Goal: Task Accomplishment & Management: Use online tool/utility

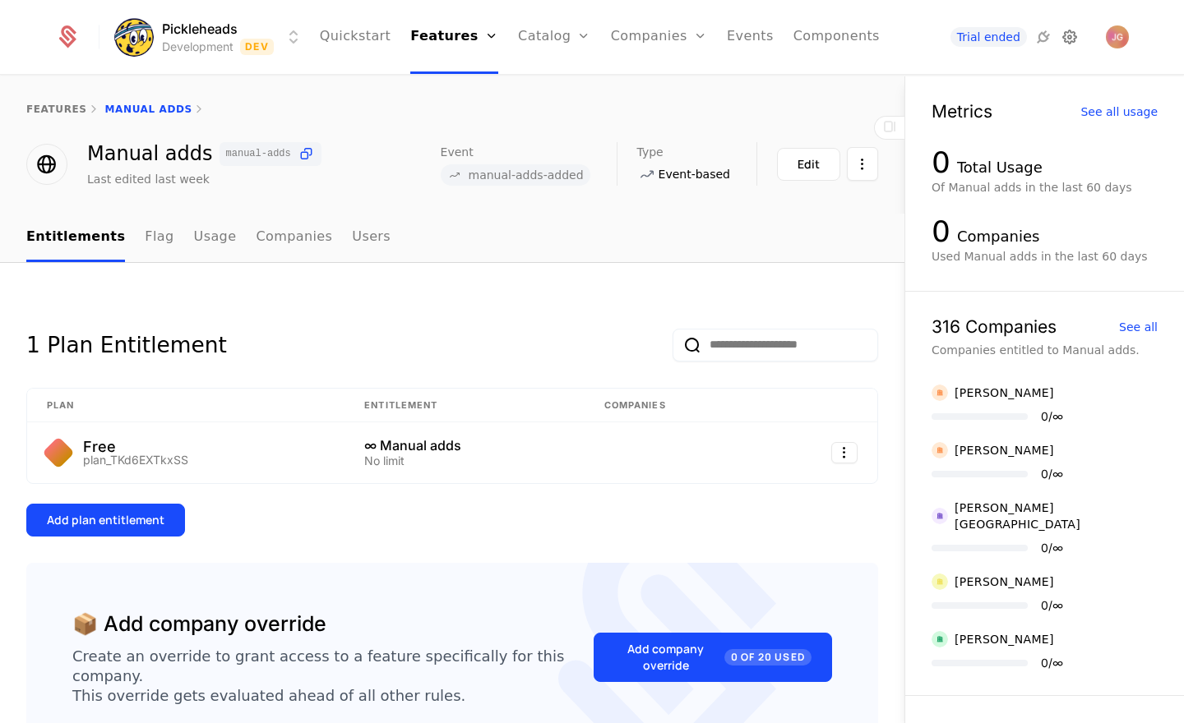
click at [1065, 42] on icon at bounding box center [1070, 37] width 20 height 20
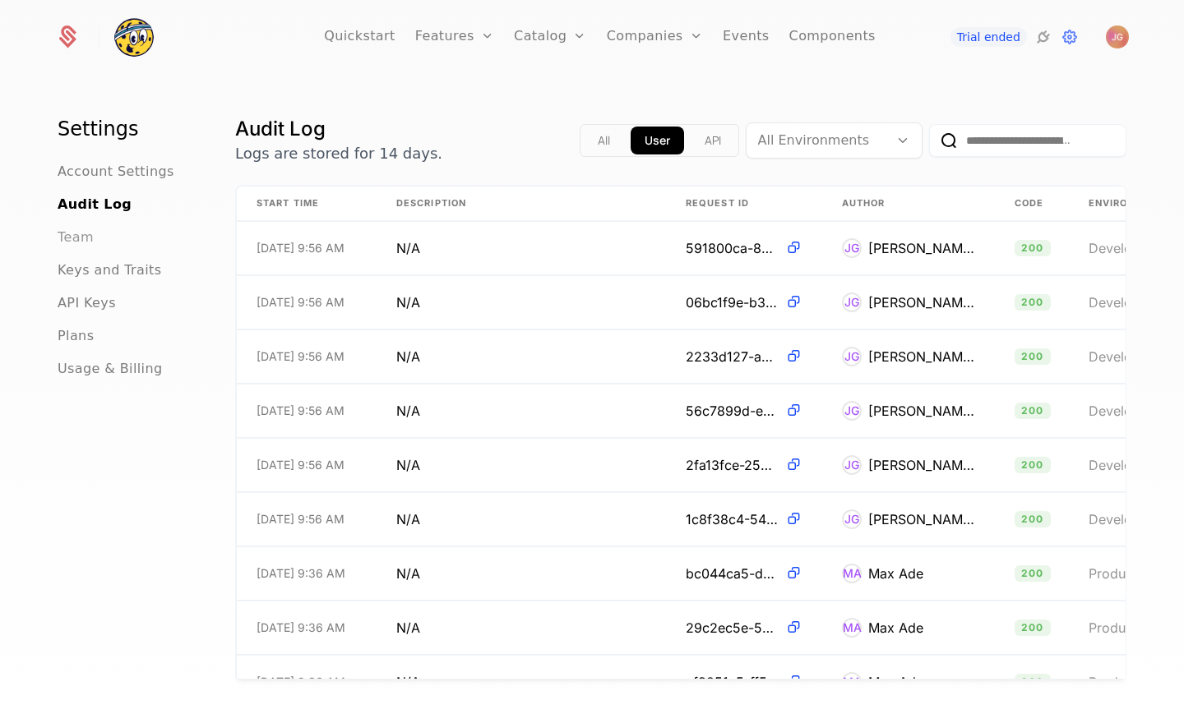
click at [85, 242] on span "Team" at bounding box center [76, 238] width 36 height 20
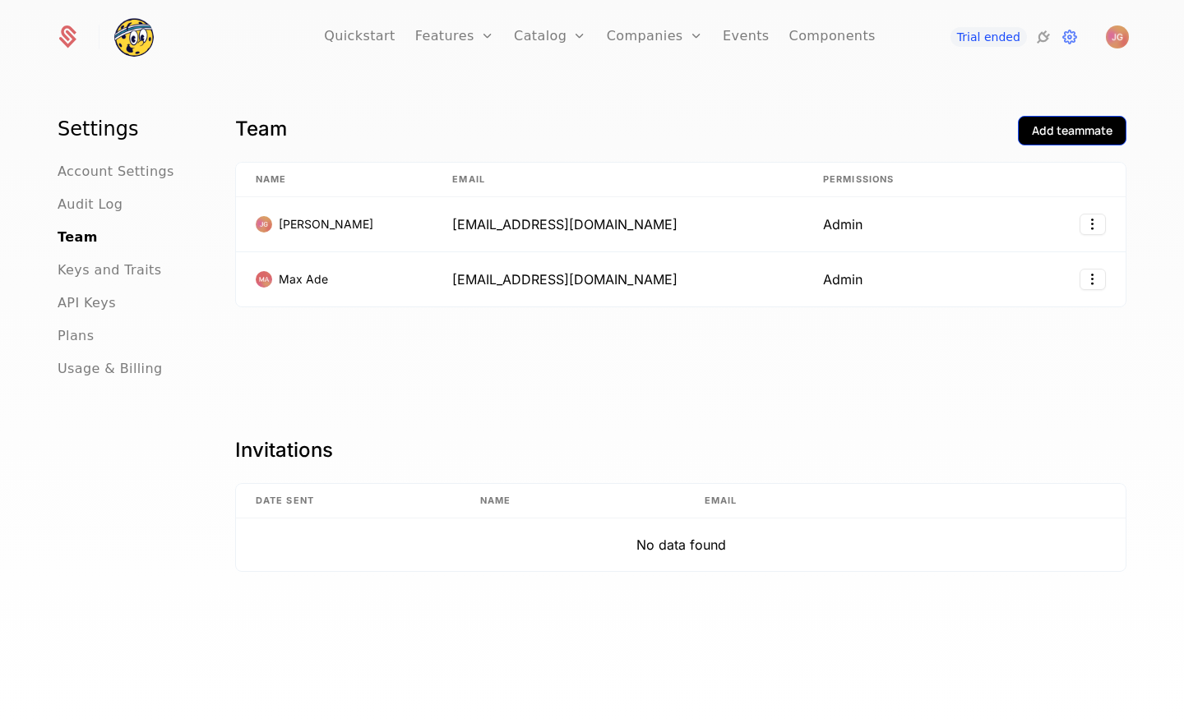
click at [1061, 140] on button "Add teammate" at bounding box center [1072, 131] width 109 height 30
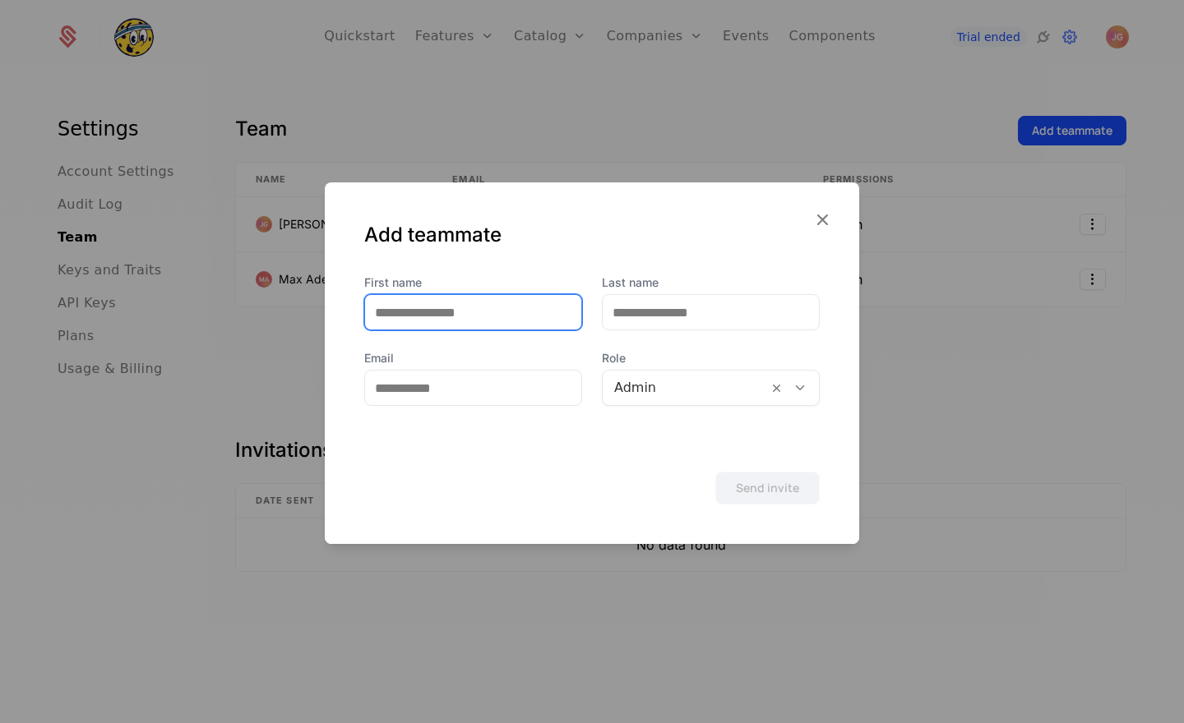
click at [431, 311] on input "First name" at bounding box center [473, 312] width 216 height 35
type input "******"
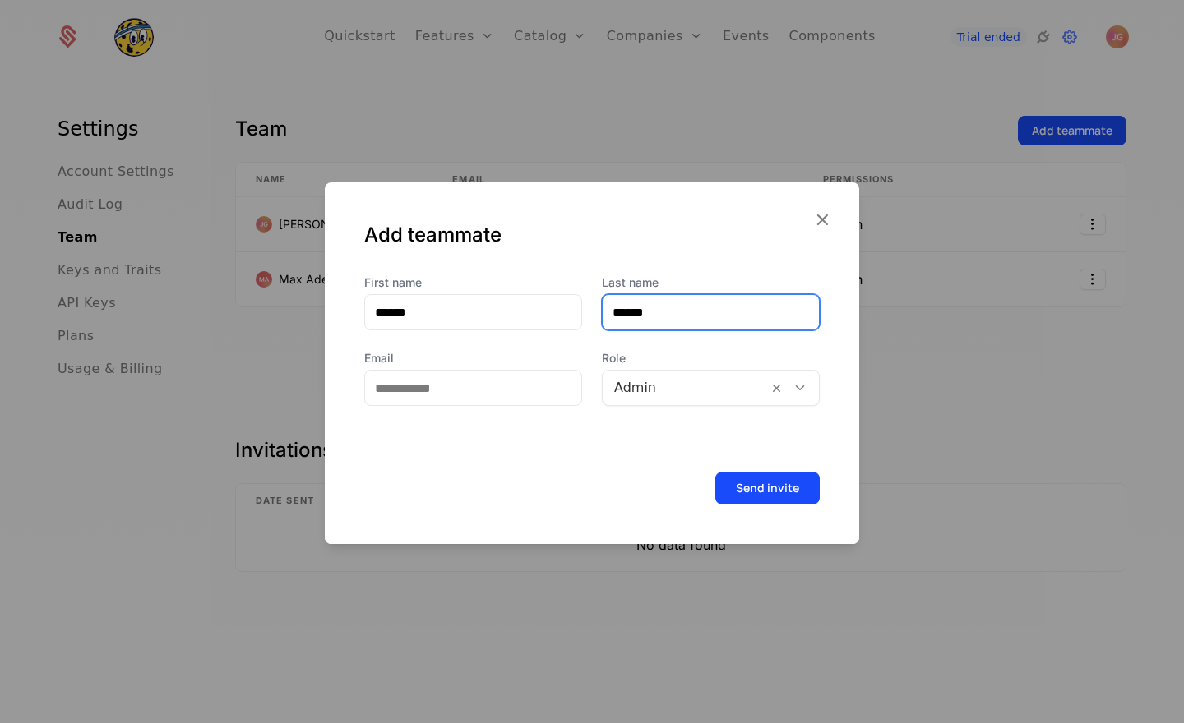
type input "******"
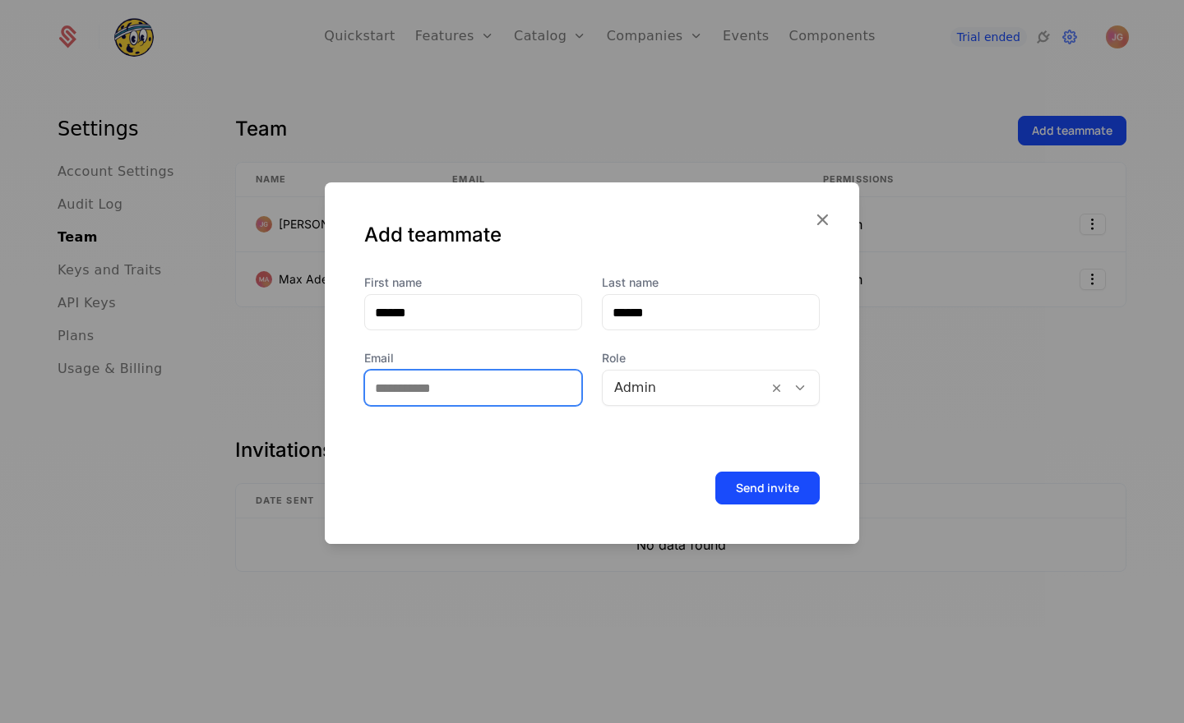
type input "*"
type input "**********"
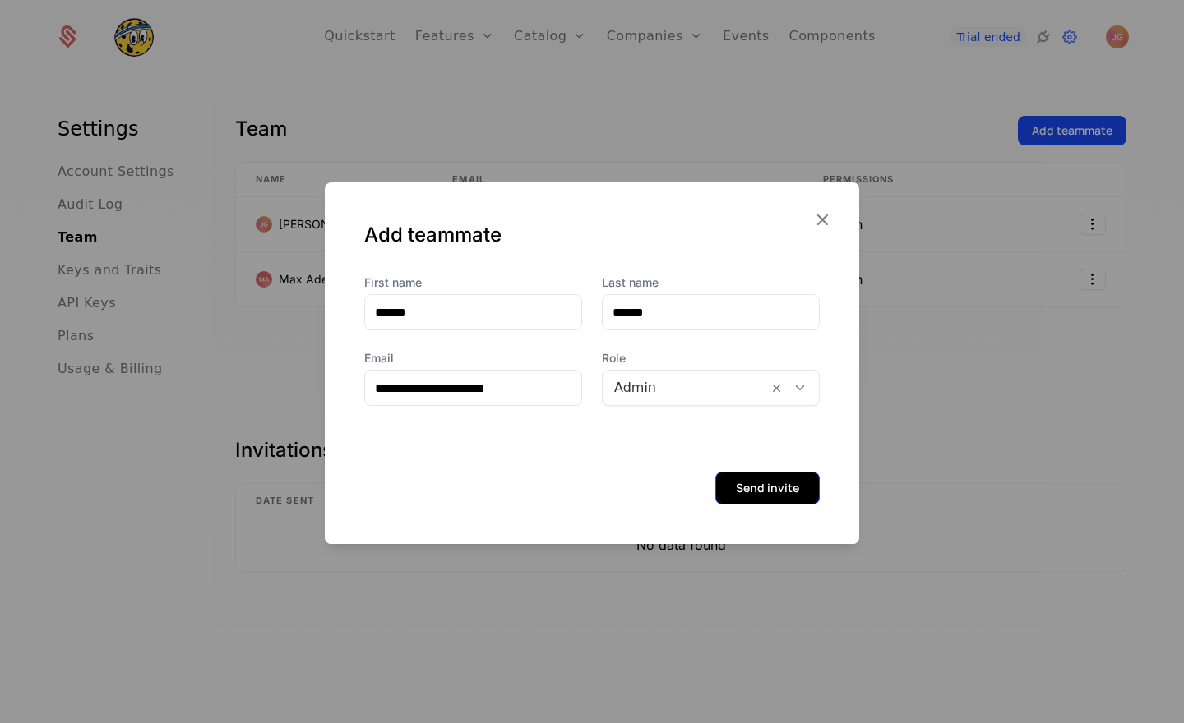
click at [793, 498] on button "Send invite" at bounding box center [767, 488] width 104 height 33
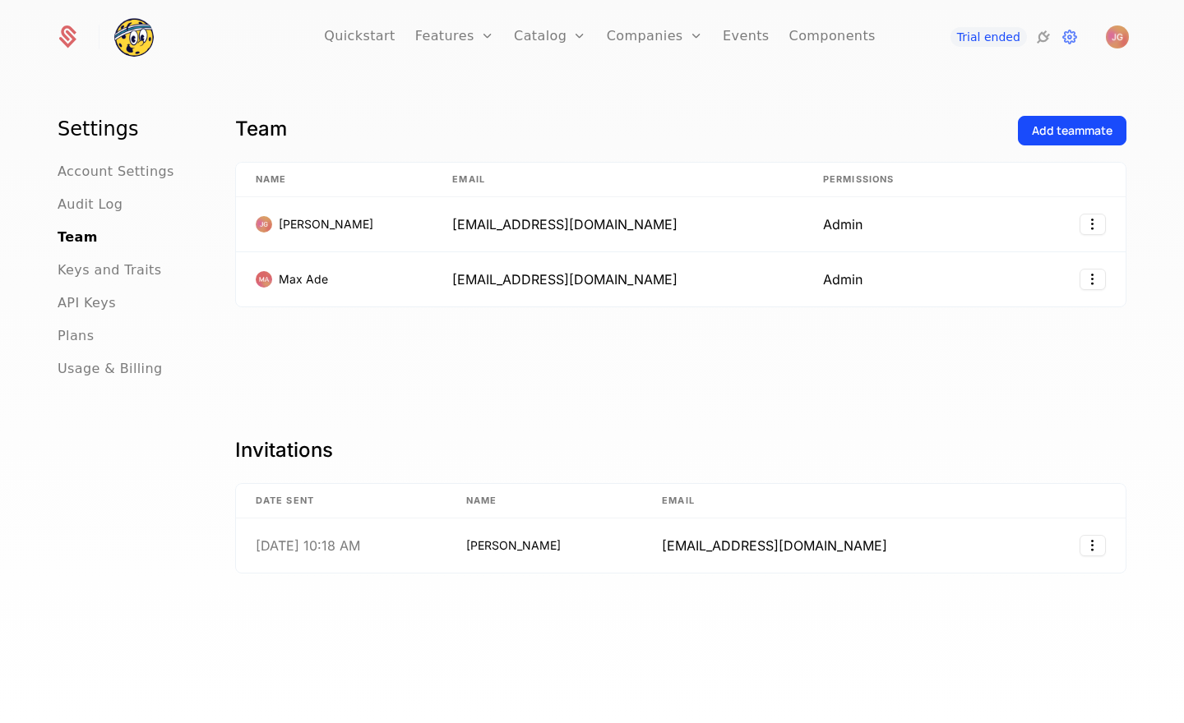
click at [853, 656] on div "Invitations Date Sent Name Email [DATE] 10:18 AM [PERSON_NAME] [EMAIL_ADDRESS][…" at bounding box center [680, 584] width 891 height 295
click at [605, 421] on div "Team Add teammate Name Email Permissions [PERSON_NAME] [EMAIL_ADDRESS][DOMAIN_N…" at bounding box center [680, 424] width 891 height 617
click at [615, 422] on div "Team Add teammate Name Email Permissions [PERSON_NAME] [EMAIL_ADDRESS][DOMAIN_N…" at bounding box center [680, 424] width 891 height 617
click at [558, 410] on div "Team Add teammate Name Email Permissions [PERSON_NAME] [EMAIL_ADDRESS][DOMAIN_N…" at bounding box center [680, 263] width 891 height 295
click at [551, 416] on div "Team Add teammate Name Email Permissions [PERSON_NAME] [EMAIL_ADDRESS][DOMAIN_N…" at bounding box center [680, 424] width 891 height 617
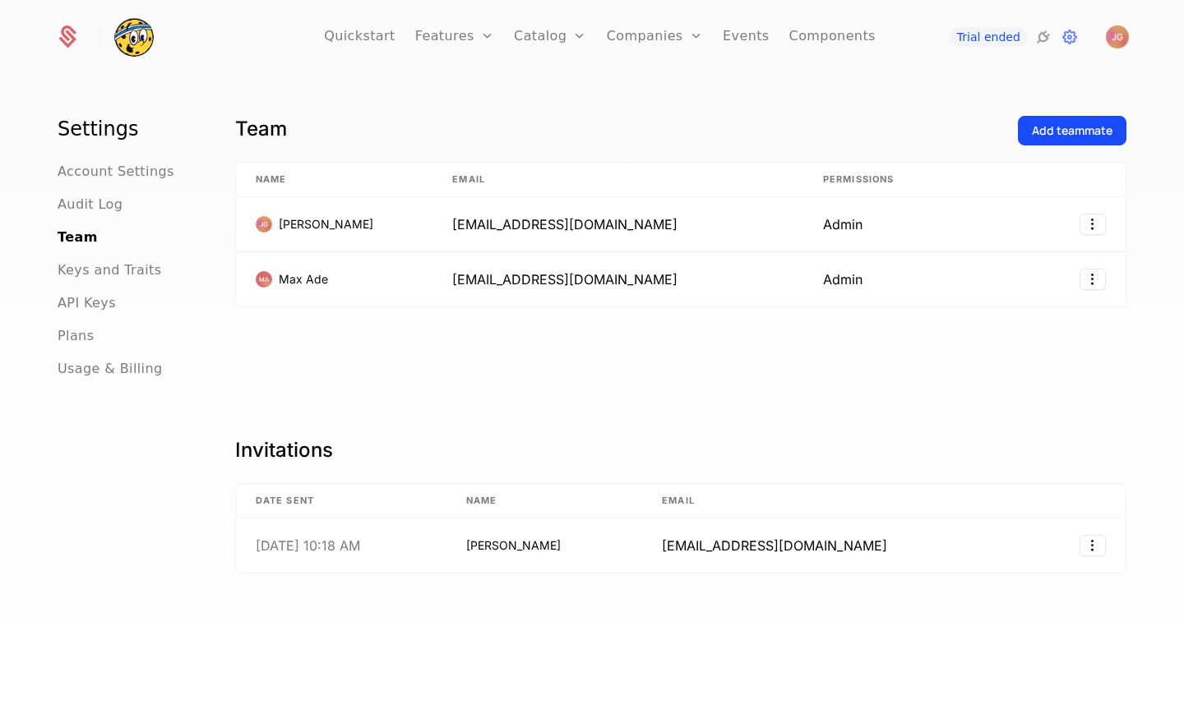
click at [543, 400] on div "Team Add teammate Name Email Permissions [PERSON_NAME] [EMAIL_ADDRESS][DOMAIN_N…" at bounding box center [680, 263] width 891 height 295
click at [575, 337] on div "Team Add teammate Name Email Permissions [PERSON_NAME] [EMAIL_ADDRESS][DOMAIN_N…" at bounding box center [680, 263] width 891 height 295
click at [515, 432] on div "Team Add teammate Name Email Permissions [PERSON_NAME] [EMAIL_ADDRESS][DOMAIN_N…" at bounding box center [680, 424] width 891 height 617
click at [478, 30] on link "Features" at bounding box center [454, 37] width 79 height 74
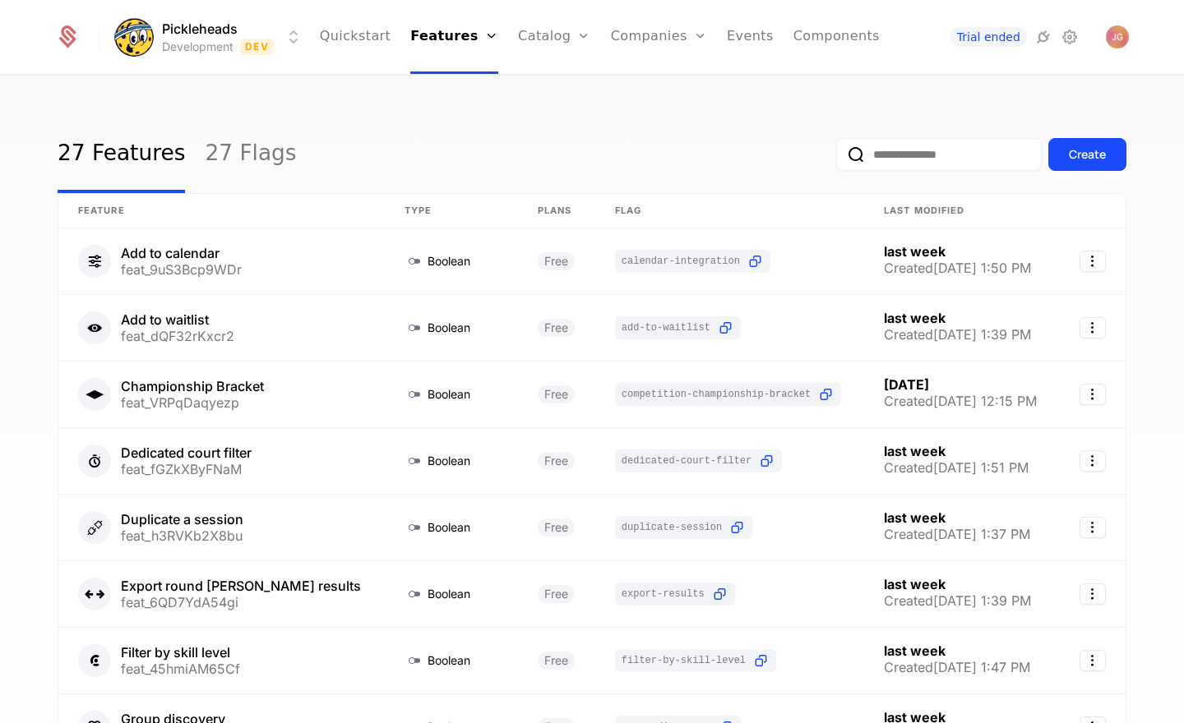
click at [253, 99] on div "27 Features 27 Flags Create Feature Type Plans Flag Last Modified Add to calend…" at bounding box center [592, 404] width 1184 height 657
click at [1088, 163] on button "Create" at bounding box center [1087, 154] width 78 height 33
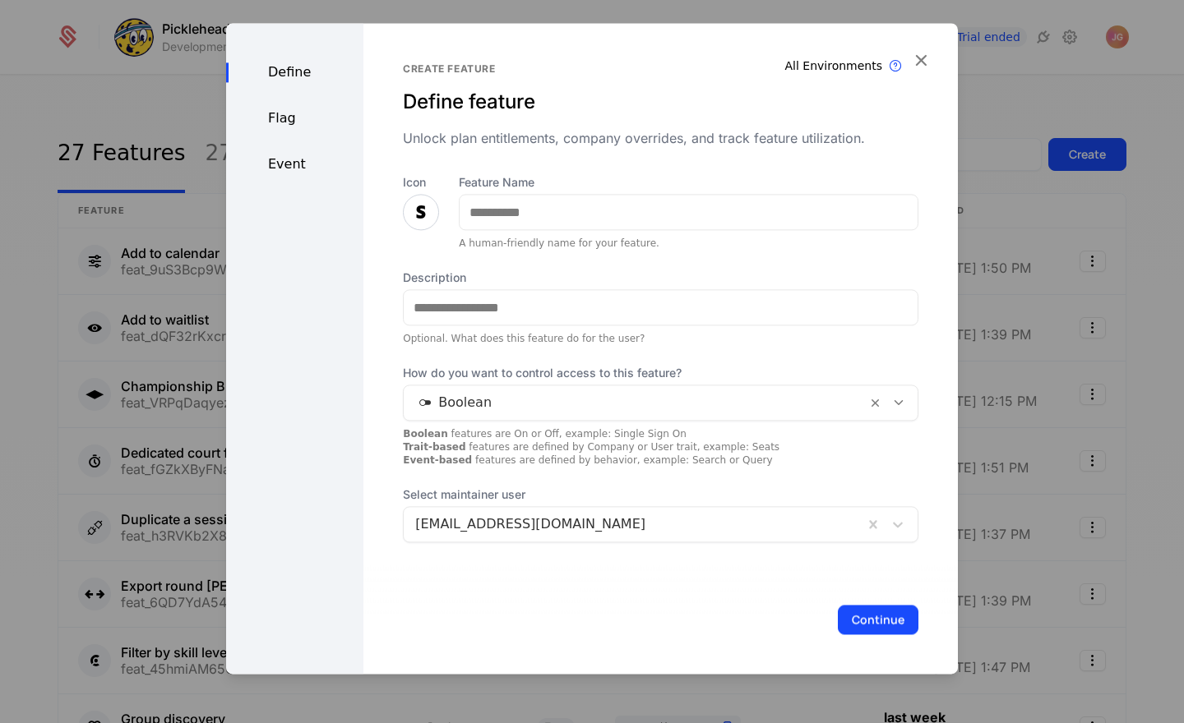
click at [499, 407] on div at bounding box center [635, 402] width 440 height 23
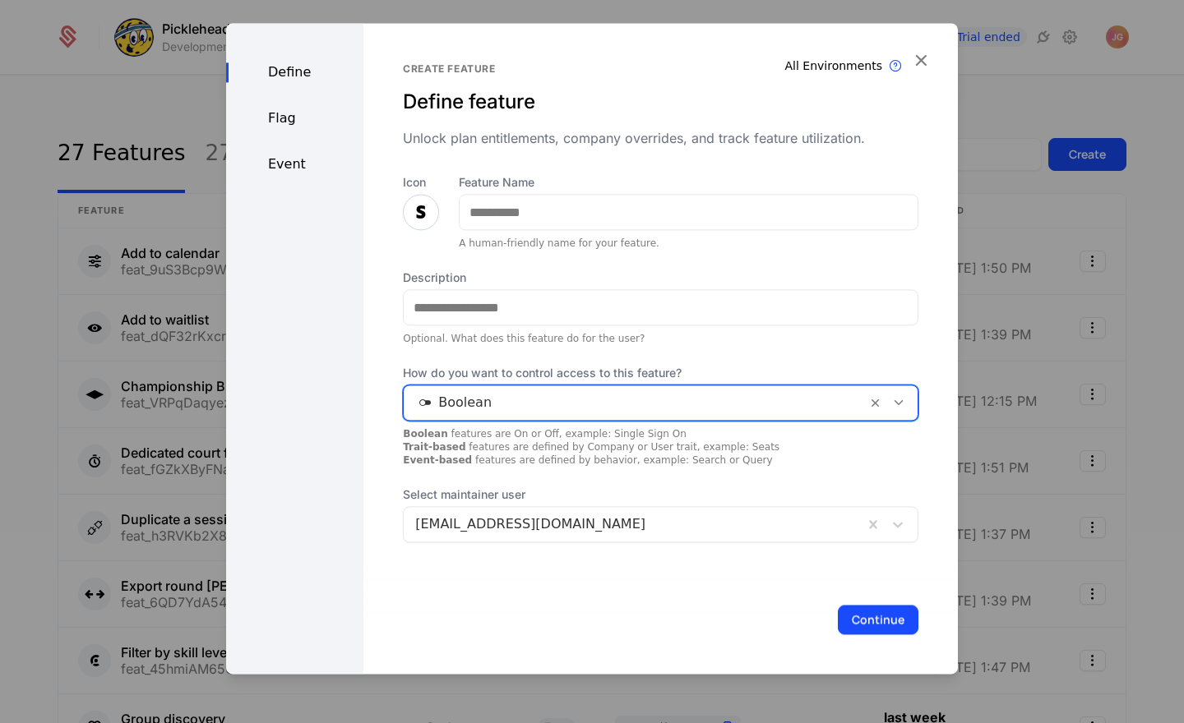
click at [322, 362] on div "Define Flag Event" at bounding box center [294, 348] width 137 height 651
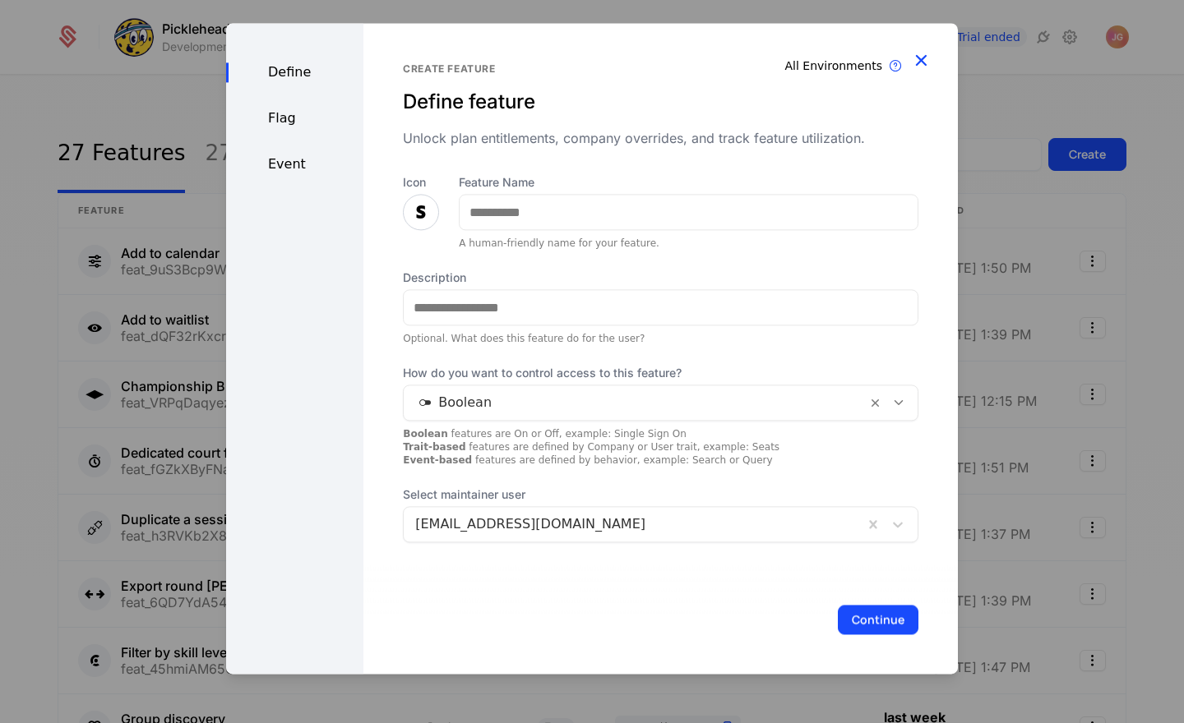
click at [922, 58] on icon "button" at bounding box center [920, 59] width 21 height 21
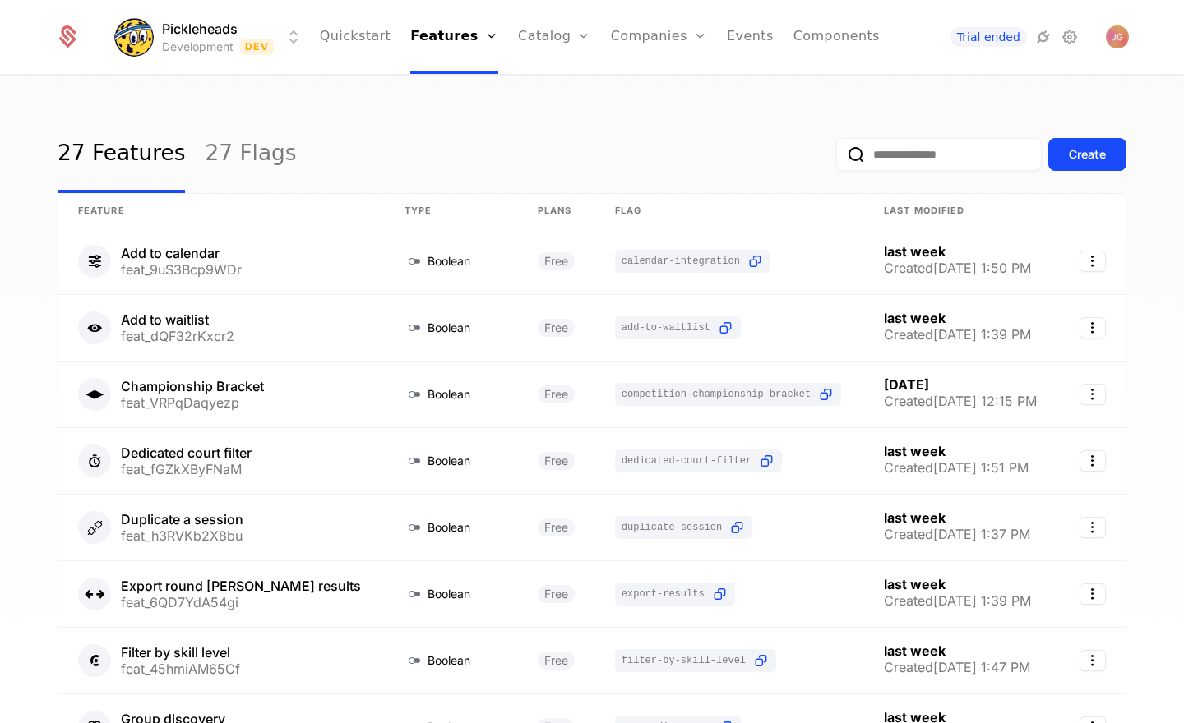
click at [756, 128] on div "27 Features 27 Flags Create" at bounding box center [592, 154] width 1069 height 77
click at [533, 145] on div "27 Features 27 Flags Create" at bounding box center [592, 154] width 1069 height 77
click at [387, 138] on div "27 Features 27 Flags Create" at bounding box center [592, 154] width 1069 height 77
click at [393, 137] on div "27 Features 27 Flags Create" at bounding box center [592, 154] width 1069 height 77
click at [396, 143] on div "27 Features 27 Flags Create" at bounding box center [592, 154] width 1069 height 77
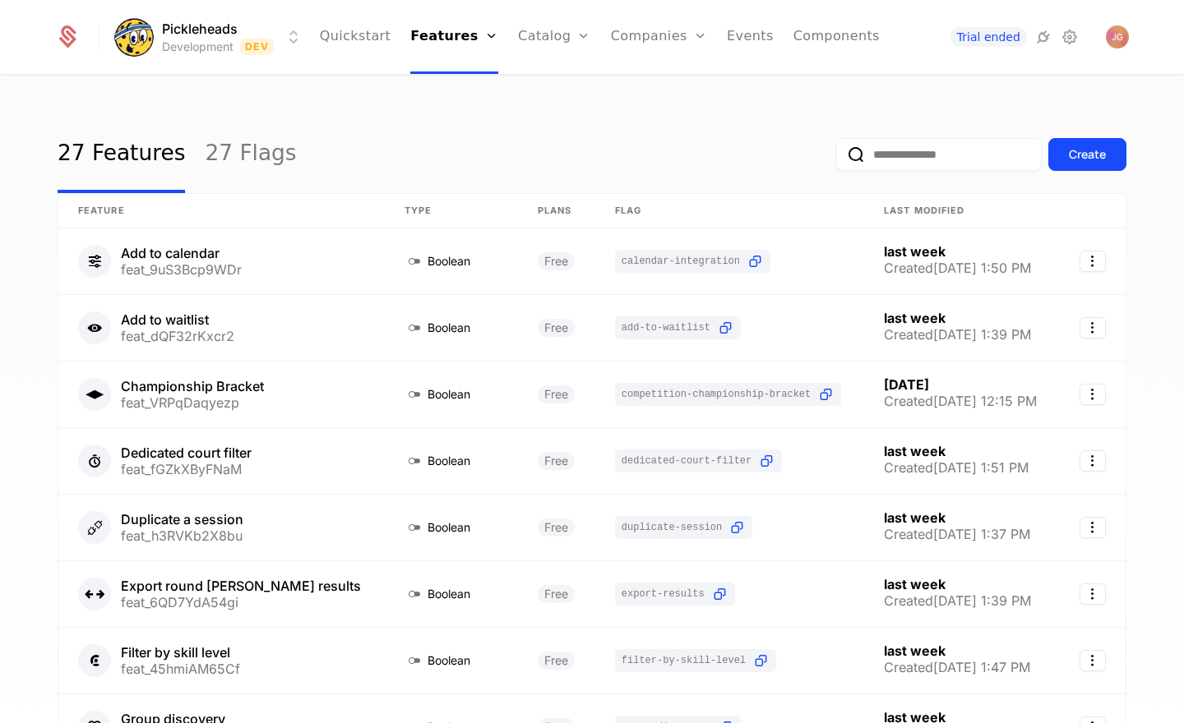
click at [444, 156] on div "27 Features 27 Flags Create" at bounding box center [592, 154] width 1069 height 77
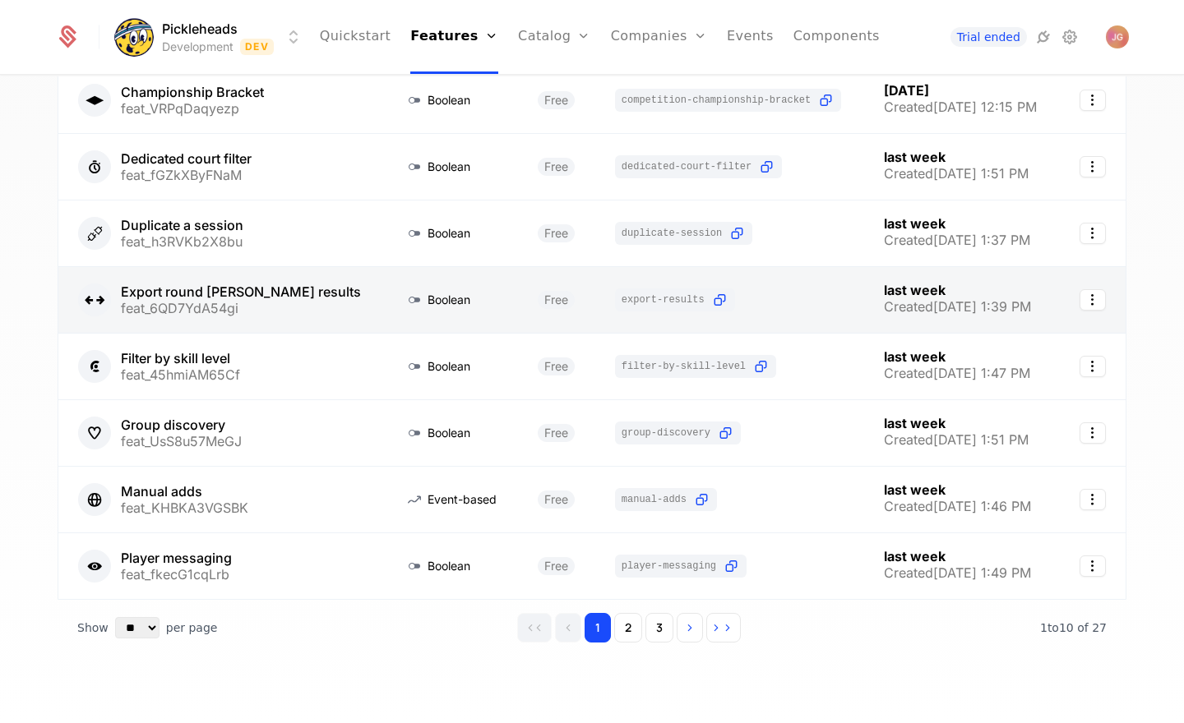
scroll to position [309, 0]
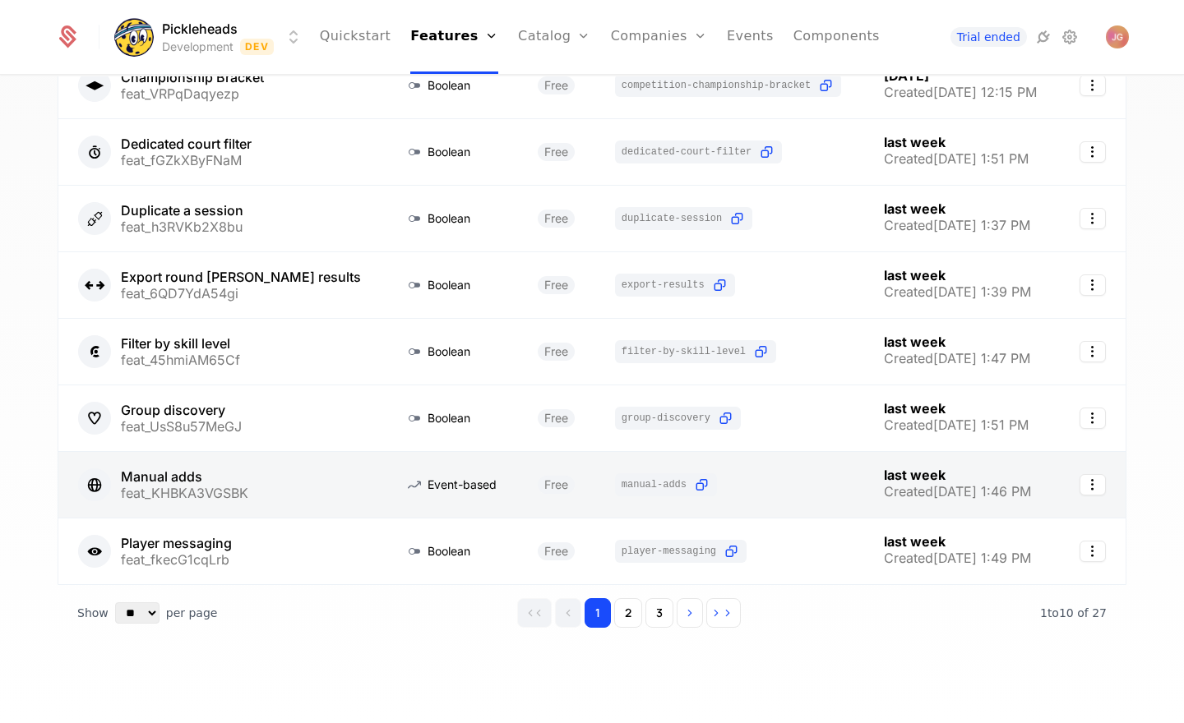
click at [277, 488] on link at bounding box center [221, 485] width 326 height 66
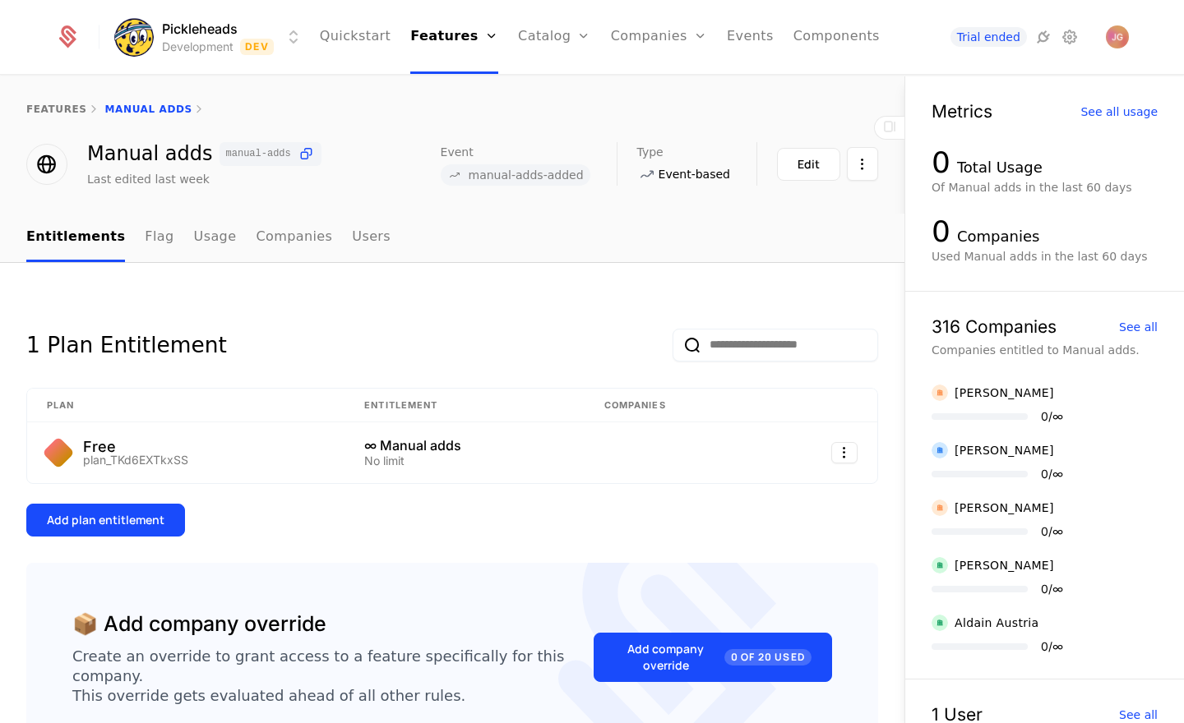
scroll to position [100, 0]
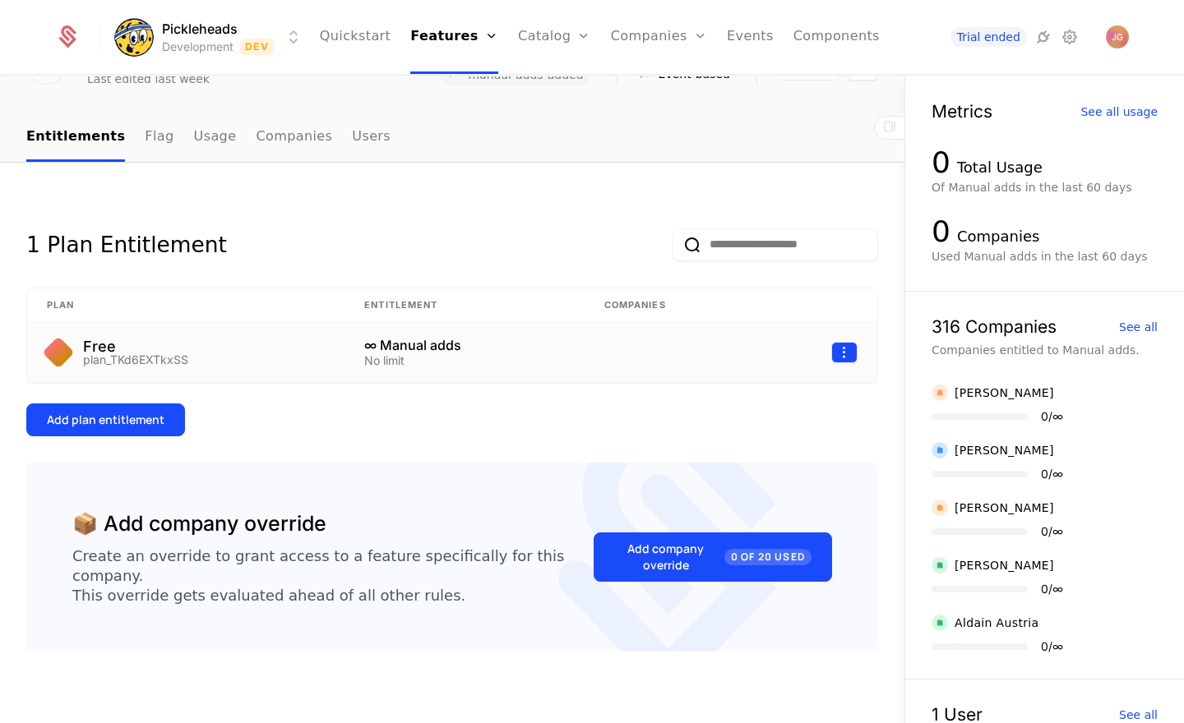
click at [843, 354] on html "Pickleheads Development Dev Quickstart Features Features Flags Catalog Plans Ad…" at bounding box center [592, 361] width 1184 height 723
click at [518, 460] on html "Pickleheads Development Dev Quickstart Features Features Flags Catalog Plans Ad…" at bounding box center [592, 361] width 1184 height 723
click at [219, 192] on div "1 Plan Entitlement Plan Entitlement Companies Free plan_TKd6EXTkxSS ∞ Manual ad…" at bounding box center [452, 453] width 904 height 581
click at [848, 348] on html "Pickleheads Development Dev Quickstart Features Features Flags Catalog Plans Ad…" at bounding box center [592, 361] width 1184 height 723
click at [783, 433] on div "Edit" at bounding box center [775, 431] width 125 height 23
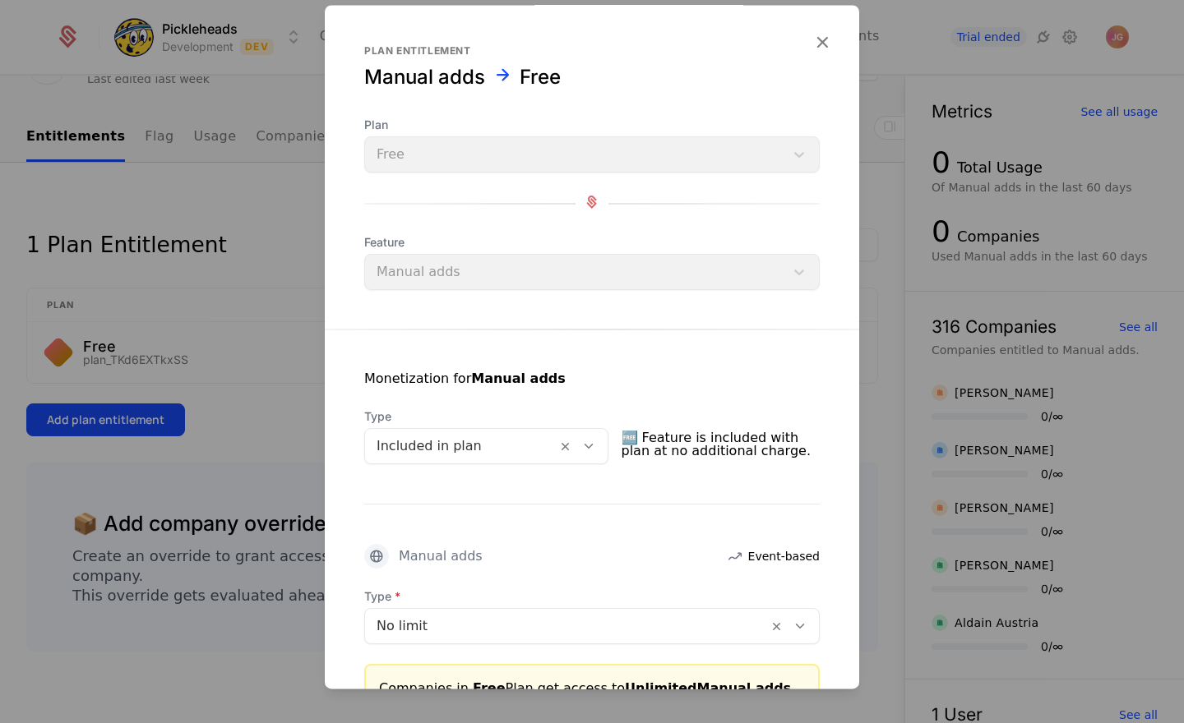
scroll to position [142, 0]
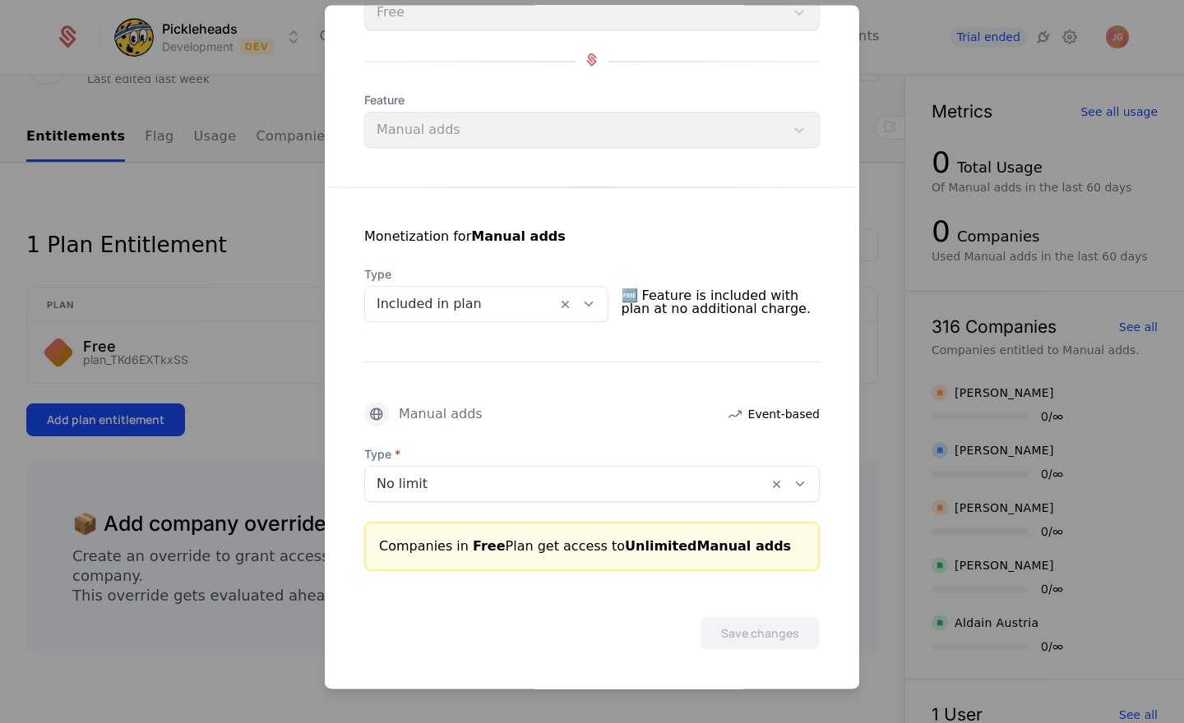
click at [801, 487] on icon at bounding box center [800, 484] width 15 height 15
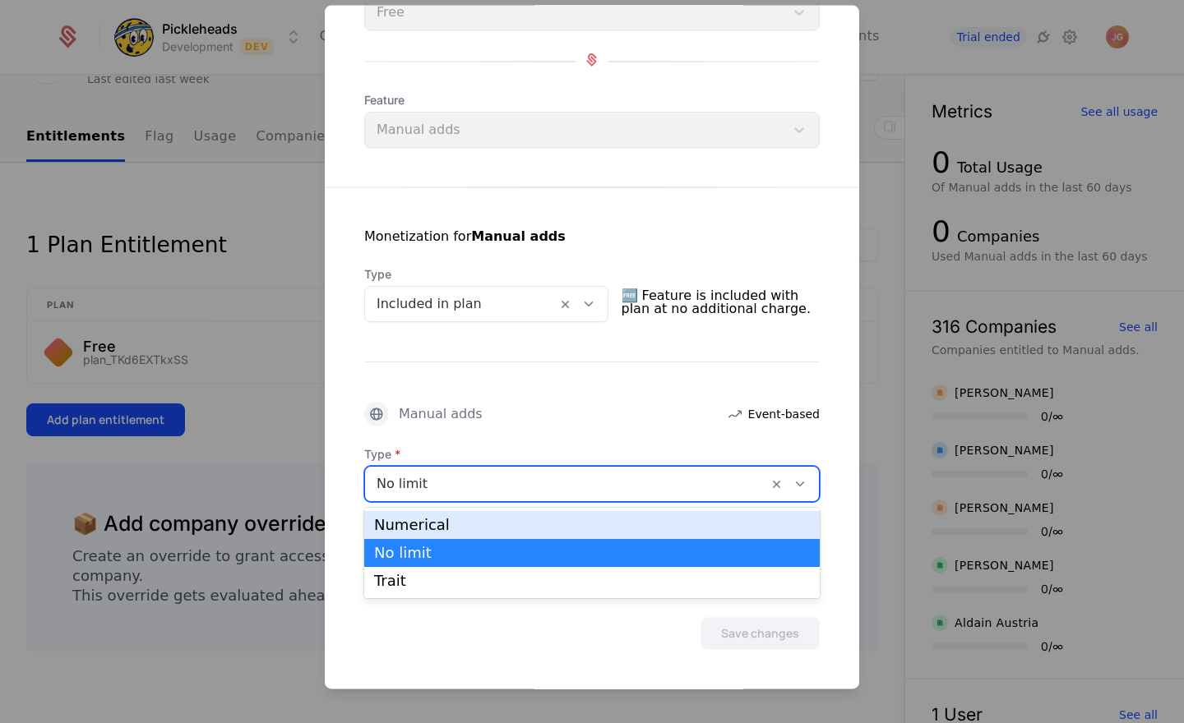
click at [502, 529] on div "Numerical" at bounding box center [592, 525] width 436 height 15
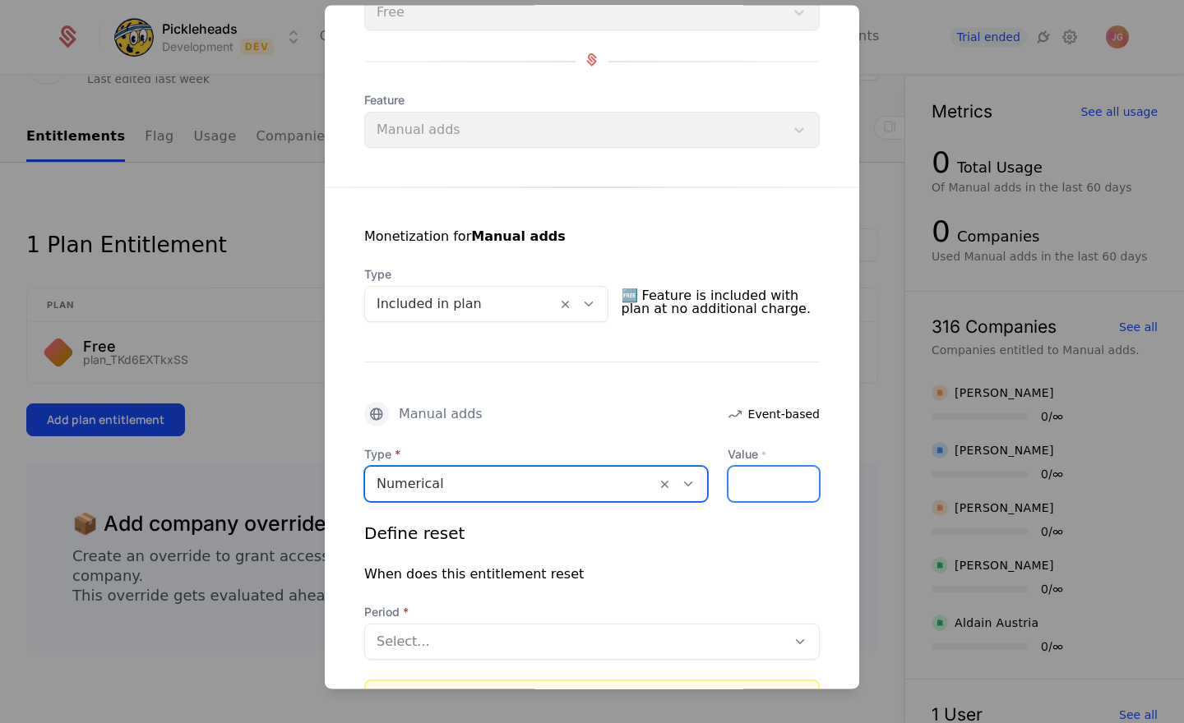
drag, startPoint x: 752, startPoint y: 483, endPoint x: 676, endPoint y: 479, distance: 76.6
click at [676, 479] on div "Type option Numerical, selected. Numerical Value * *" at bounding box center [591, 474] width 455 height 56
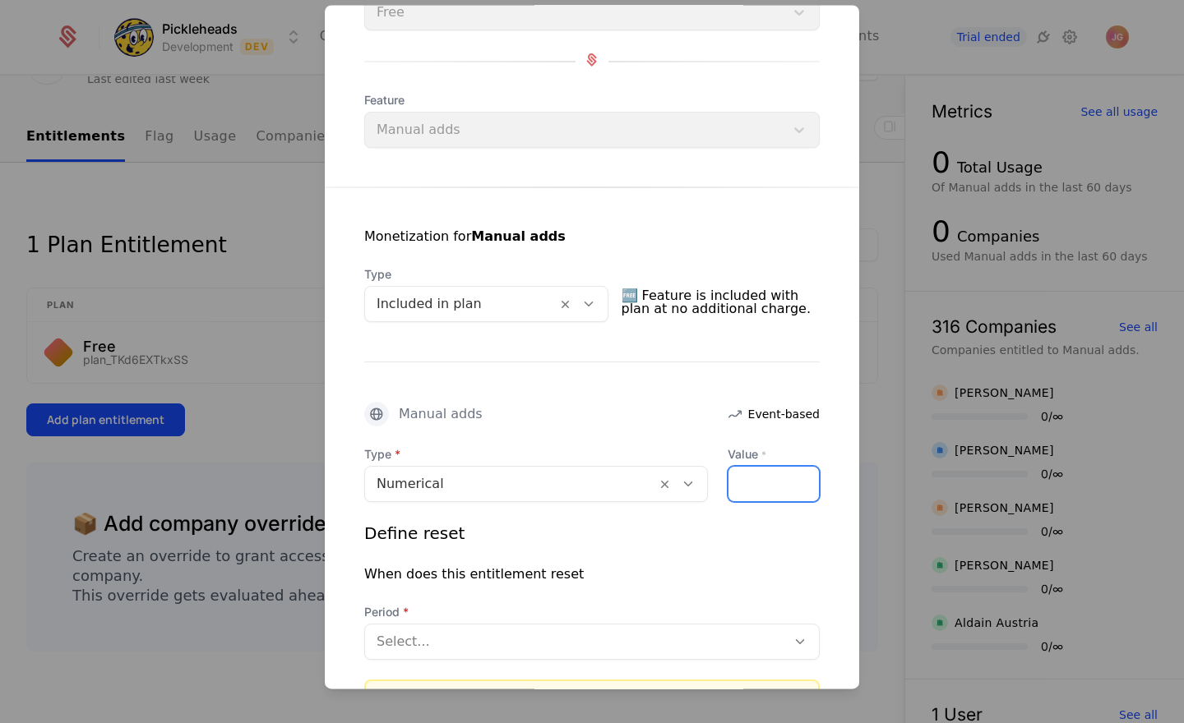
type input "**"
click at [543, 411] on div "Manual adds Event-based" at bounding box center [591, 414] width 455 height 25
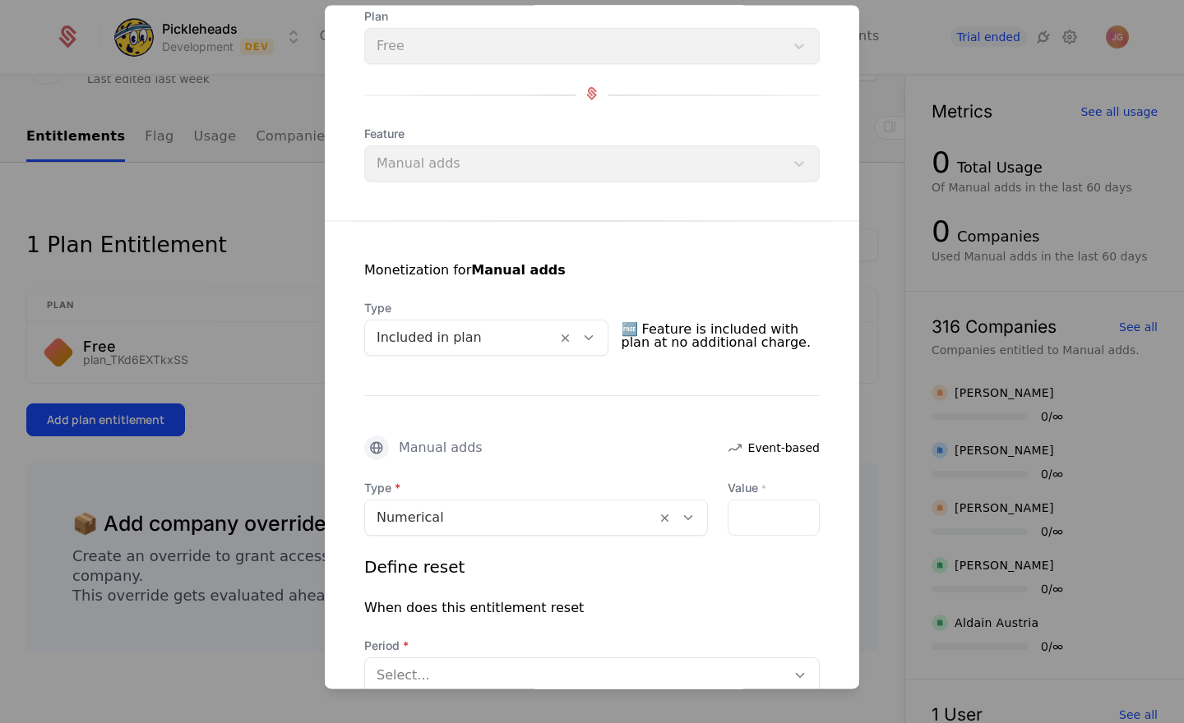
scroll to position [0, 0]
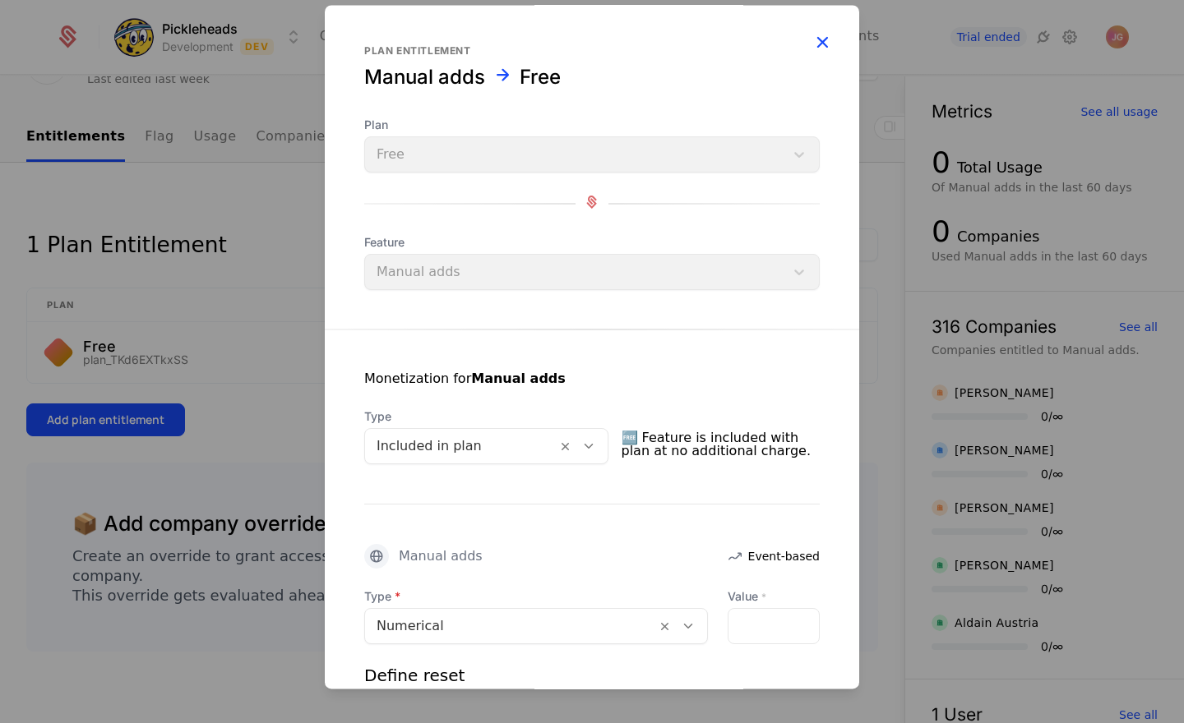
click at [820, 43] on icon "button" at bounding box center [821, 41] width 21 height 21
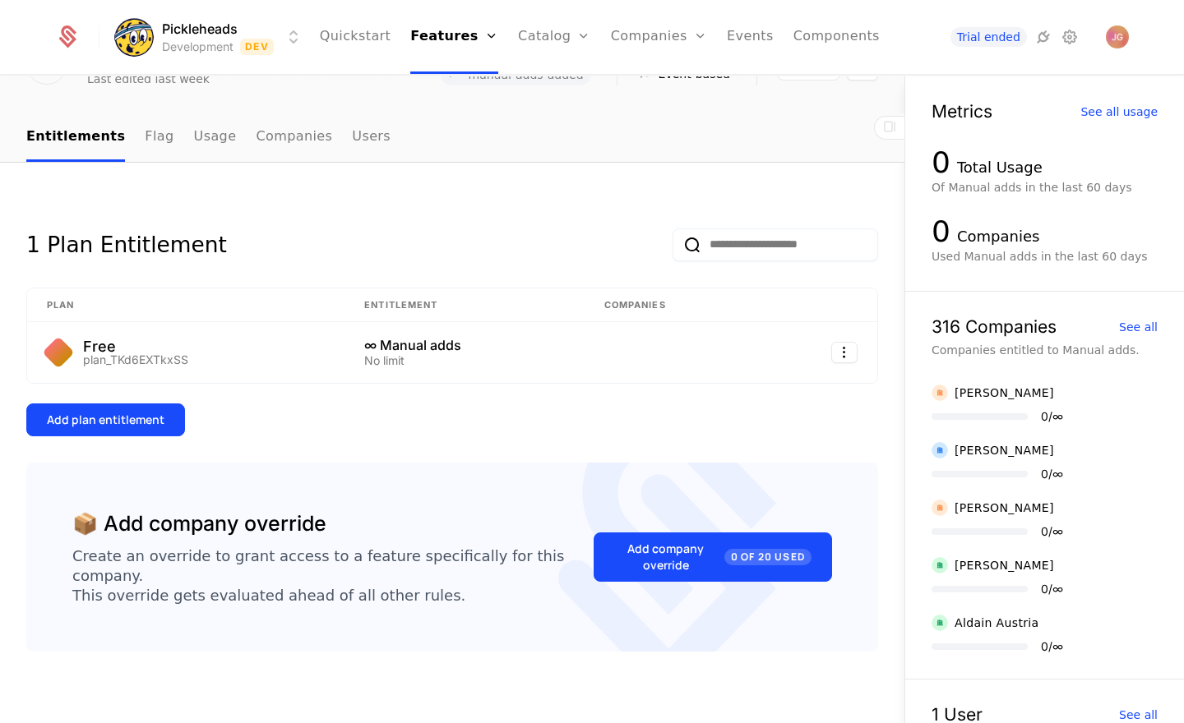
click at [443, 234] on div "1 Plan Entitlement" at bounding box center [452, 231] width 852 height 59
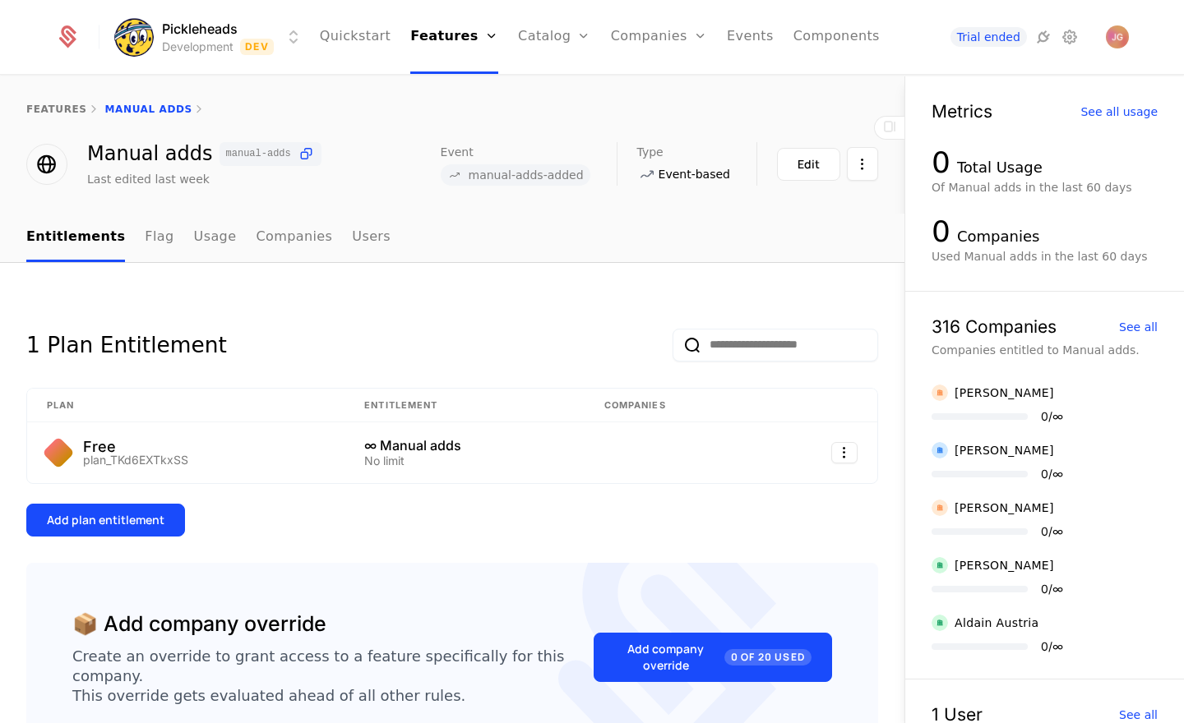
click at [486, 344] on div "1 Plan Entitlement" at bounding box center [452, 332] width 852 height 59
click at [64, 107] on link "features" at bounding box center [56, 110] width 61 height 12
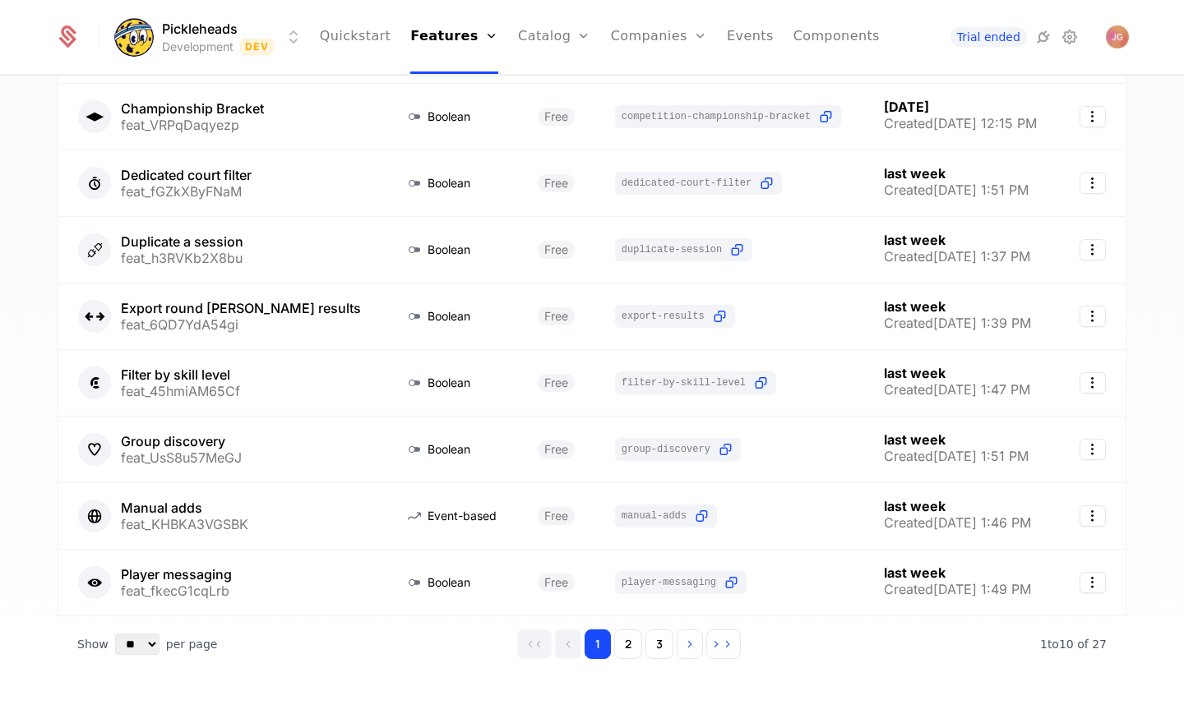
scroll to position [309, 0]
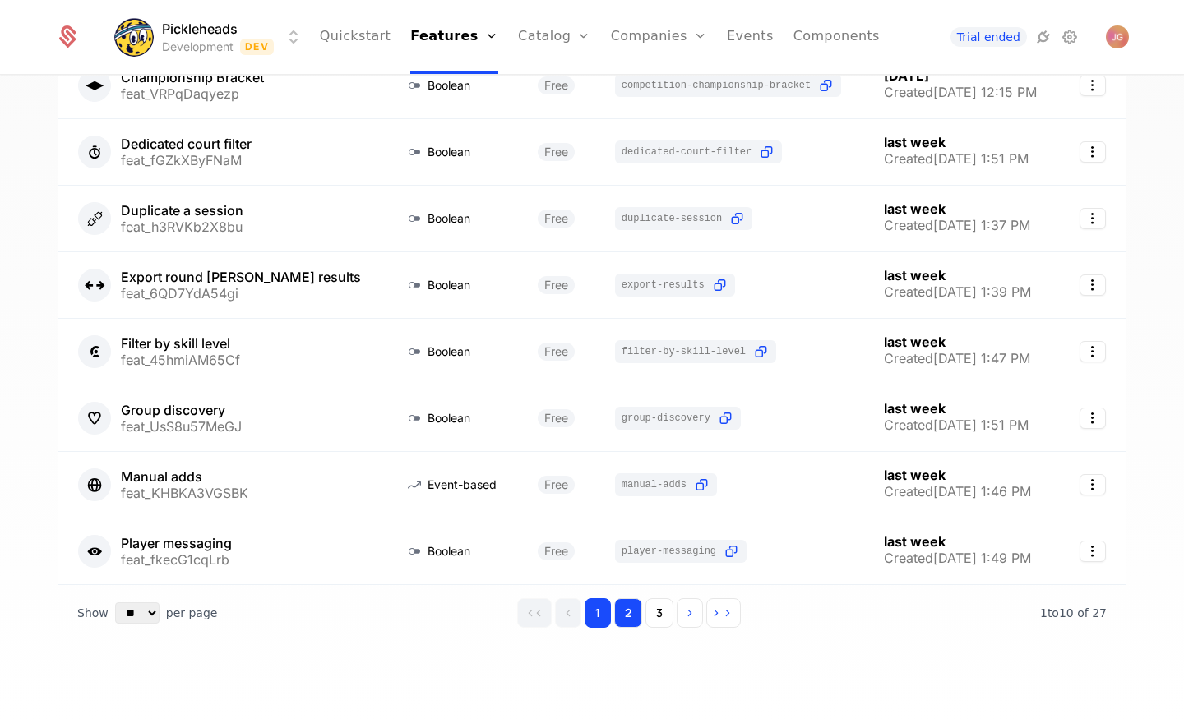
click at [631, 612] on button "2" at bounding box center [628, 614] width 28 height 30
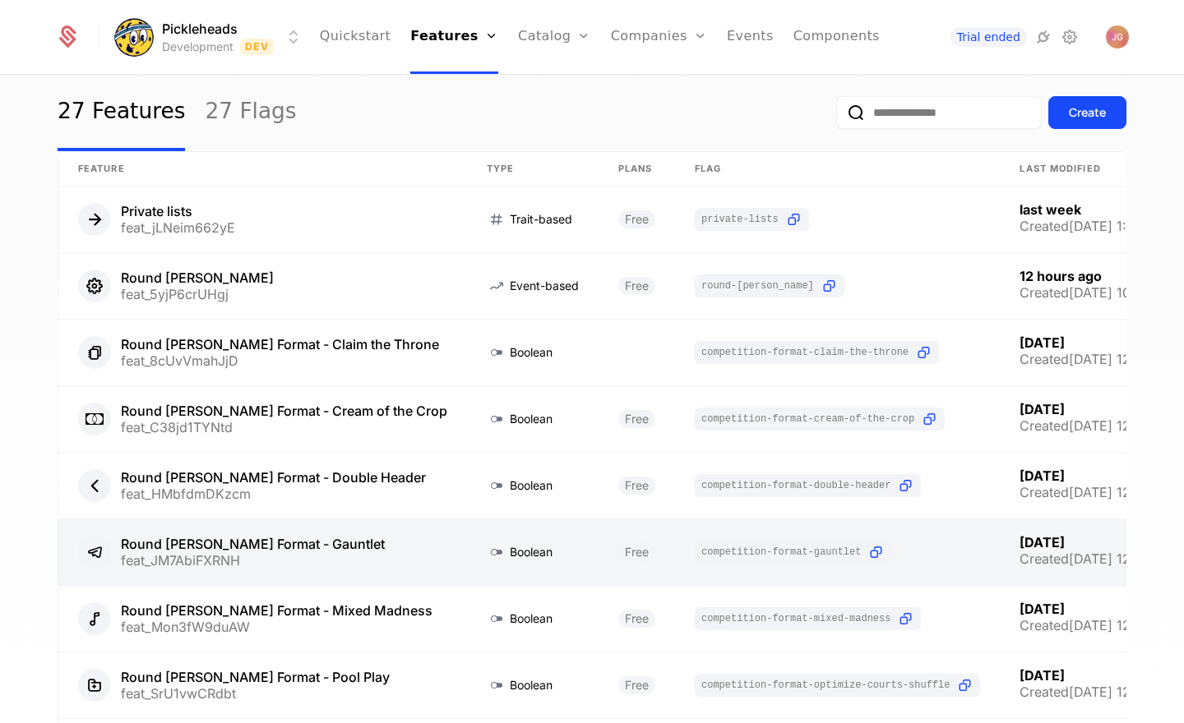
scroll to position [40, 0]
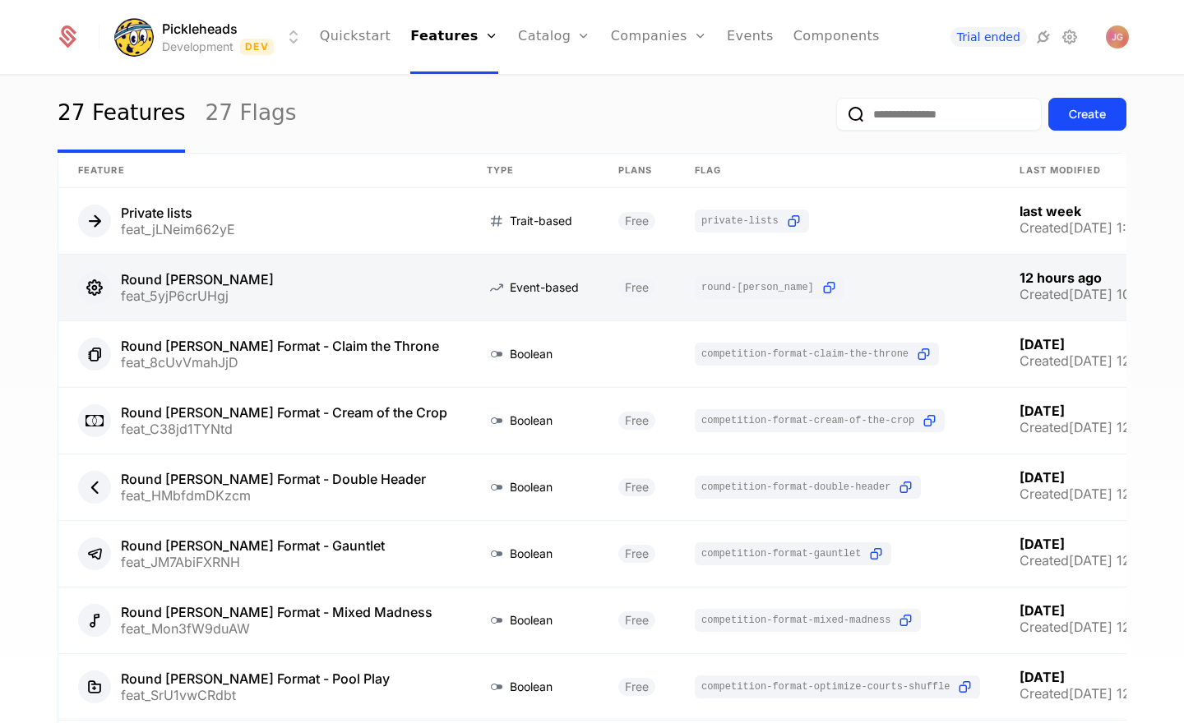
click at [187, 278] on link at bounding box center [262, 288] width 409 height 66
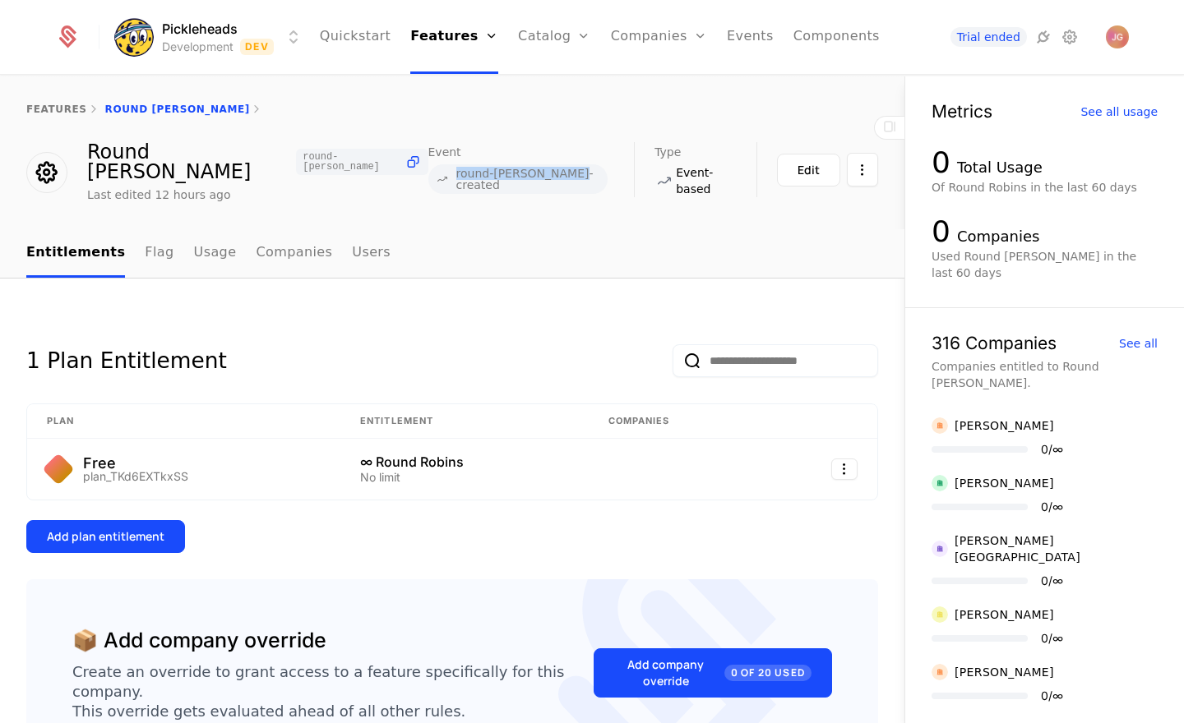
drag, startPoint x: 478, startPoint y: 178, endPoint x: 735, endPoint y: 210, distance: 258.5
click at [602, 180] on div "Event round-[PERSON_NAME]-created" at bounding box center [531, 168] width 206 height 52
click at [503, 176] on span "round-[PERSON_NAME]-created" at bounding box center [529, 179] width 146 height 23
click at [145, 235] on link "Flag" at bounding box center [159, 253] width 29 height 49
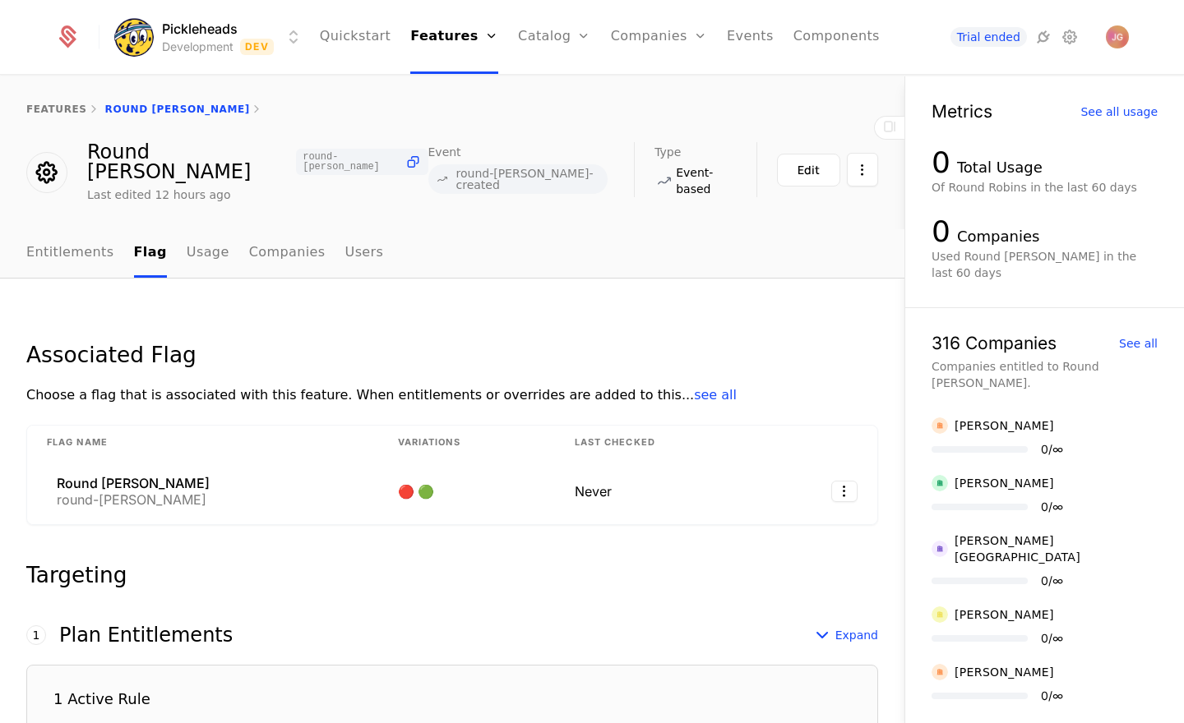
click at [542, 101] on div "features Round [PERSON_NAME]" at bounding box center [452, 109] width 904 height 66
click at [345, 233] on link "Users" at bounding box center [364, 253] width 39 height 49
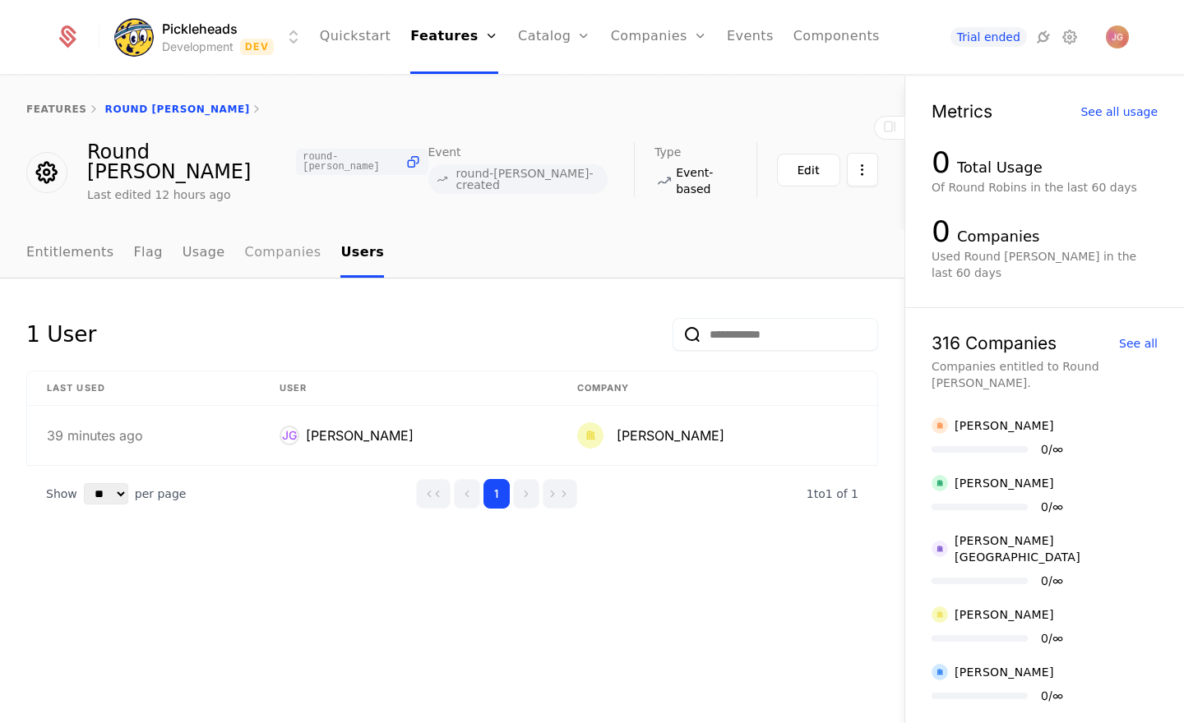
click at [252, 236] on link "Companies" at bounding box center [283, 253] width 76 height 49
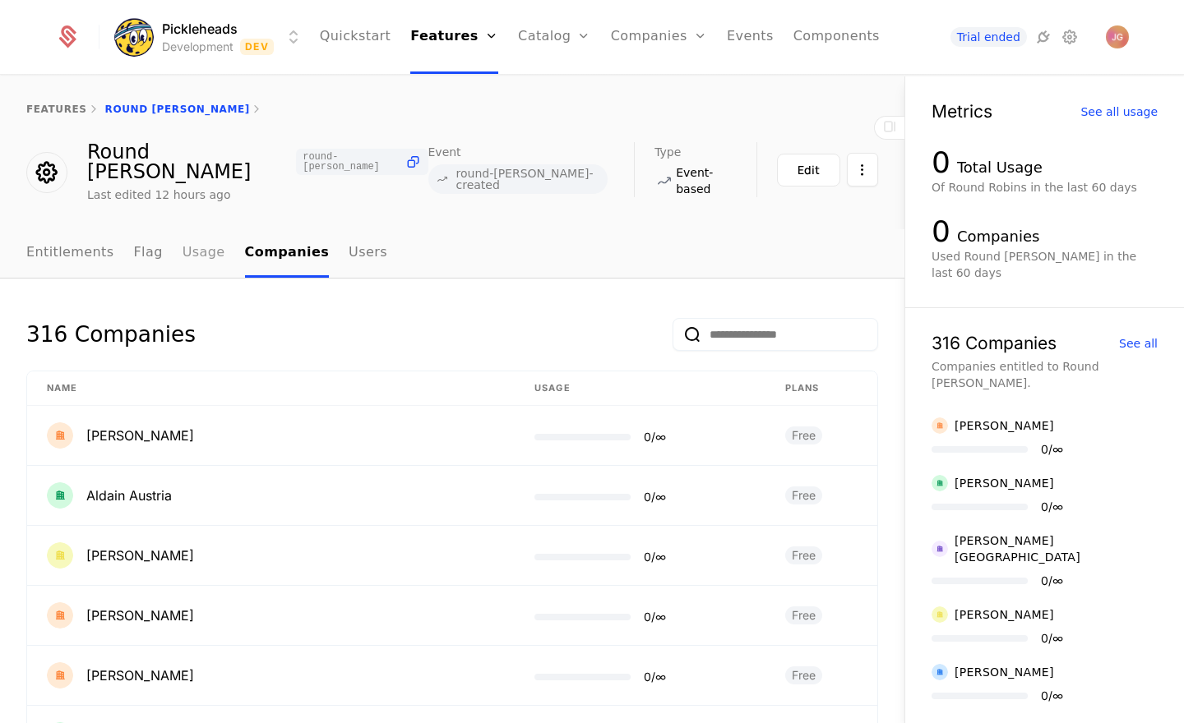
click at [183, 236] on link "Usage" at bounding box center [204, 253] width 43 height 49
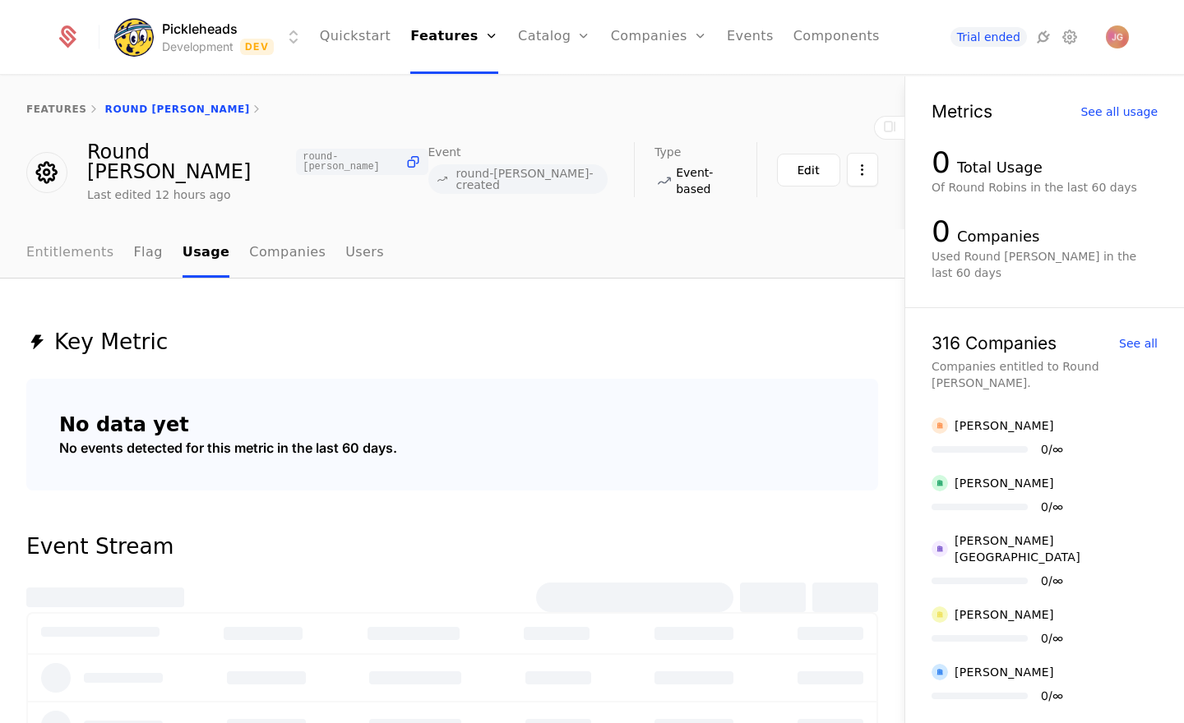
click at [104, 236] on link "Entitlements" at bounding box center [70, 253] width 88 height 49
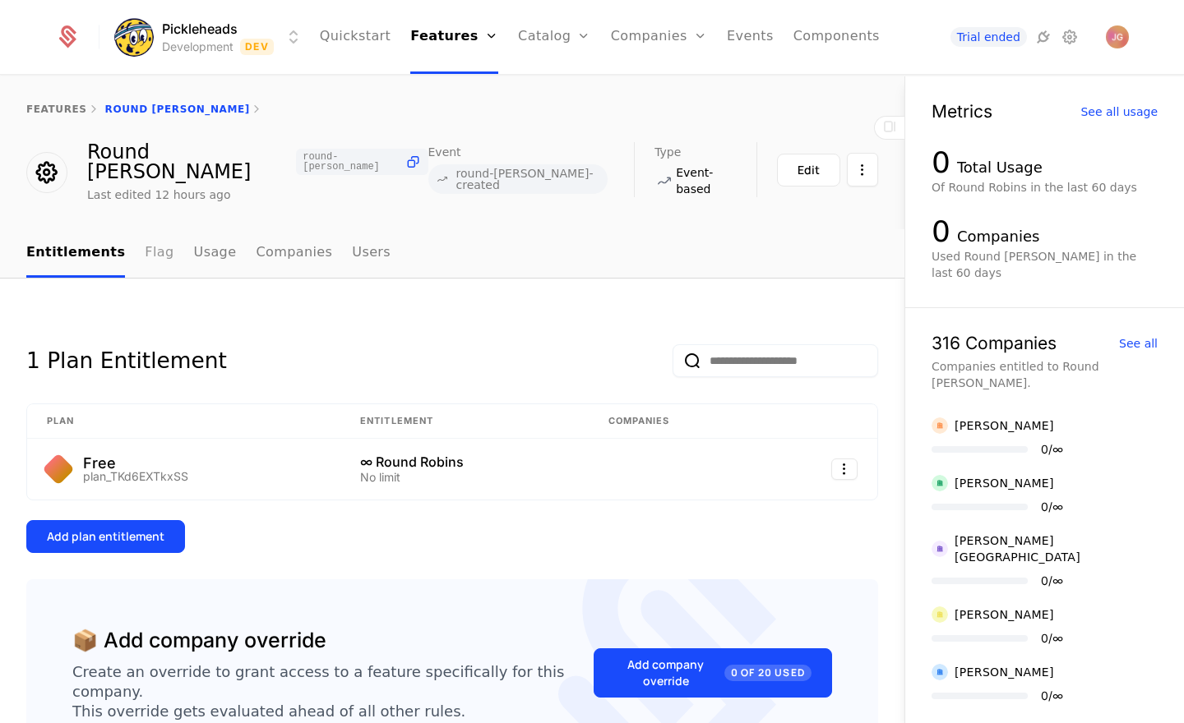
click at [145, 237] on link "Flag" at bounding box center [159, 253] width 29 height 49
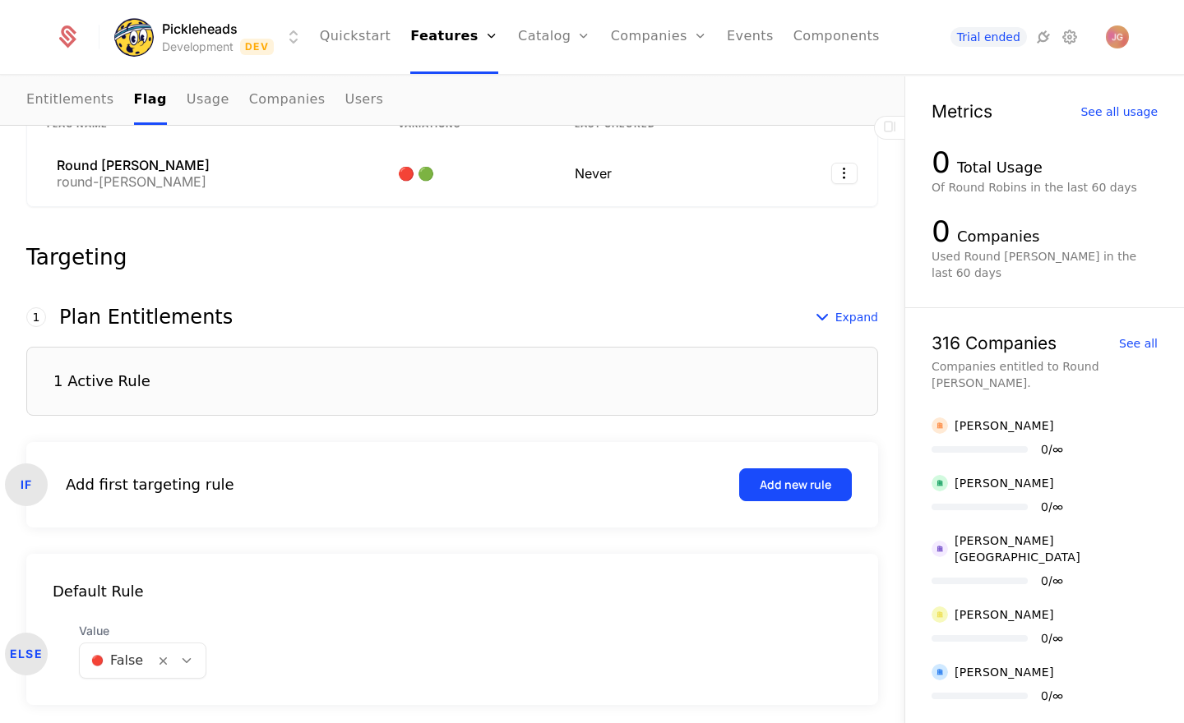
scroll to position [363, 0]
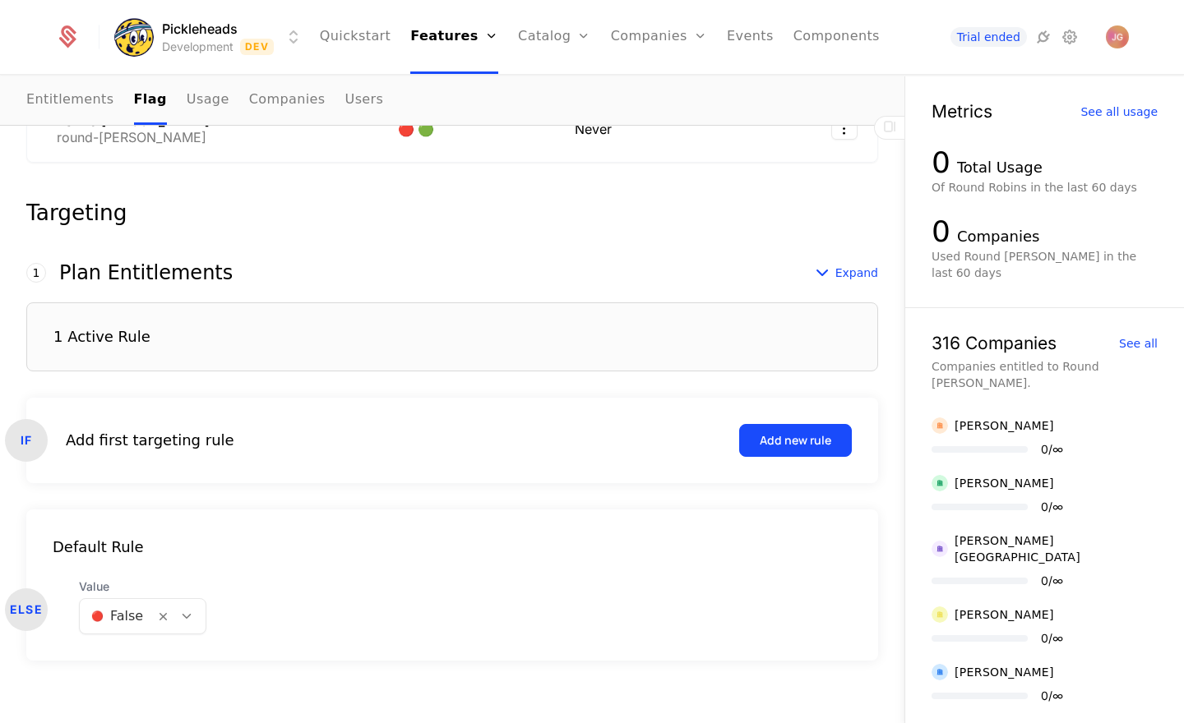
click at [780, 436] on button "Add new rule" at bounding box center [795, 440] width 113 height 33
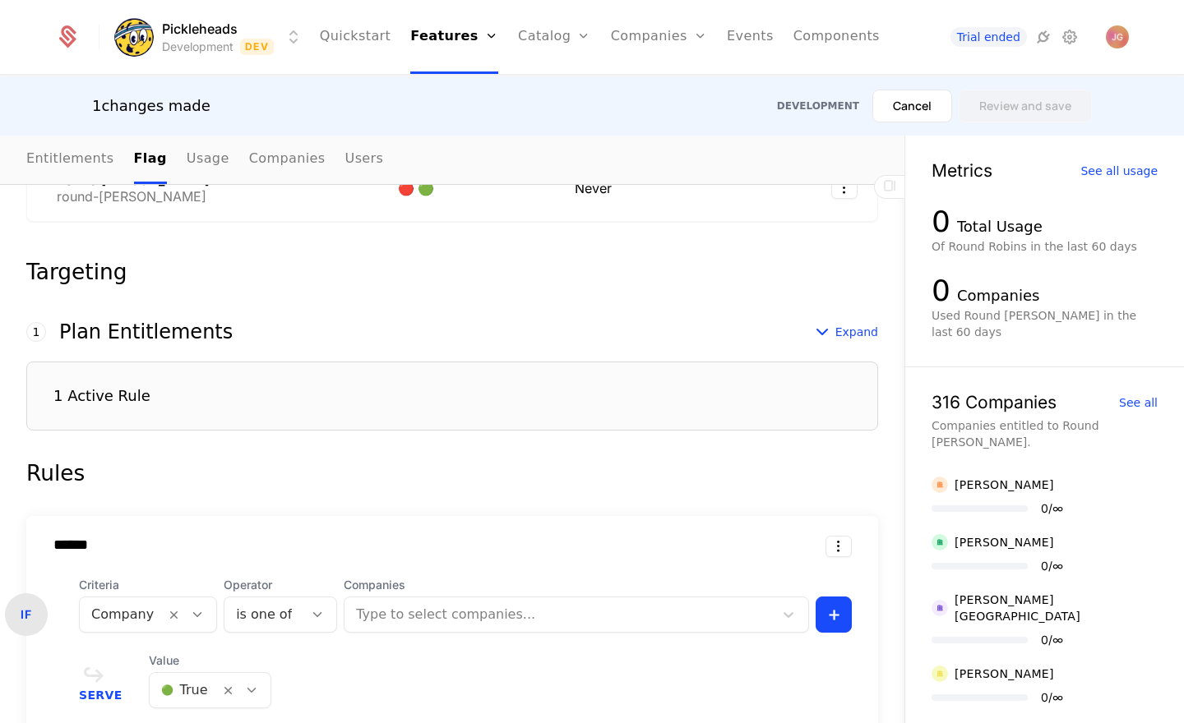
scroll to position [626, 0]
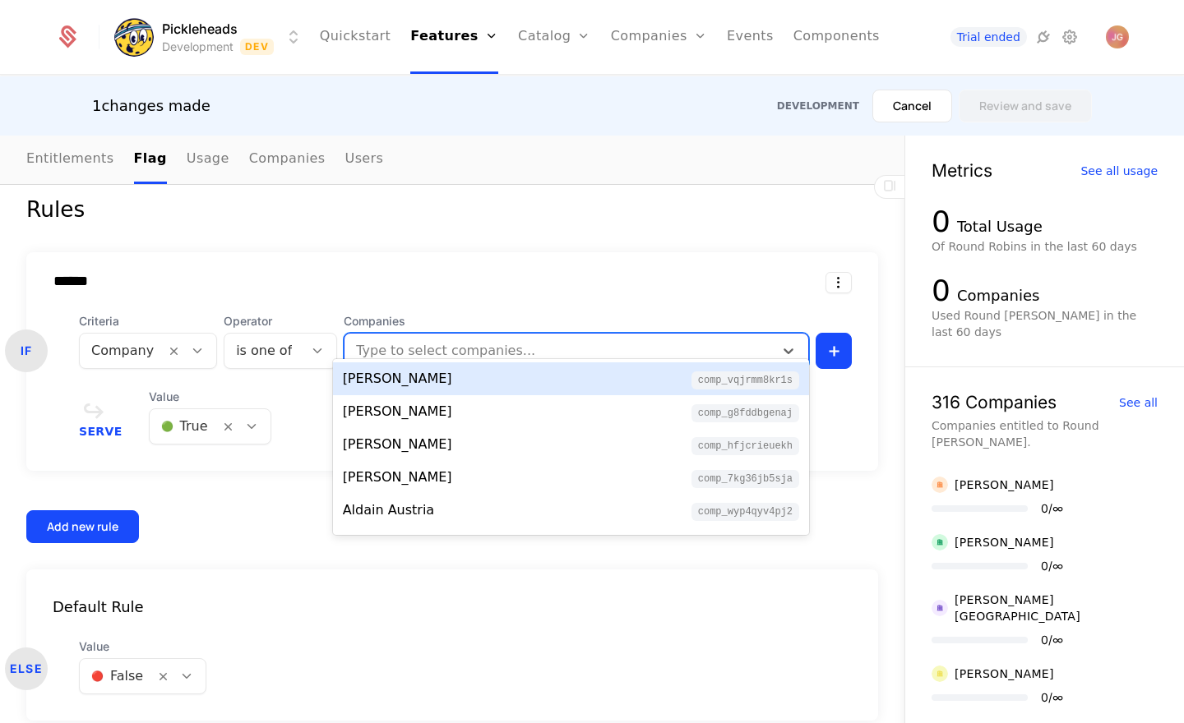
click at [404, 340] on div at bounding box center [561, 351] width 406 height 23
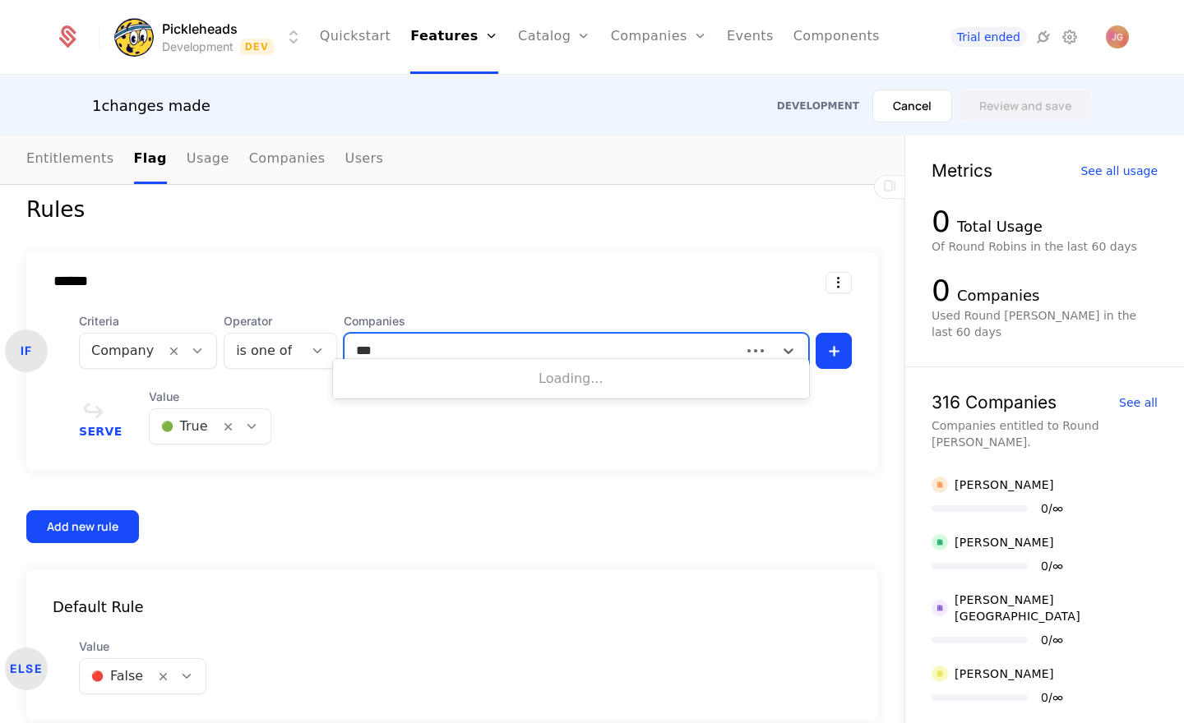
type input "****"
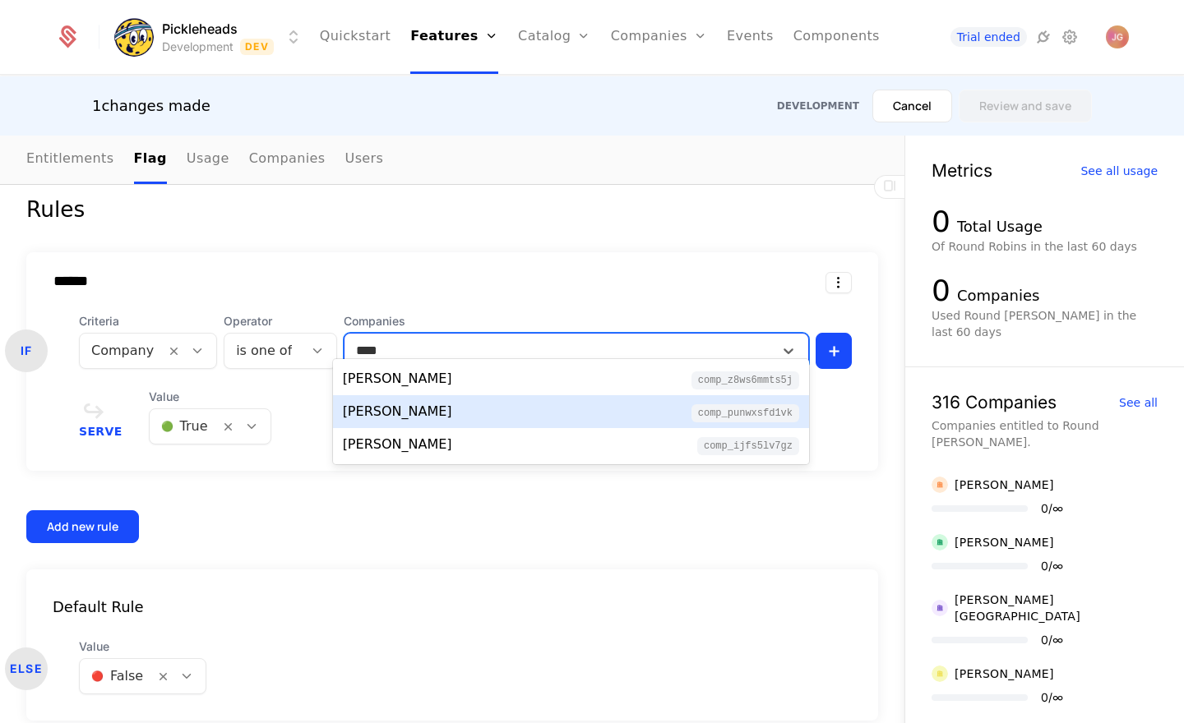
click at [385, 409] on div "[PERSON_NAME]" at bounding box center [397, 412] width 109 height 20
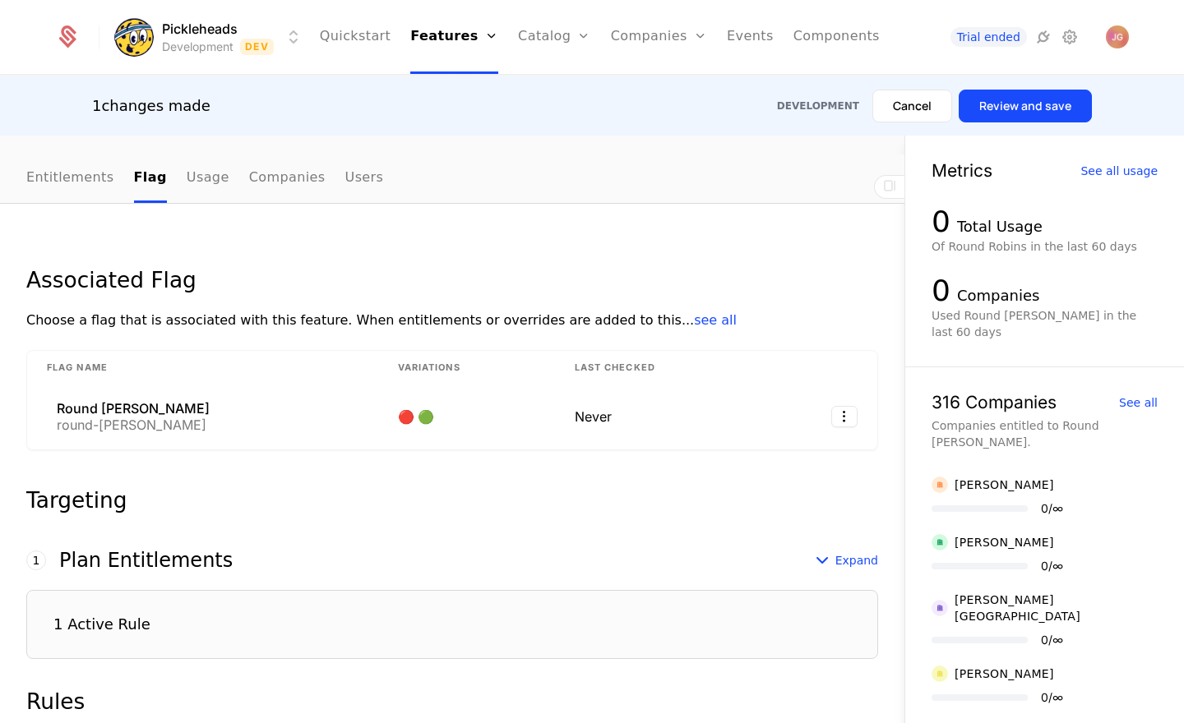
scroll to position [0, 0]
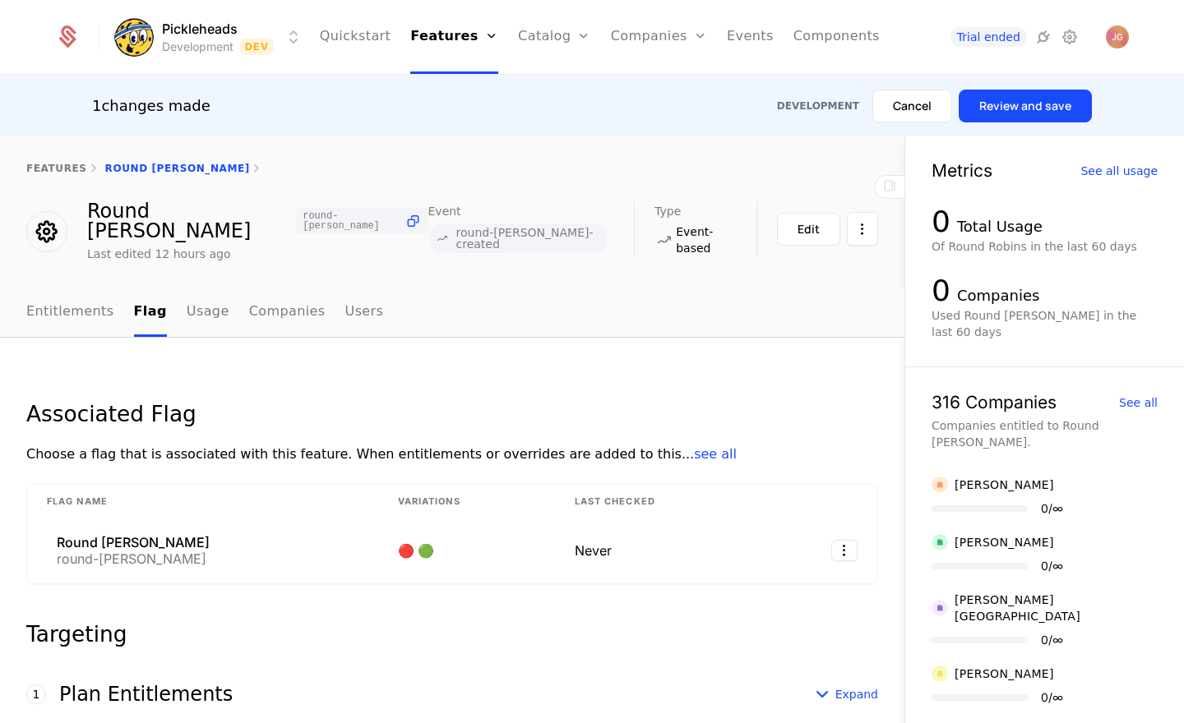
click at [715, 91] on div "1 changes made Development Cancel Review and save" at bounding box center [592, 106] width 1000 height 33
click at [532, 150] on div "features Round [PERSON_NAME]" at bounding box center [452, 169] width 904 height 66
click at [450, 91] on link "Features" at bounding box center [468, 91] width 76 height 20
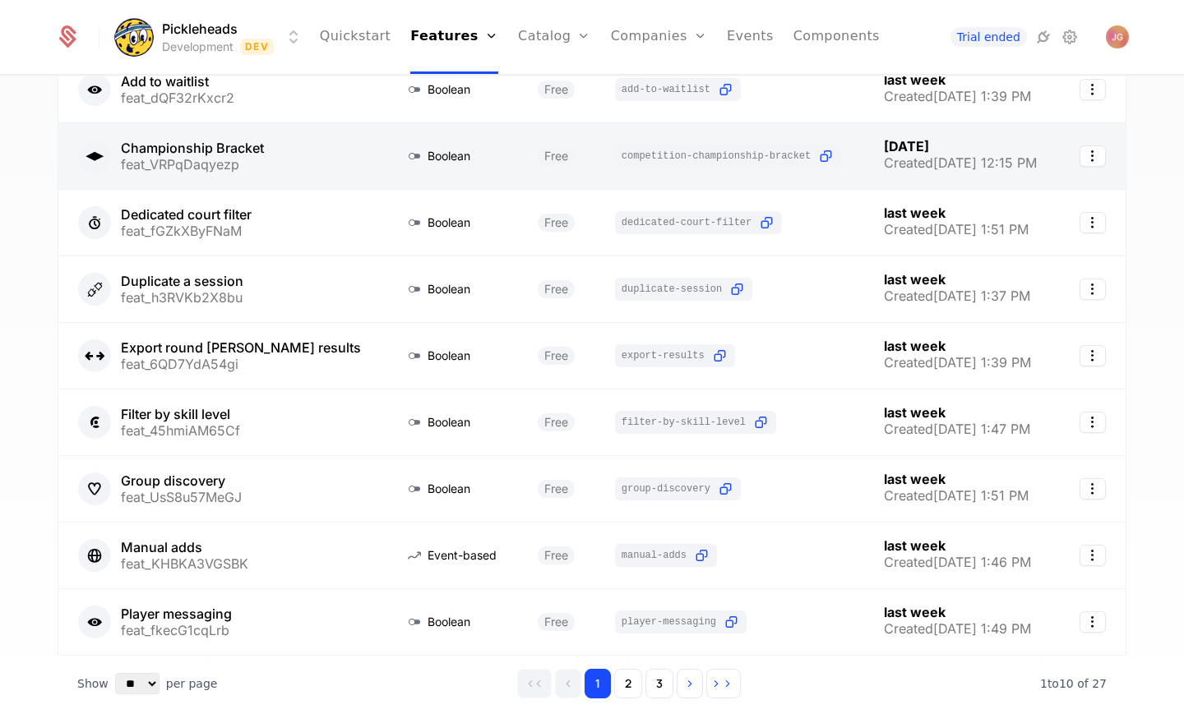
scroll to position [309, 0]
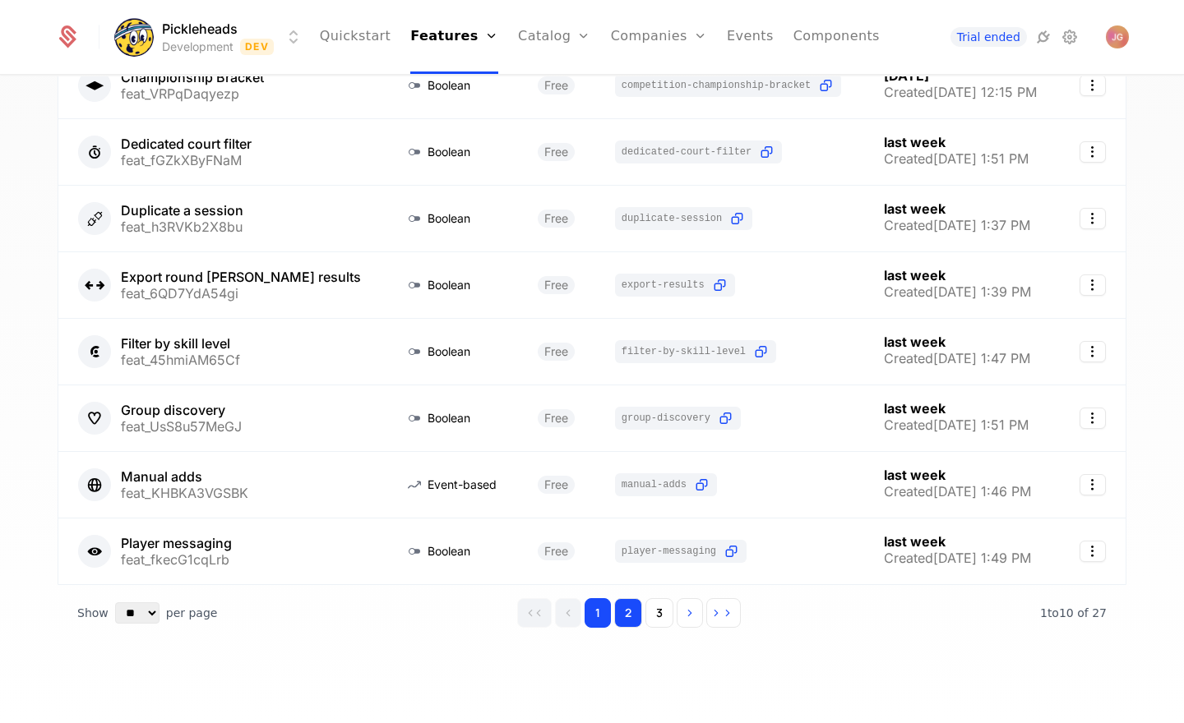
click at [623, 604] on button "2" at bounding box center [628, 614] width 28 height 30
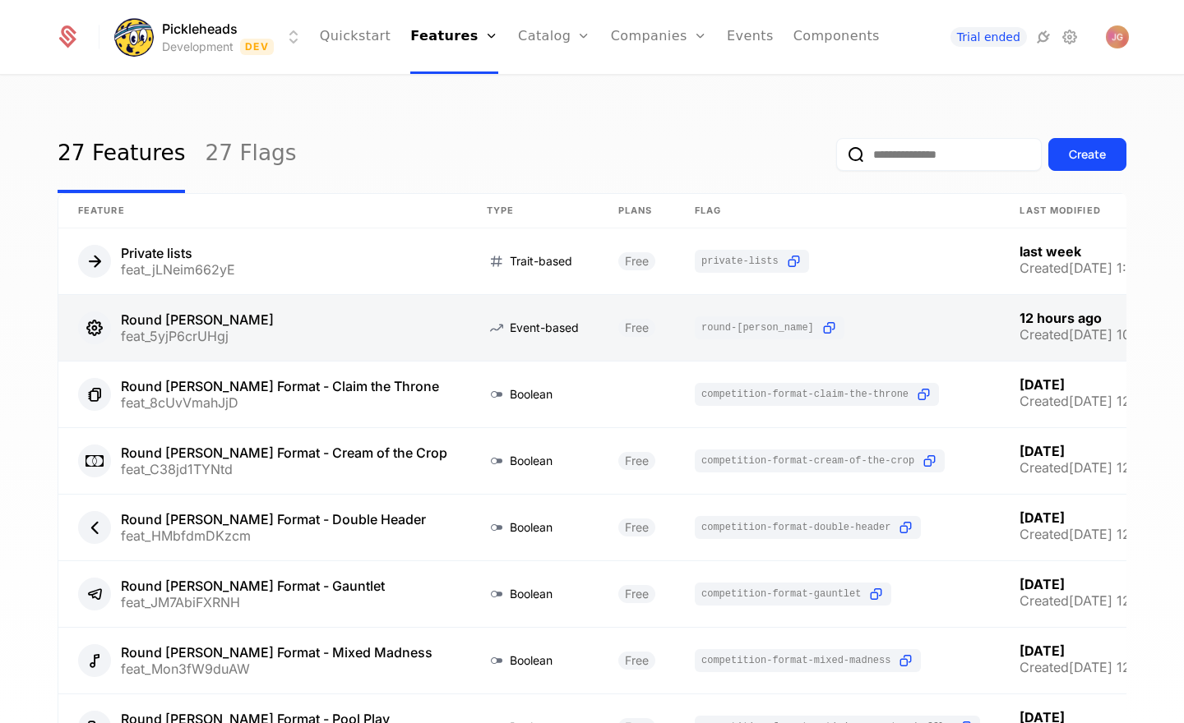
click at [255, 336] on link at bounding box center [262, 328] width 409 height 66
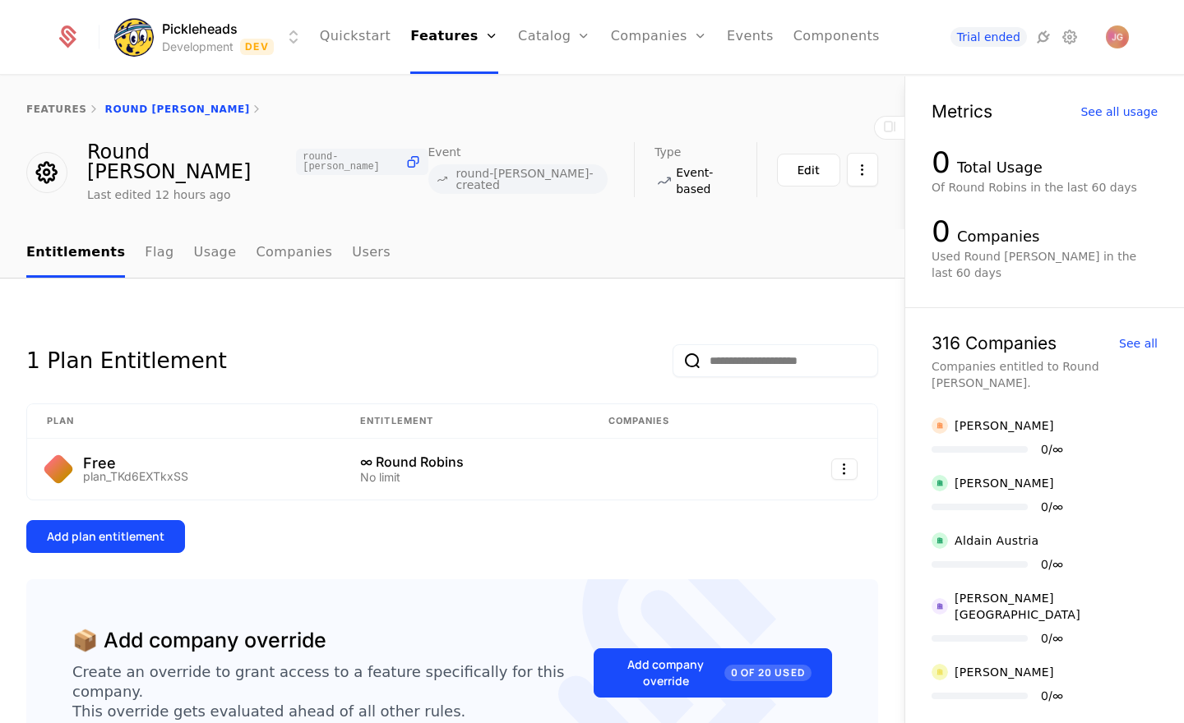
scroll to position [100, 0]
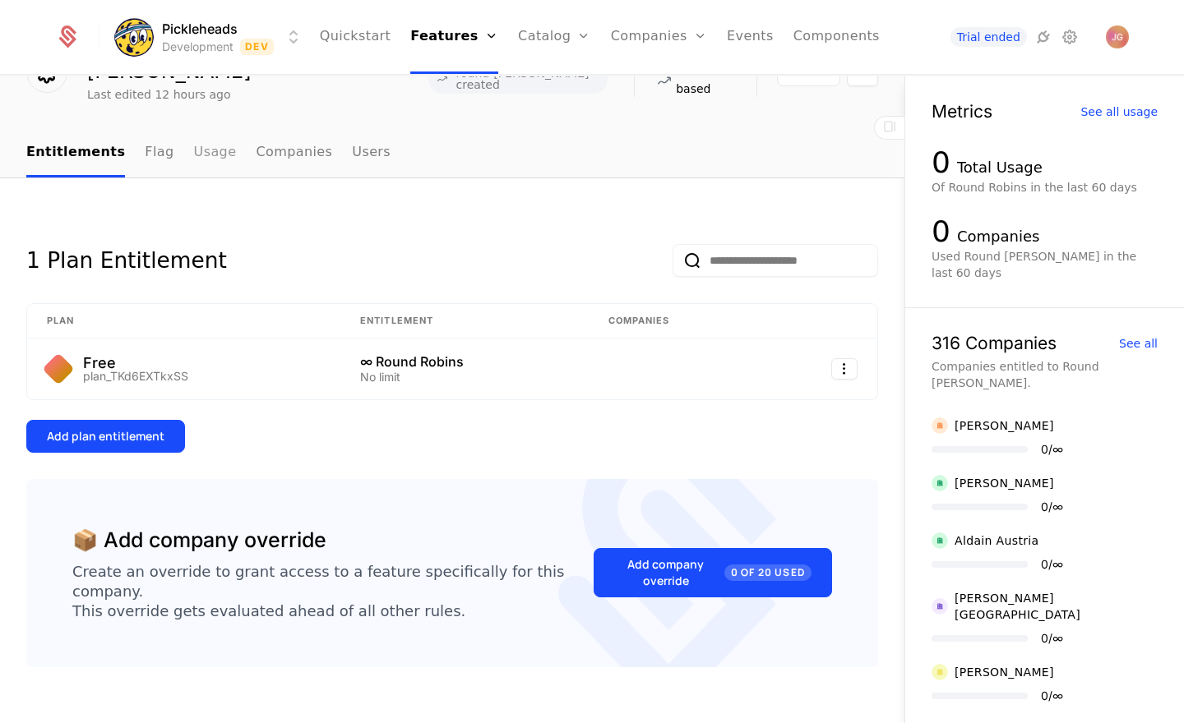
click at [194, 142] on link "Usage" at bounding box center [215, 153] width 43 height 49
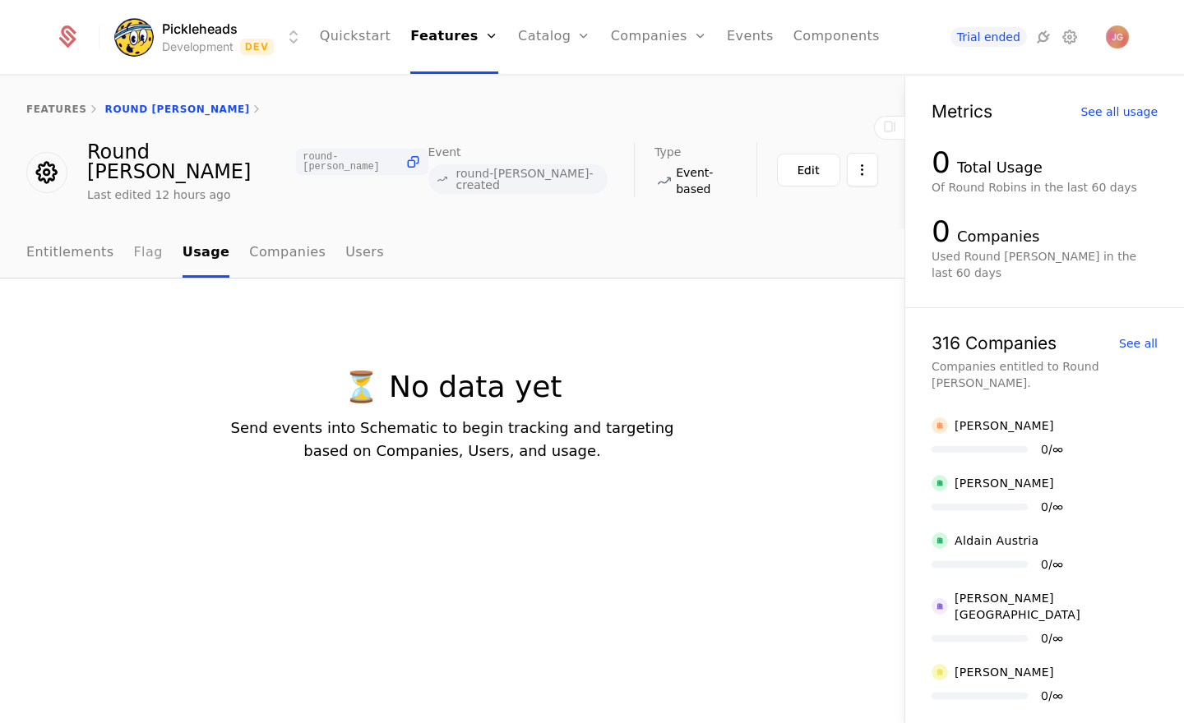
click at [134, 242] on link "Flag" at bounding box center [148, 253] width 29 height 49
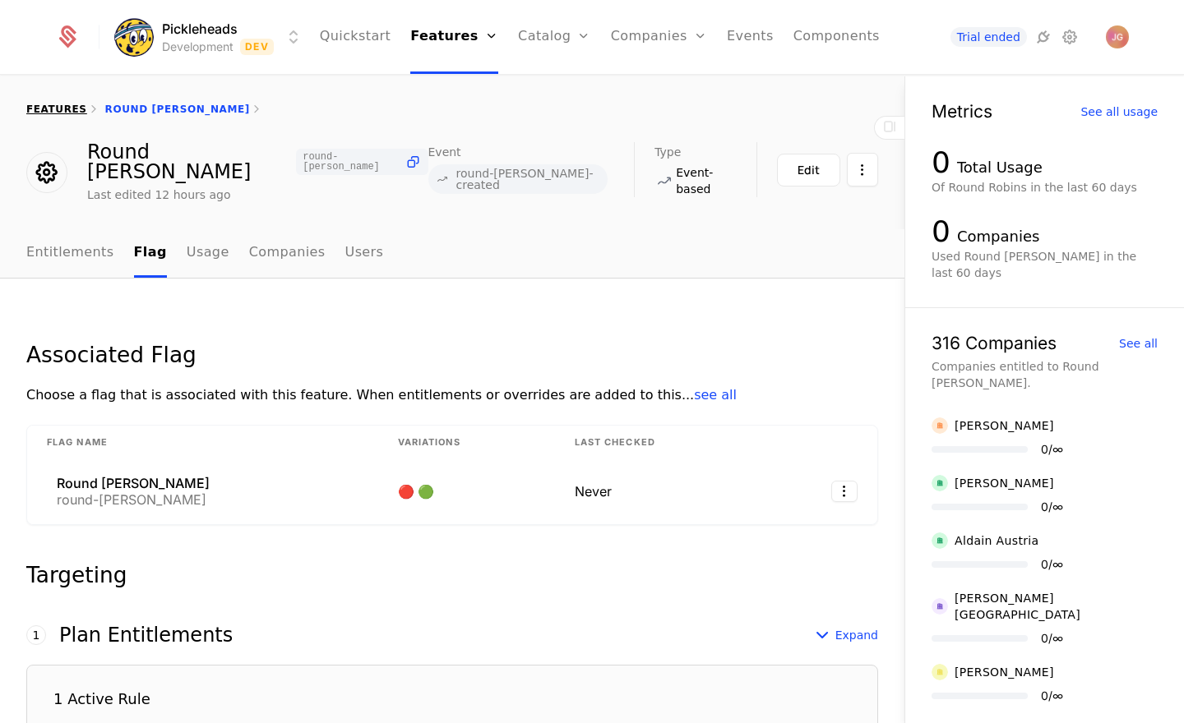
click at [68, 112] on link "features" at bounding box center [56, 110] width 61 height 12
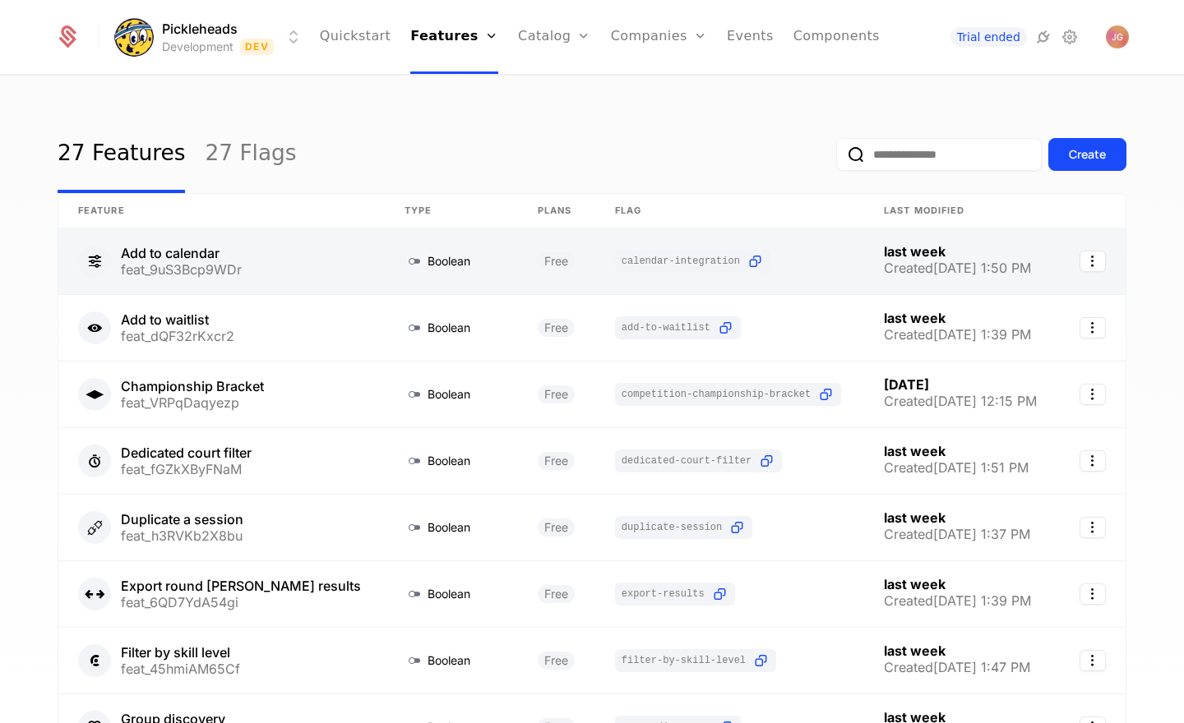
click at [254, 273] on link at bounding box center [221, 262] width 326 height 66
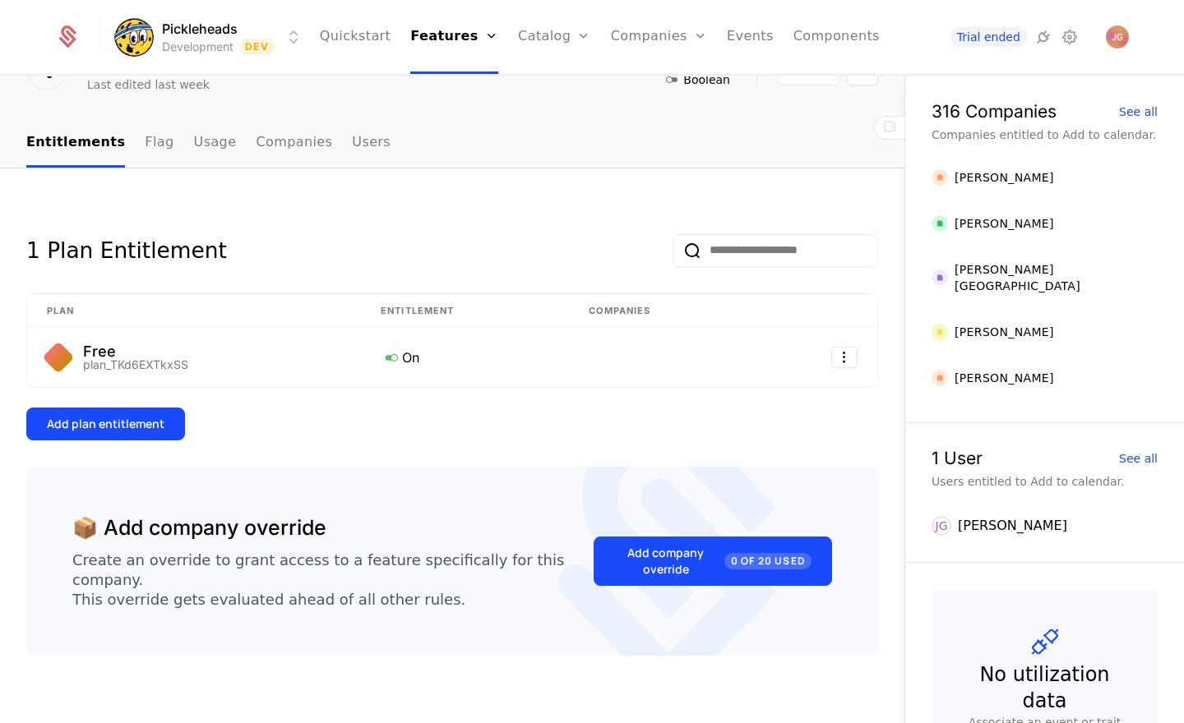
scroll to position [99, 0]
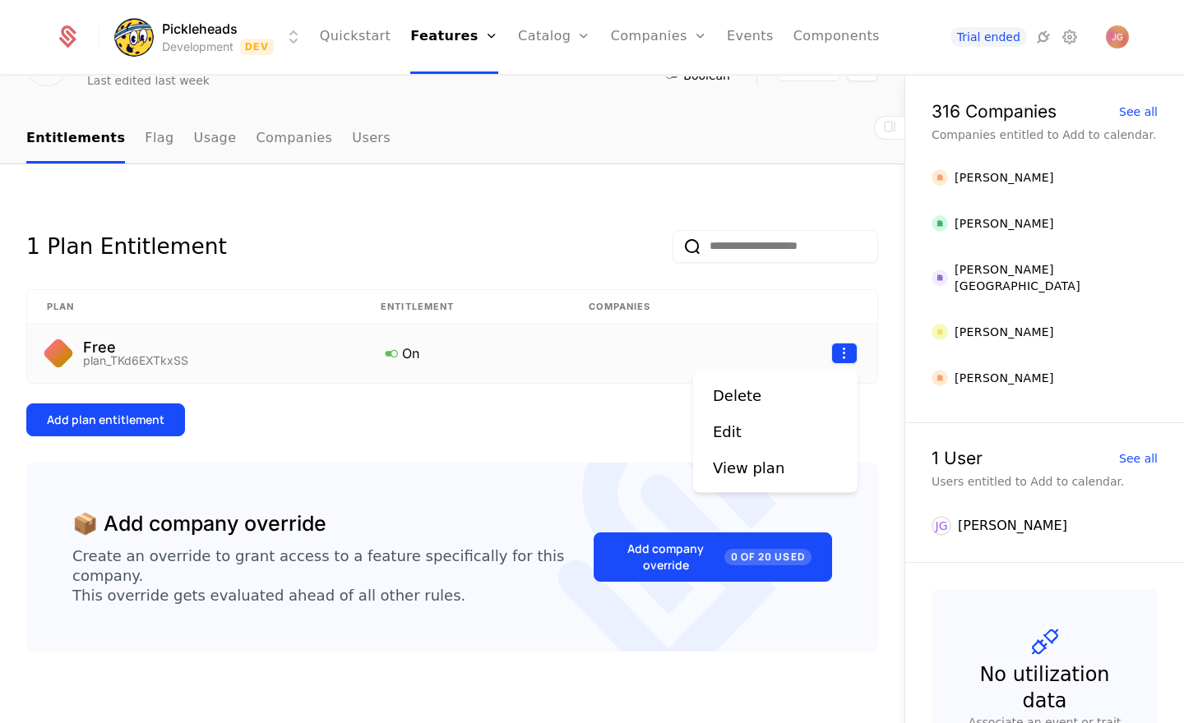
click at [848, 353] on html "Pickleheads Development Dev Quickstart Features Features Flags Catalog Plans Ad…" at bounding box center [592, 361] width 1184 height 723
click at [762, 433] on div "Edit" at bounding box center [775, 432] width 125 height 23
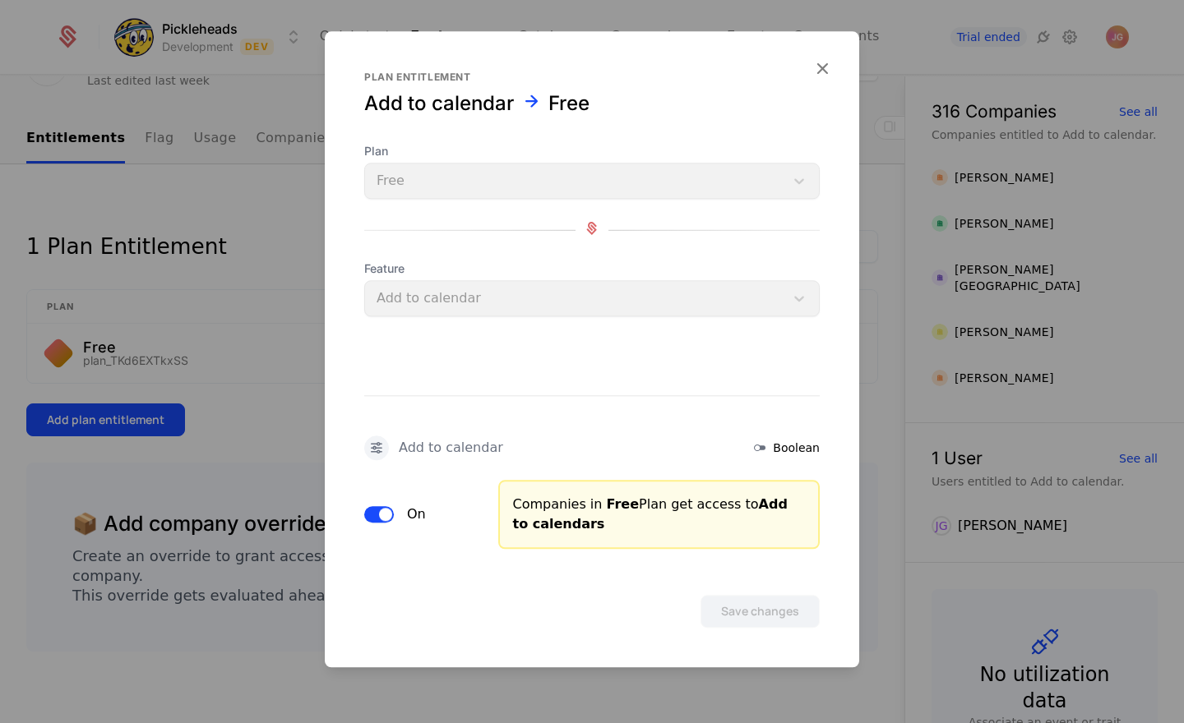
click at [389, 514] on span "button" at bounding box center [385, 514] width 13 height 13
click at [385, 513] on button "Off" at bounding box center [379, 514] width 30 height 16
click at [822, 67] on icon "button" at bounding box center [821, 68] width 21 height 21
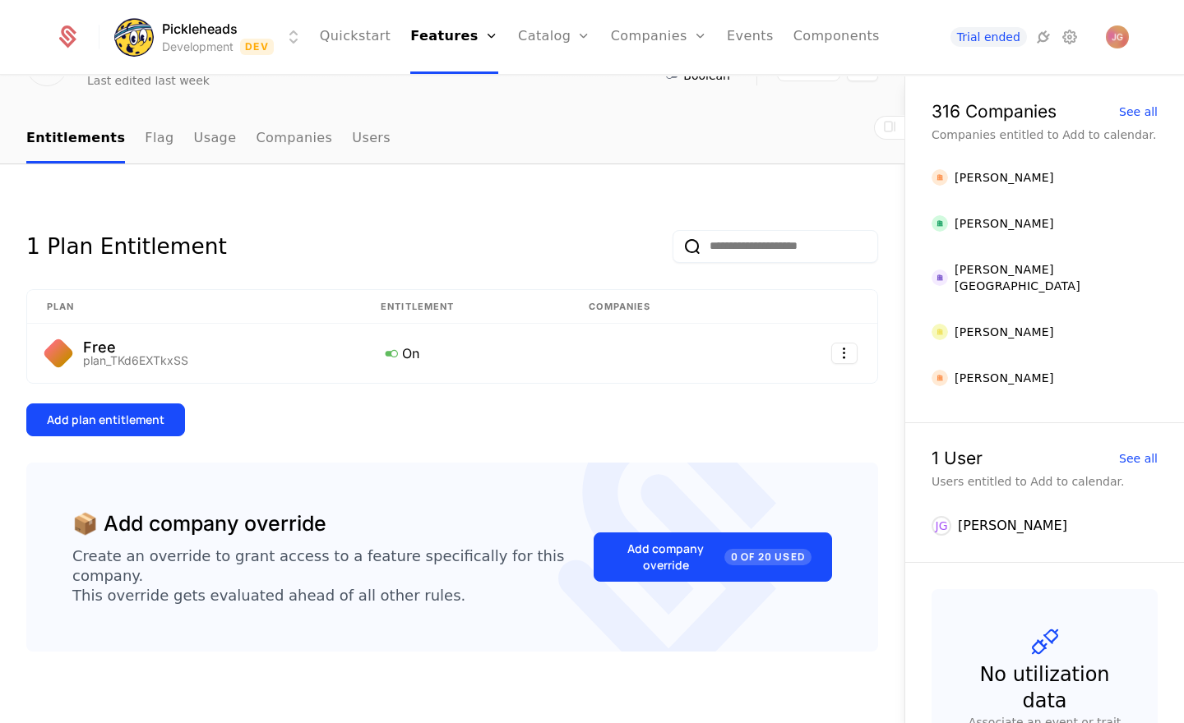
click at [382, 429] on div "Add plan entitlement" at bounding box center [452, 420] width 852 height 33
click at [345, 392] on div "1 Plan Entitlement Plan Entitlement Companies Free plan_TKd6EXTkxSS On Add plan…" at bounding box center [452, 320] width 852 height 233
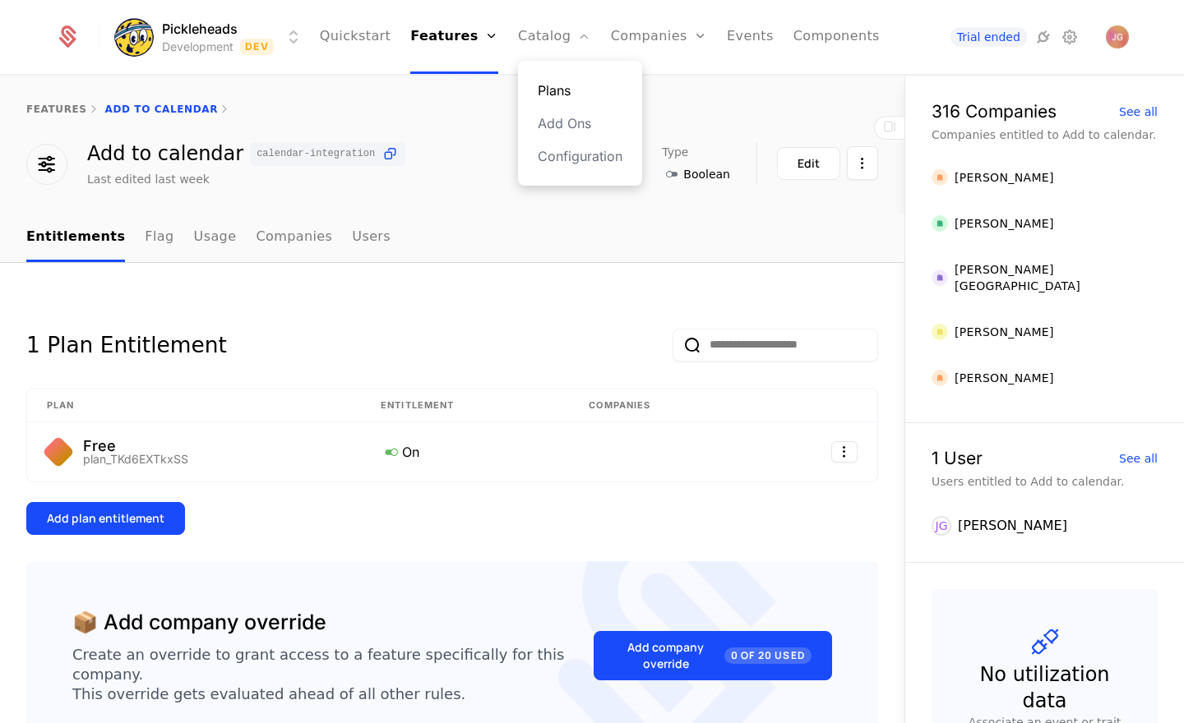
click at [550, 91] on link "Plans" at bounding box center [580, 91] width 85 height 20
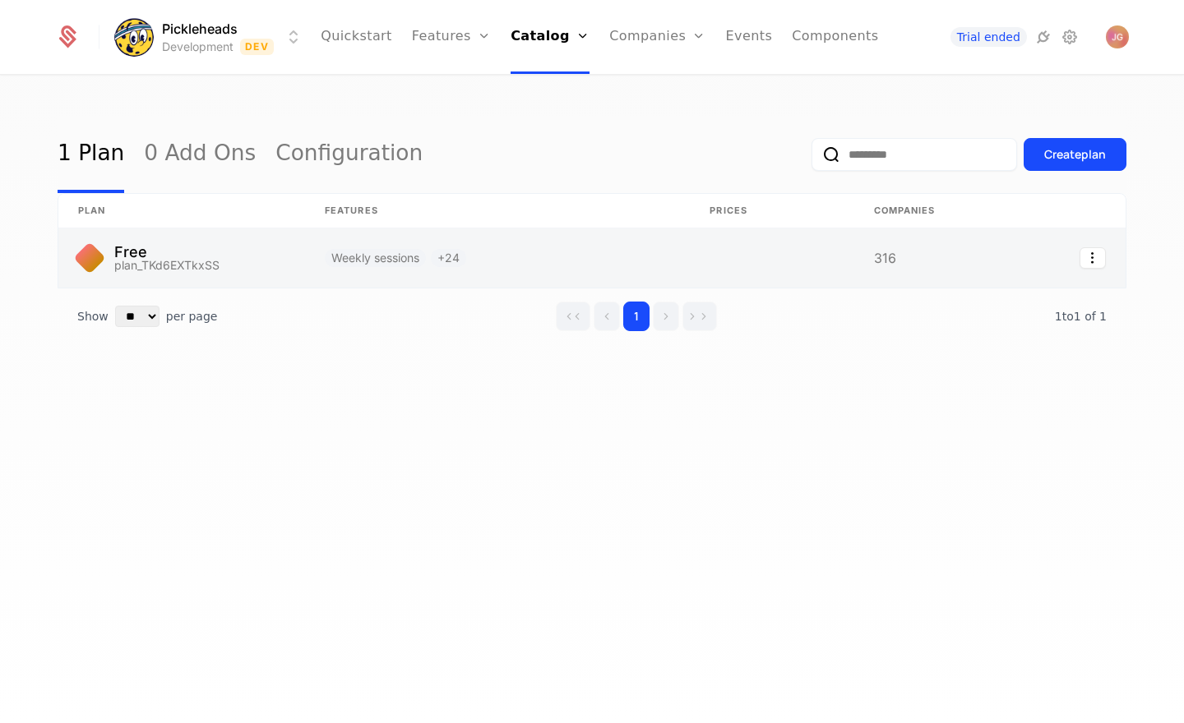
click at [213, 261] on link at bounding box center [181, 258] width 247 height 59
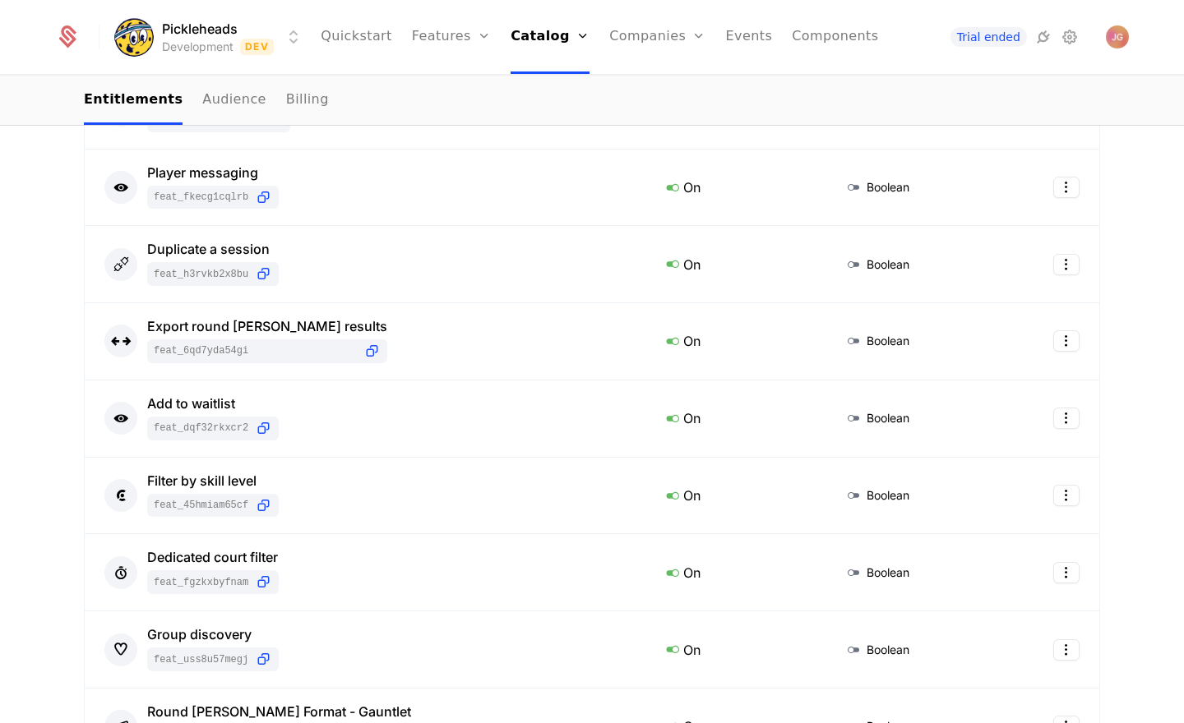
scroll to position [749, 0]
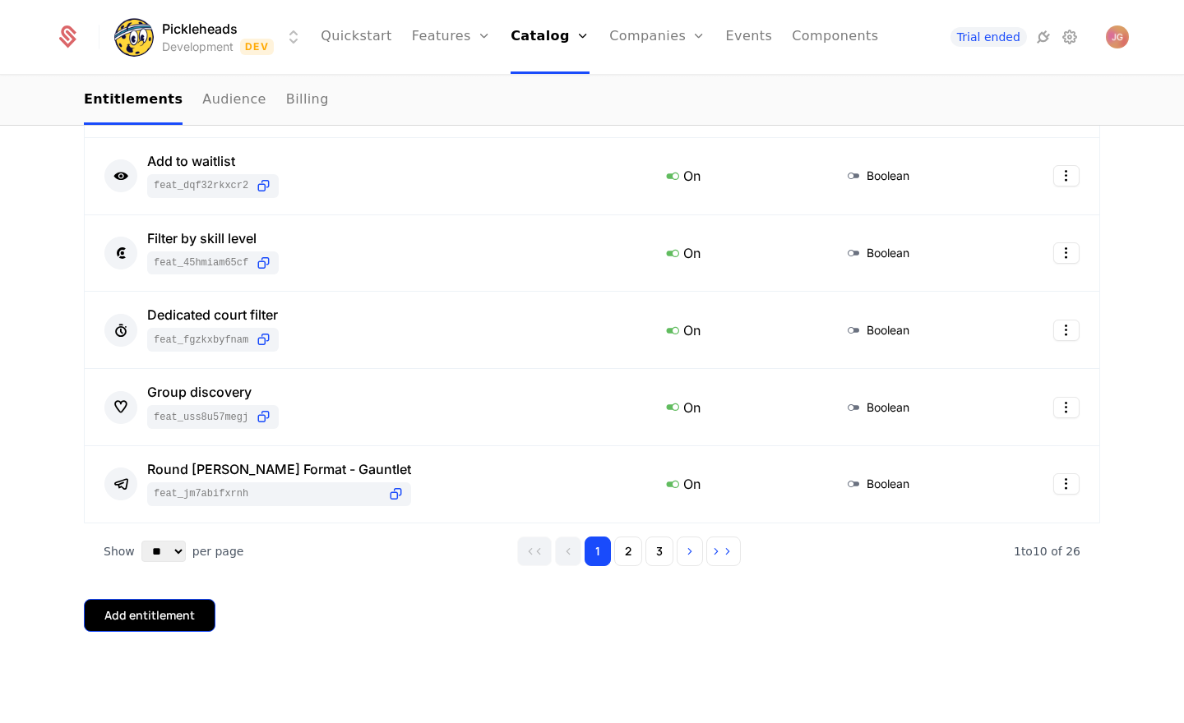
click at [134, 630] on button "Add entitlement" at bounding box center [150, 615] width 132 height 33
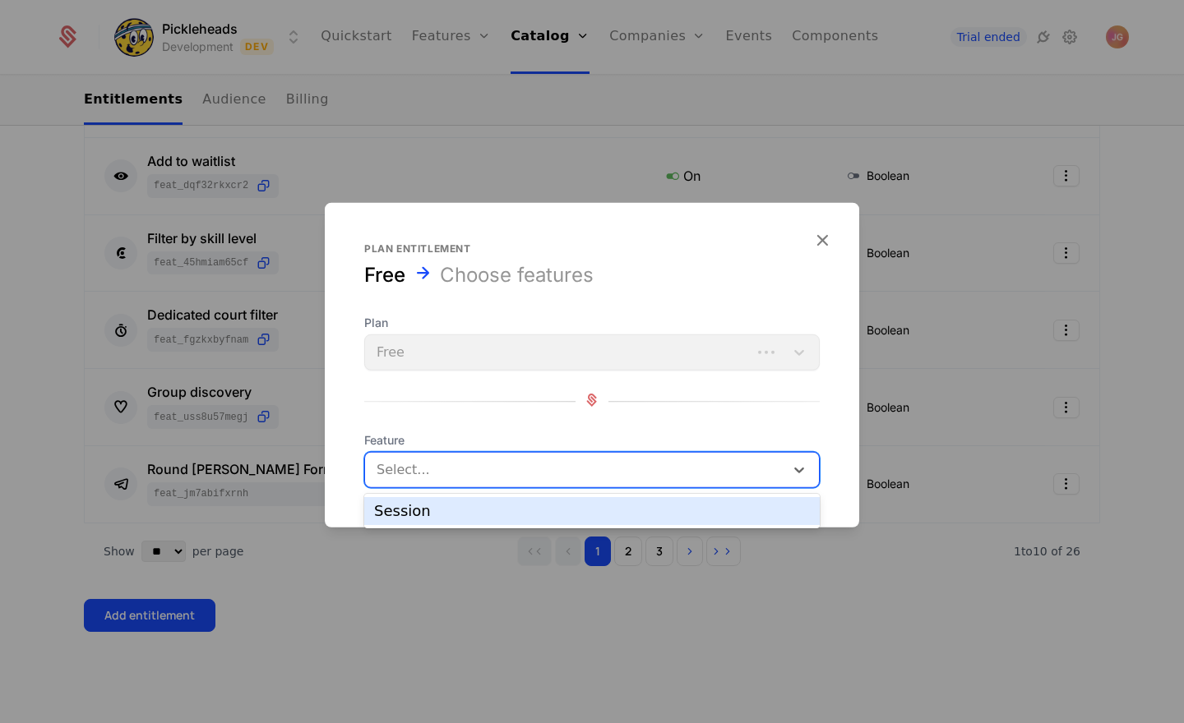
click at [601, 464] on div at bounding box center [576, 470] width 396 height 23
click at [591, 513] on div "Session" at bounding box center [592, 511] width 436 height 15
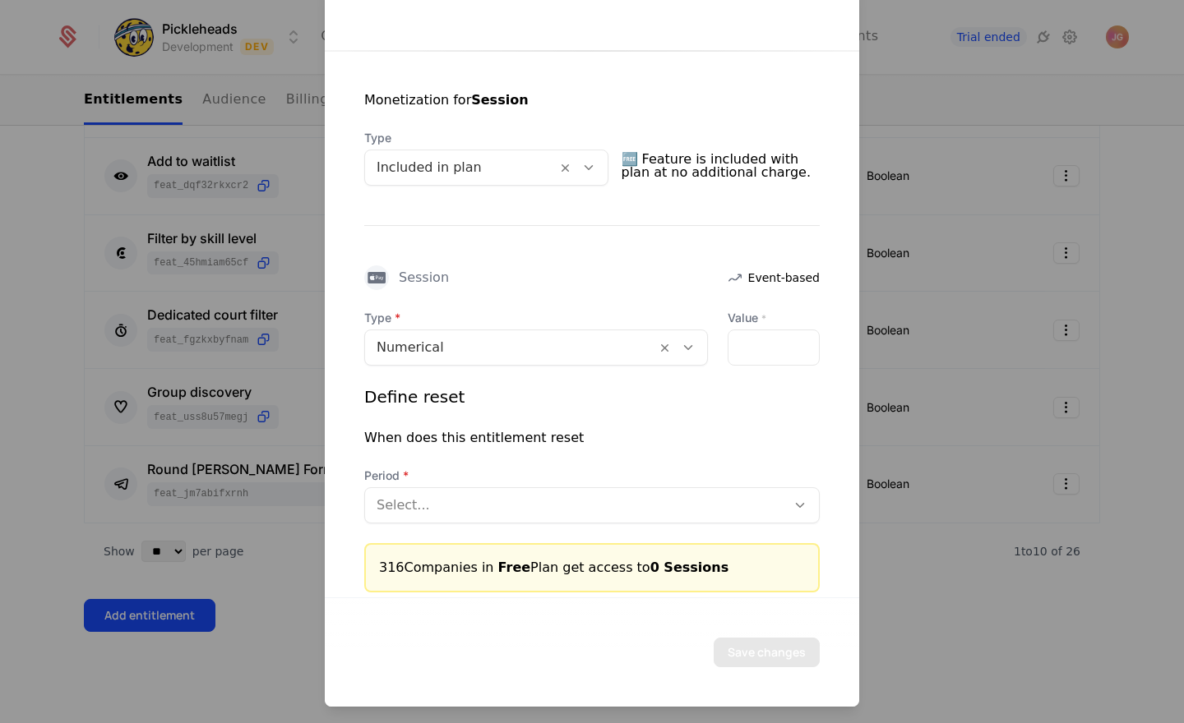
scroll to position [291, 0]
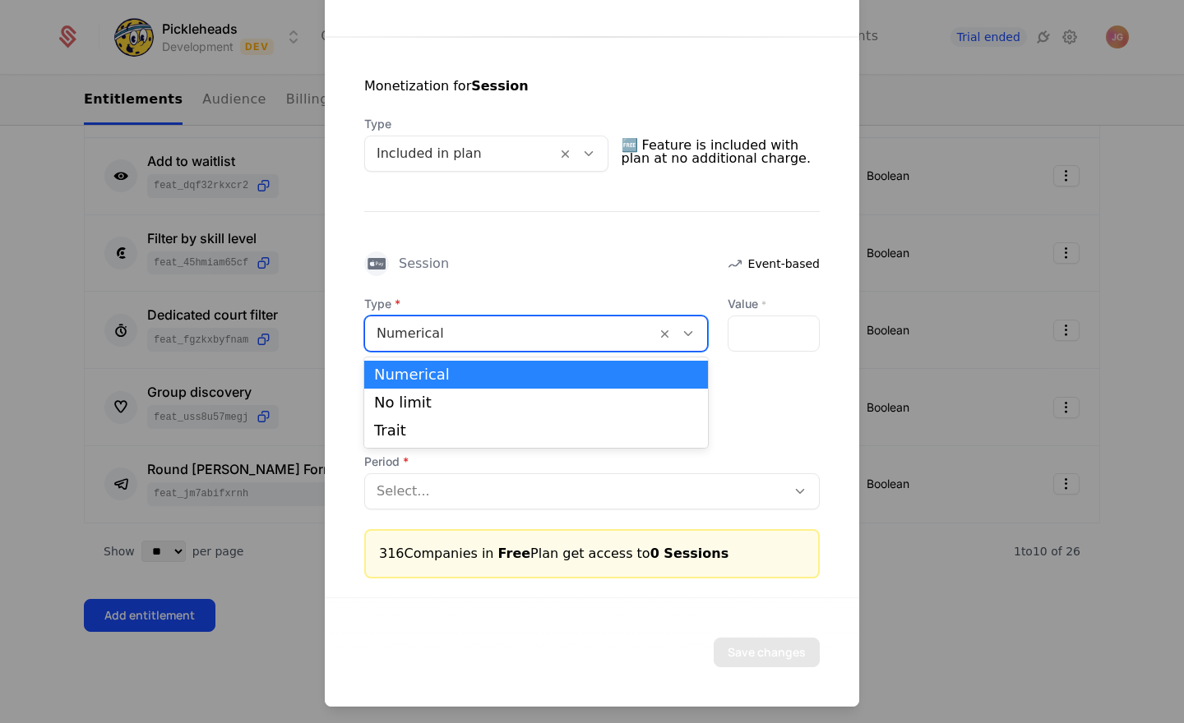
click at [691, 332] on icon at bounding box center [688, 333] width 15 height 15
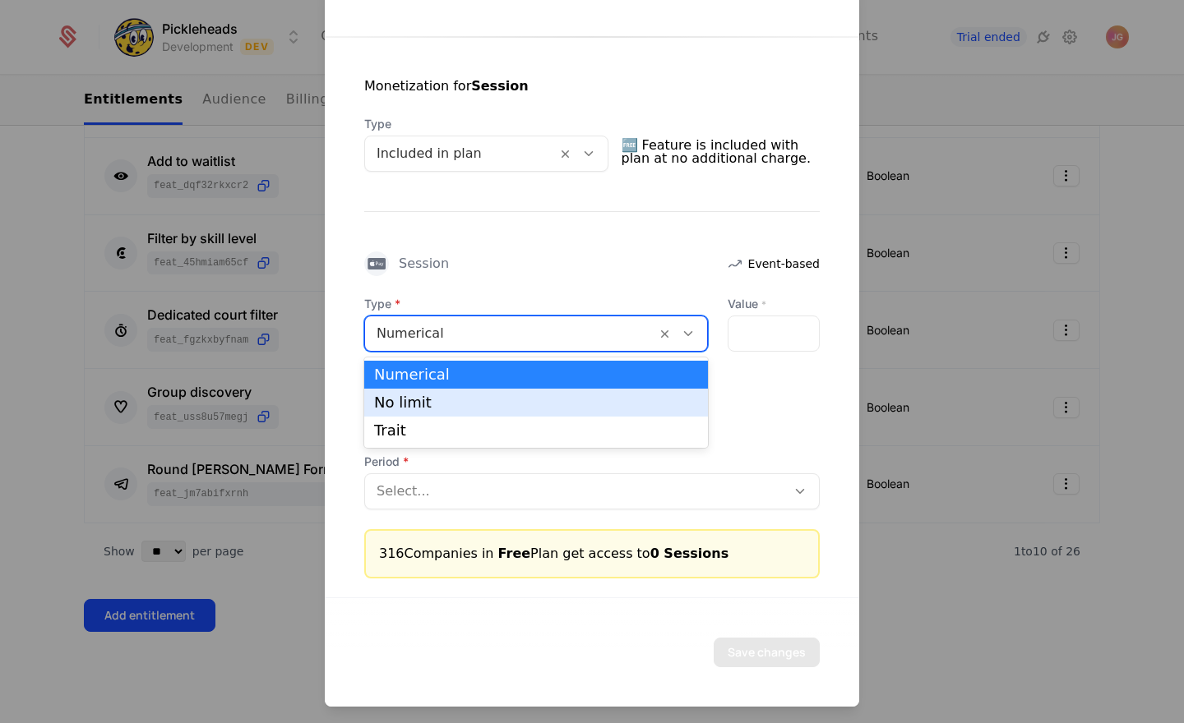
click at [571, 407] on div "No limit" at bounding box center [536, 402] width 324 height 15
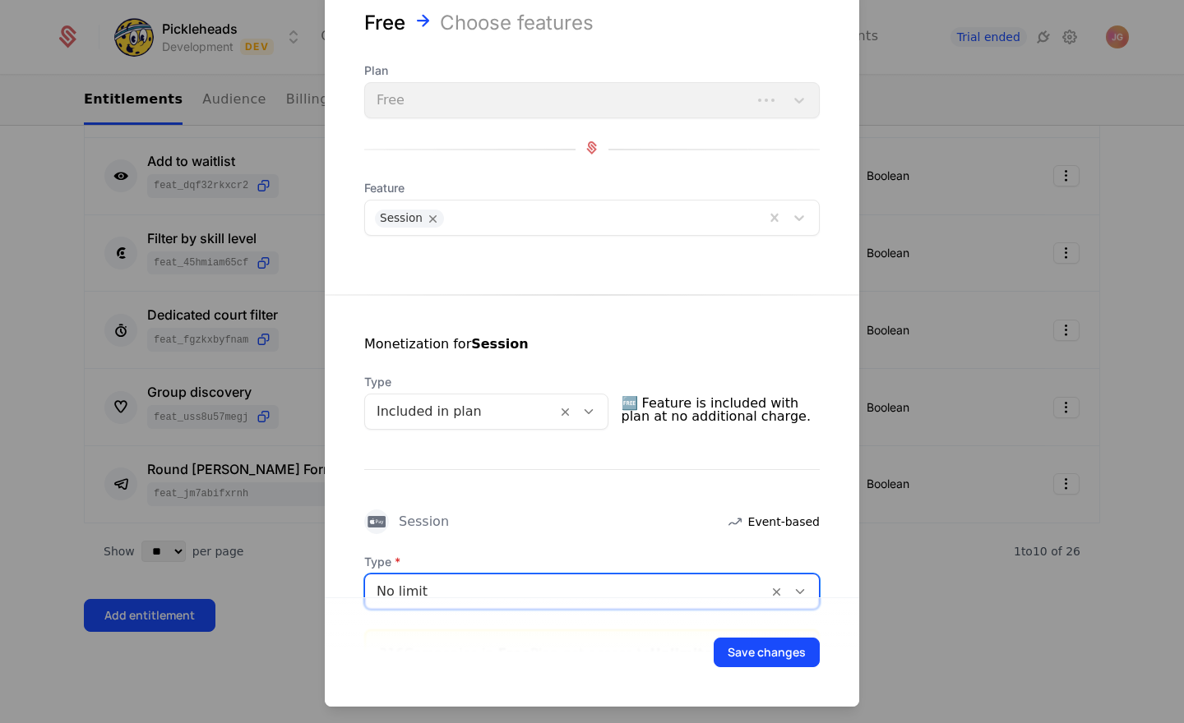
scroll to position [0, 0]
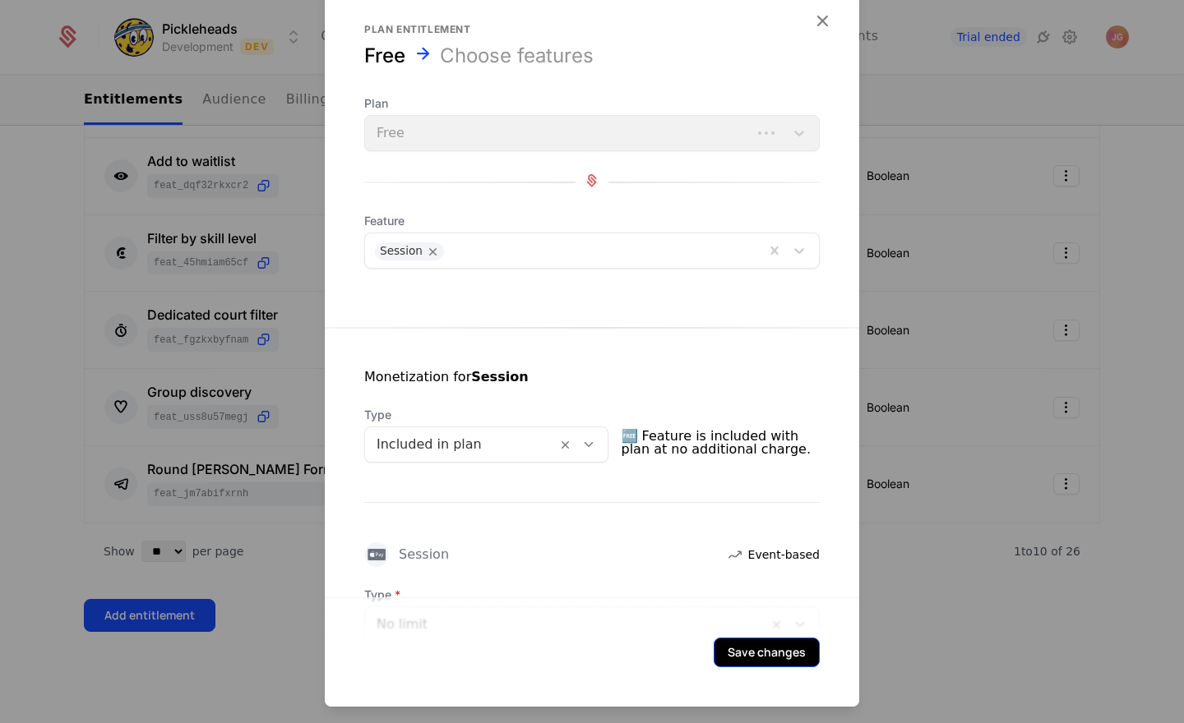
click at [779, 659] on button "Save changes" at bounding box center [767, 653] width 106 height 30
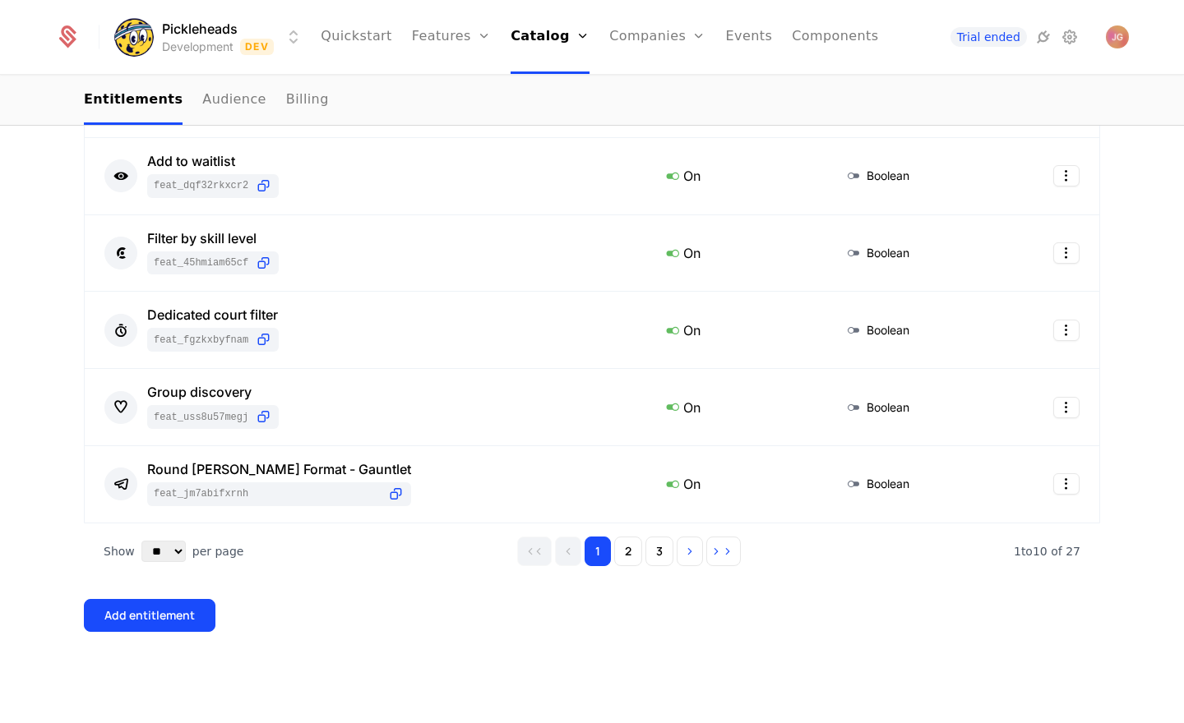
click at [450, 638] on div "27 Entitlements Feature Entitlement Type Add to calendar feat_9uS3Bcp9WDr On Bo…" at bounding box center [592, 174] width 1016 height 1019
click at [206, 618] on button "Add entitlement" at bounding box center [150, 615] width 132 height 33
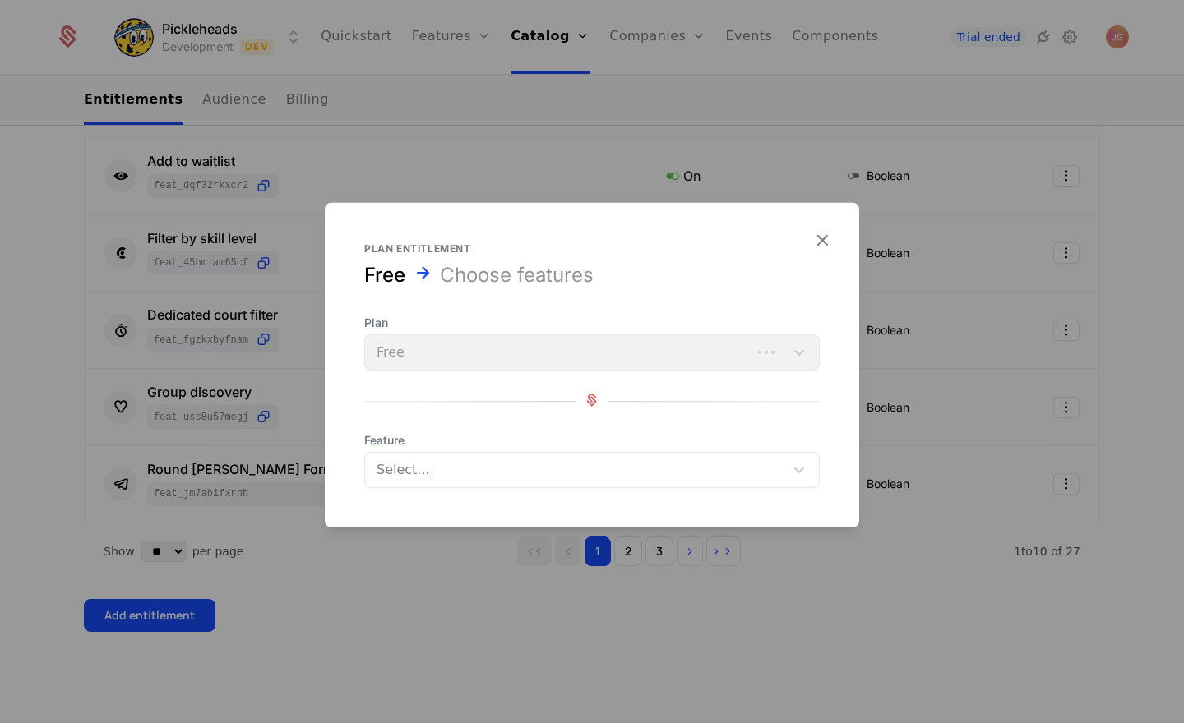
click at [483, 465] on div at bounding box center [576, 470] width 396 height 23
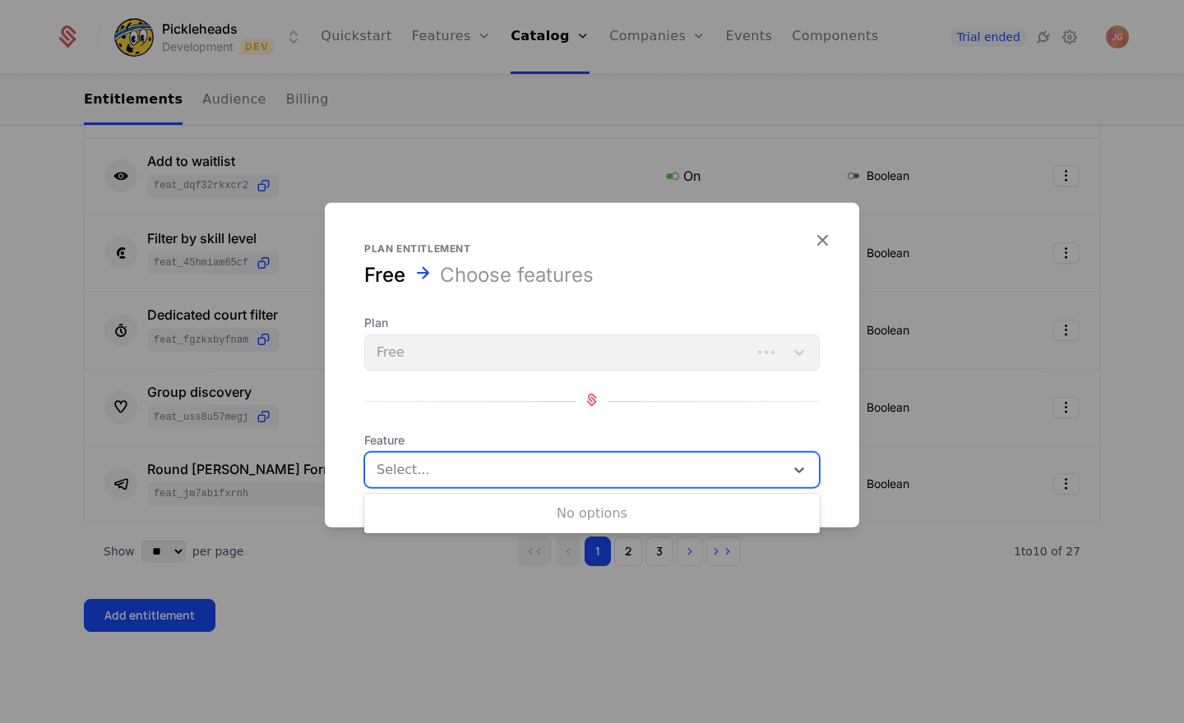
drag, startPoint x: 429, startPoint y: 648, endPoint x: 423, endPoint y: 636, distance: 14.0
click at [429, 648] on div at bounding box center [592, 361] width 1184 height 723
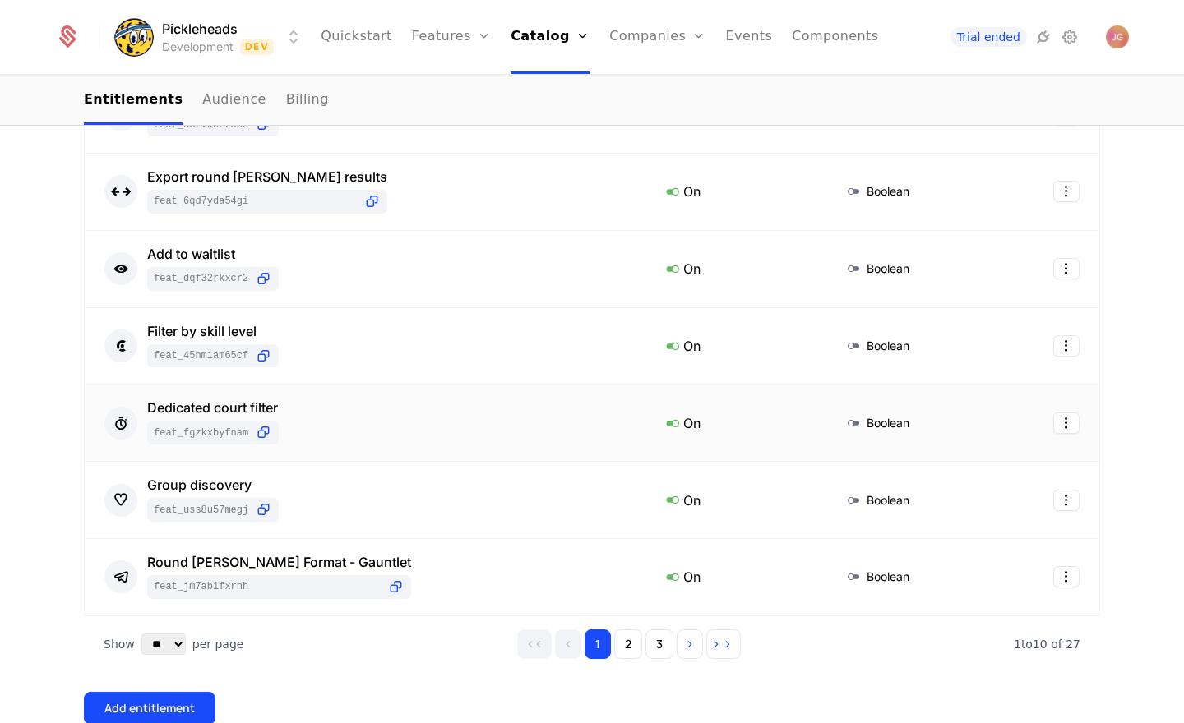
scroll to position [668, 0]
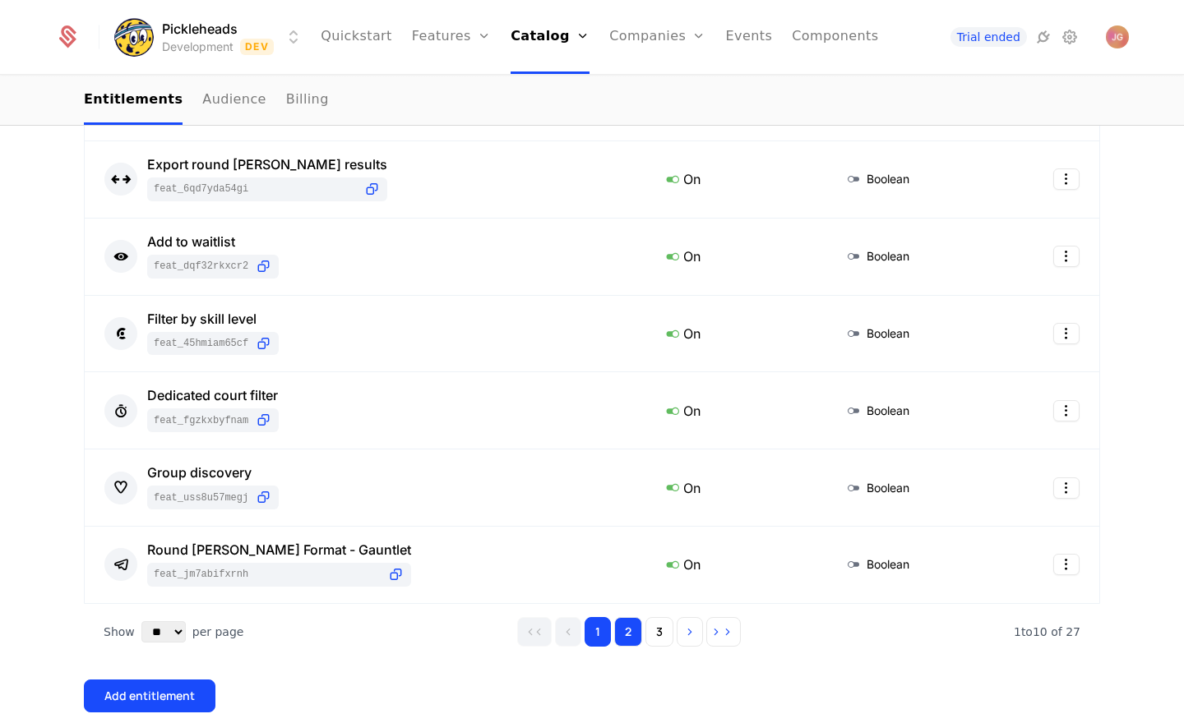
click at [638, 645] on button "2" at bounding box center [628, 632] width 28 height 30
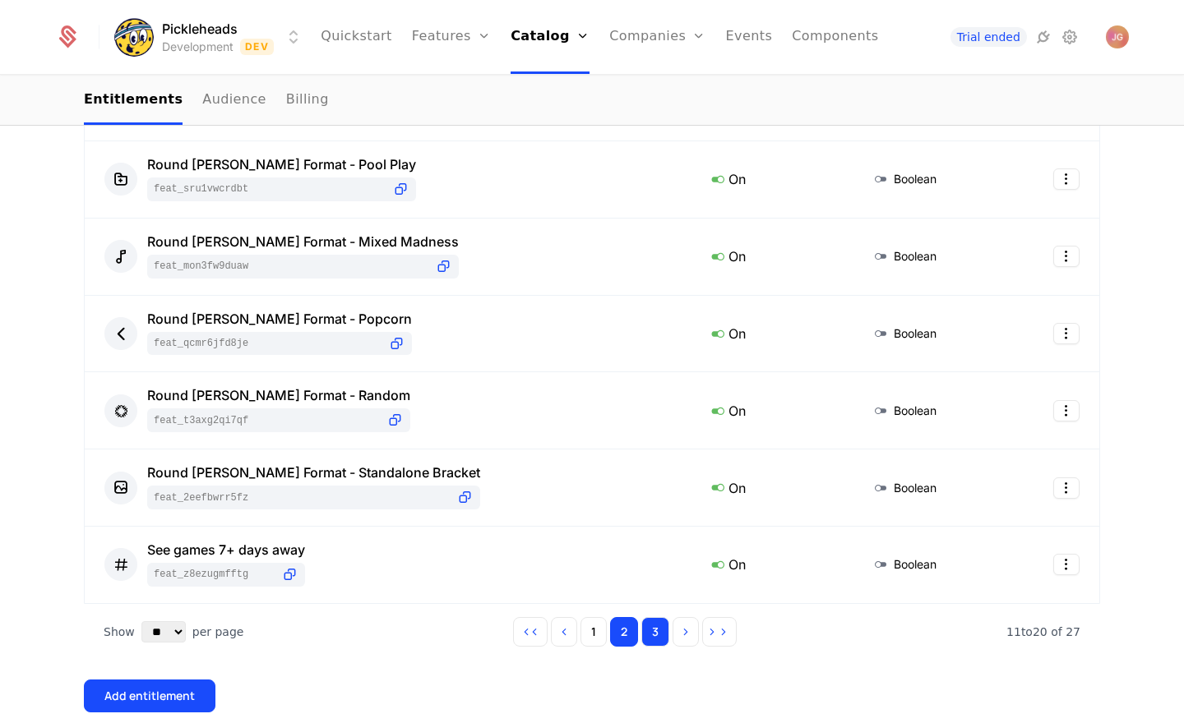
click at [660, 631] on button "3" at bounding box center [655, 632] width 28 height 30
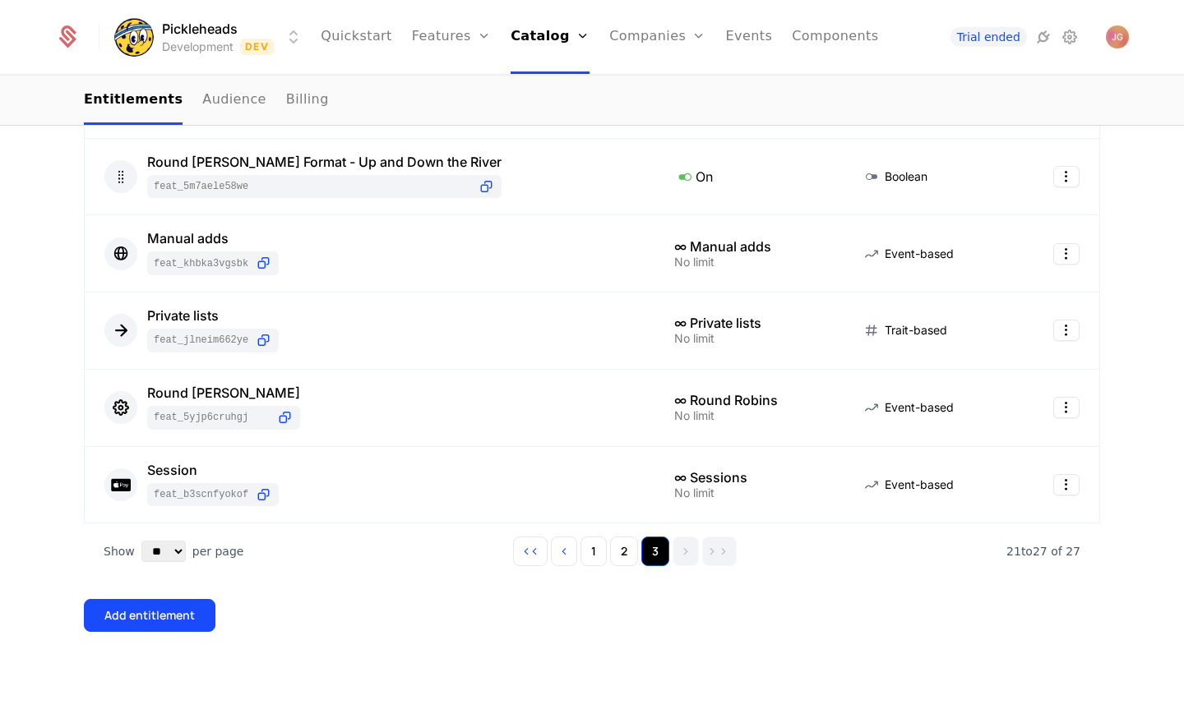
scroll to position [517, 0]
click at [400, 598] on div "27 Entitlements Feature Entitlement Type Vacation mode feat_NKSPLnoMuoT On Bool…" at bounding box center [592, 290] width 1016 height 788
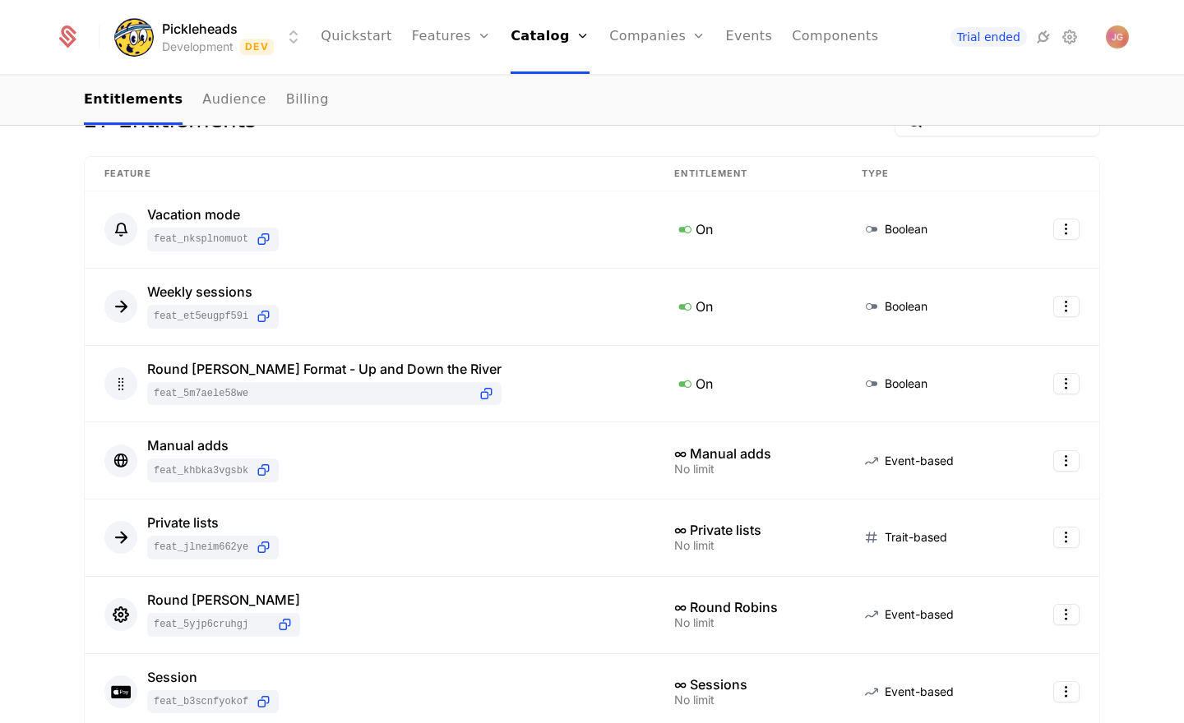
scroll to position [307, 0]
click at [70, 276] on div "Add company to plan Create a rule targeting any company Go to Audience 27 Entit…" at bounding box center [592, 443] width 1069 height 900
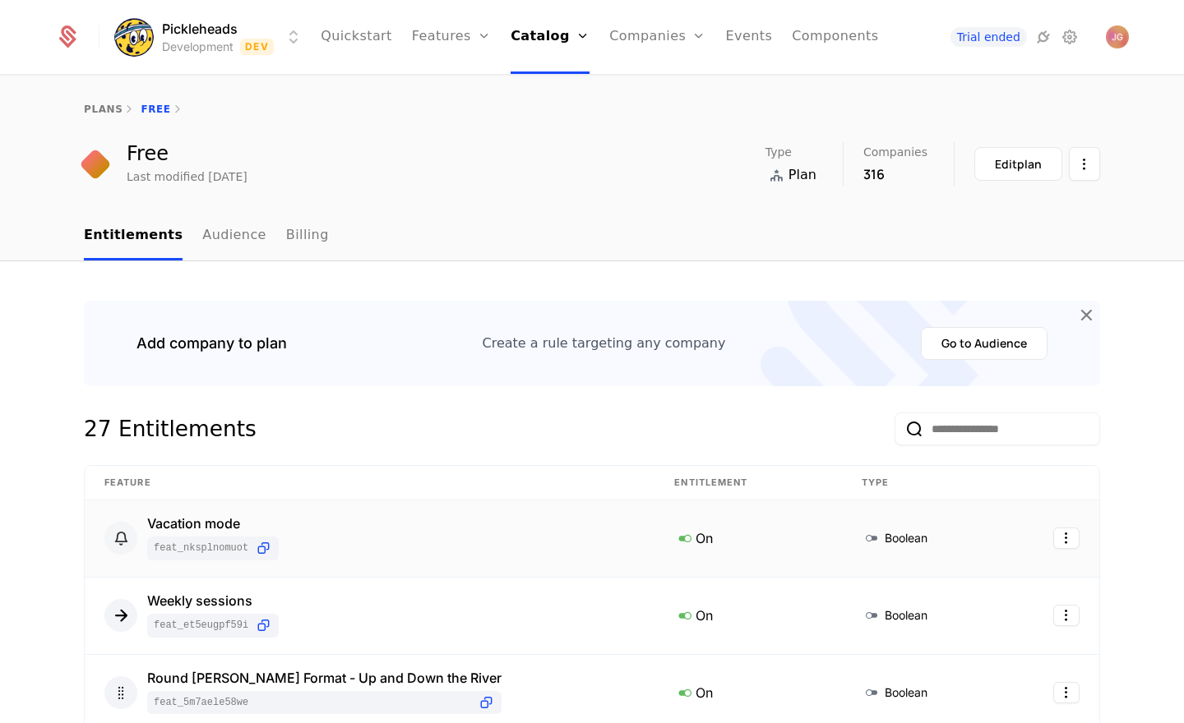
scroll to position [3, 0]
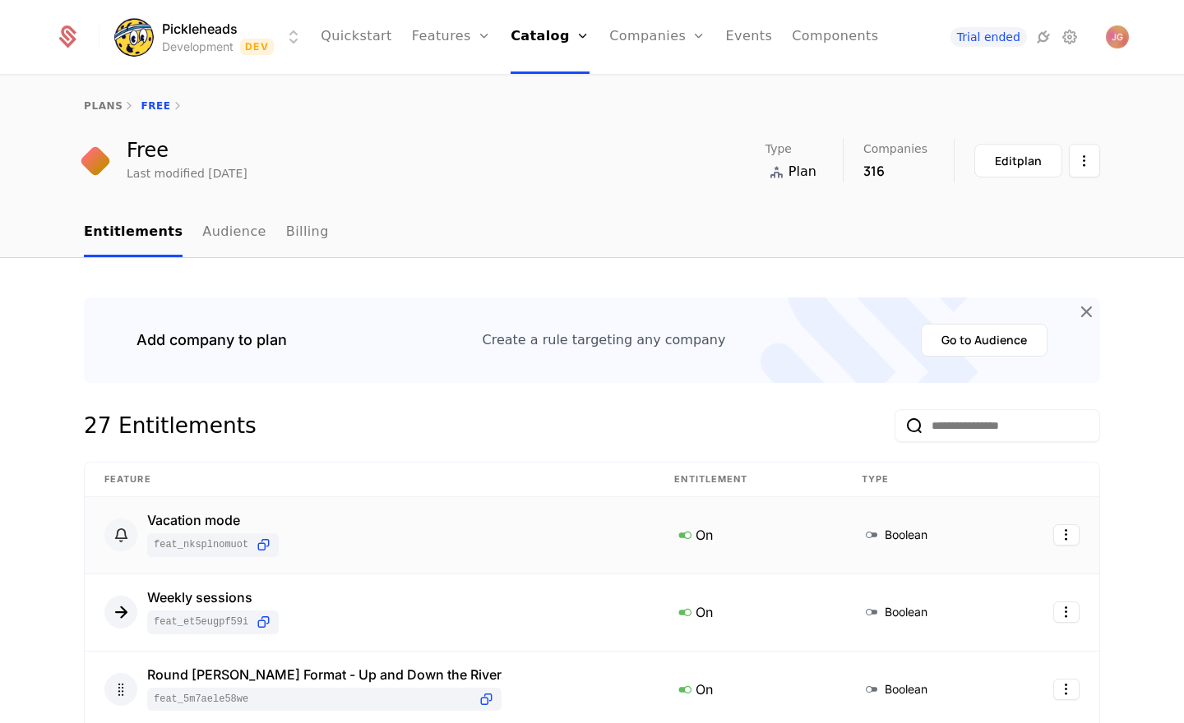
click at [113, 538] on icon at bounding box center [120, 535] width 21 height 21
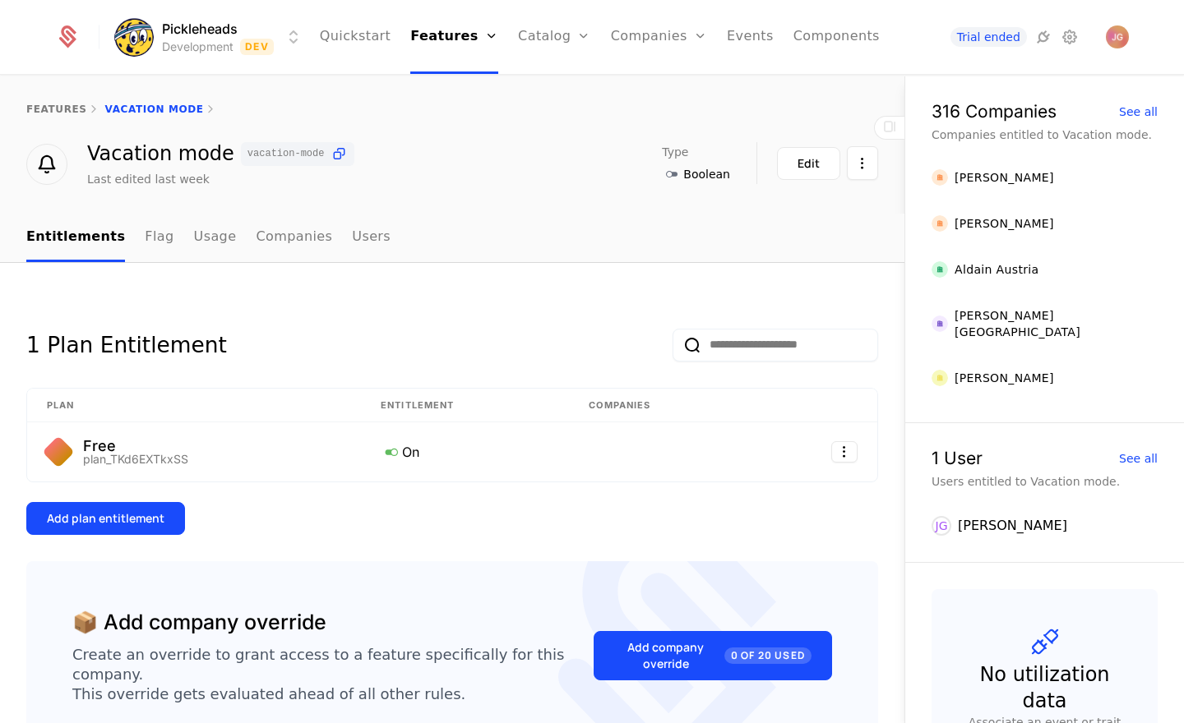
click at [39, 164] on icon at bounding box center [47, 165] width 30 height 30
click at [790, 159] on button "Edit" at bounding box center [808, 163] width 63 height 33
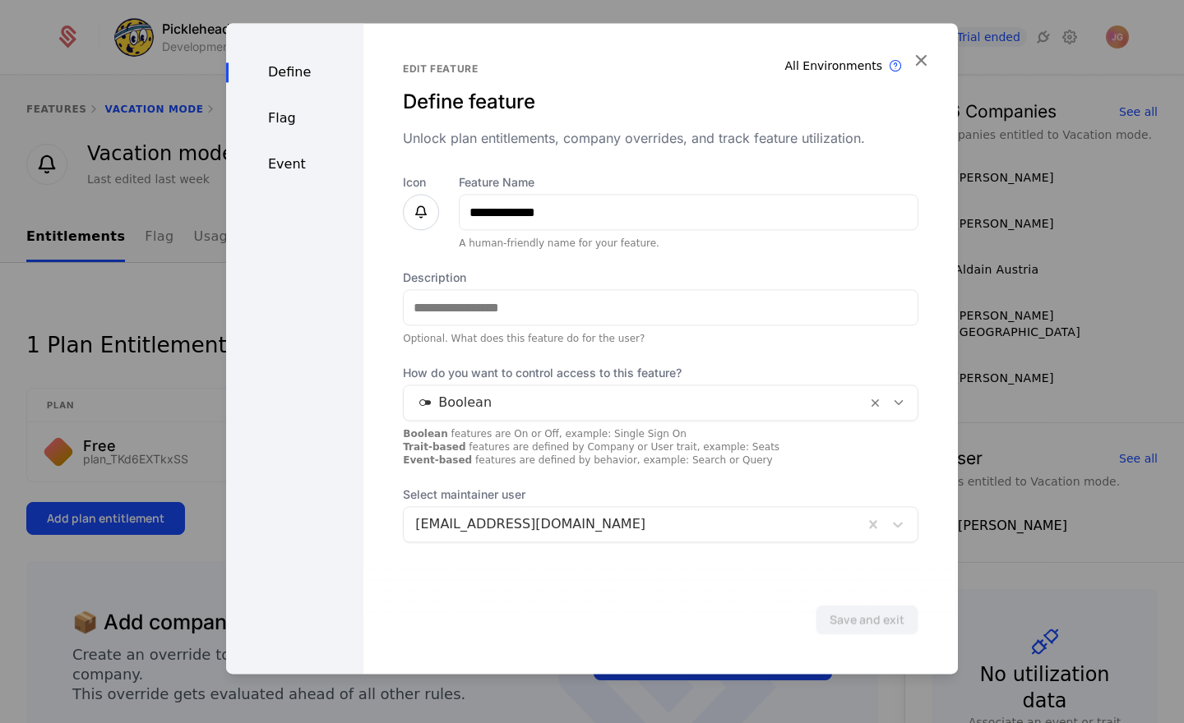
click at [417, 201] on div at bounding box center [421, 212] width 36 height 36
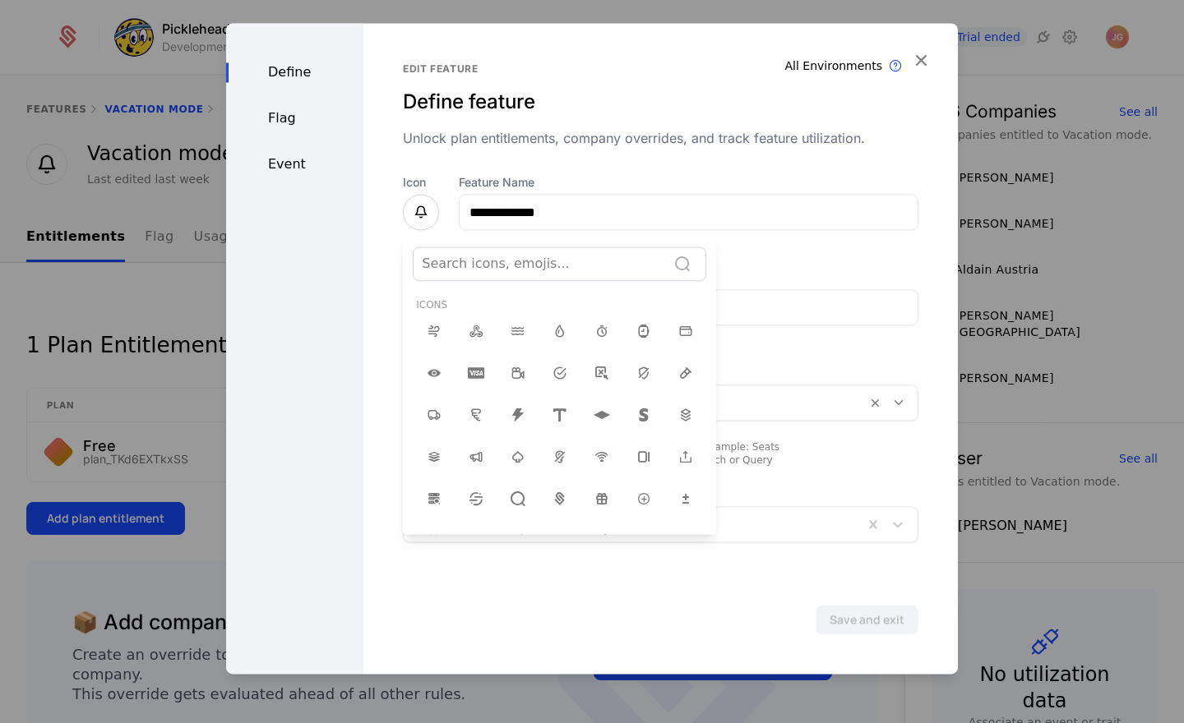
click at [498, 269] on div at bounding box center [540, 263] width 236 height 23
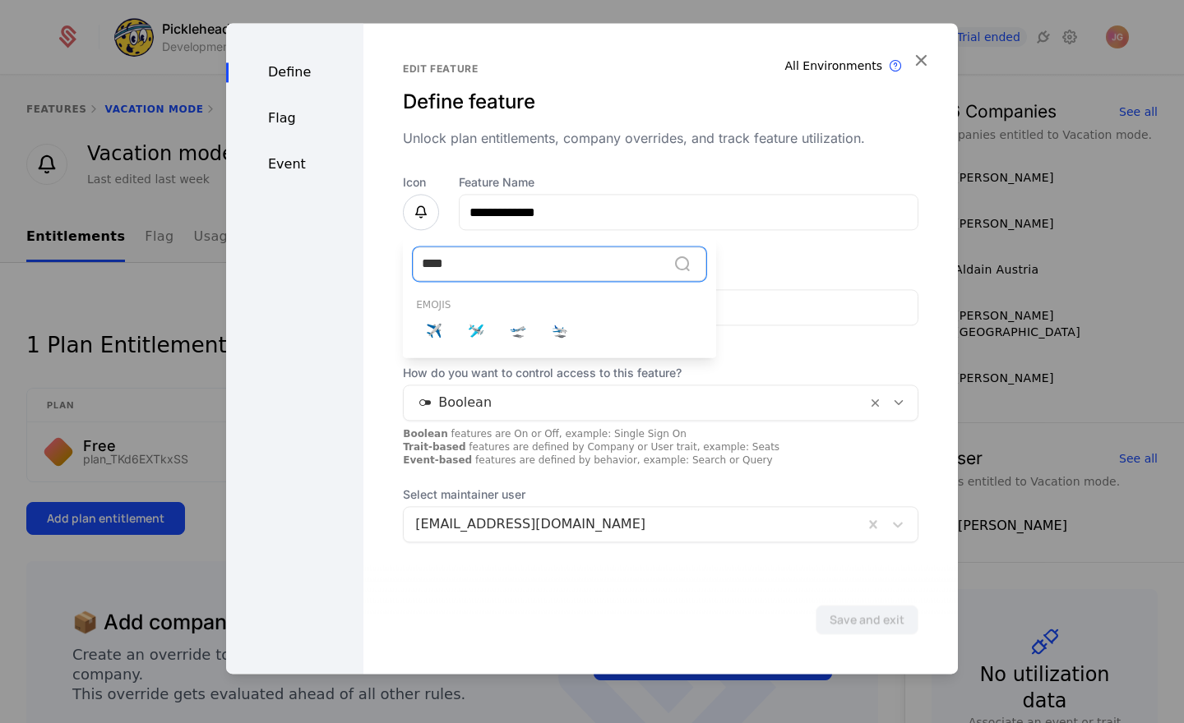
type input "*****"
click at [438, 327] on span "✈️" at bounding box center [434, 331] width 16 height 20
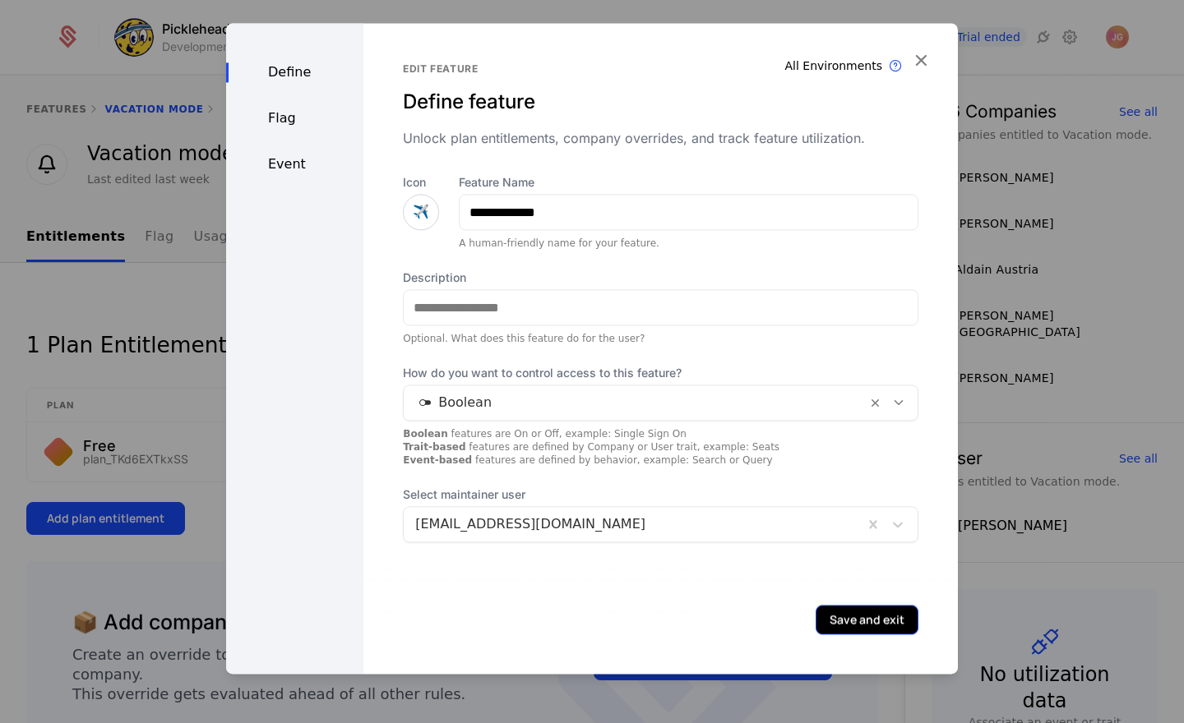
click at [854, 624] on button "Save and exit" at bounding box center [867, 620] width 103 height 30
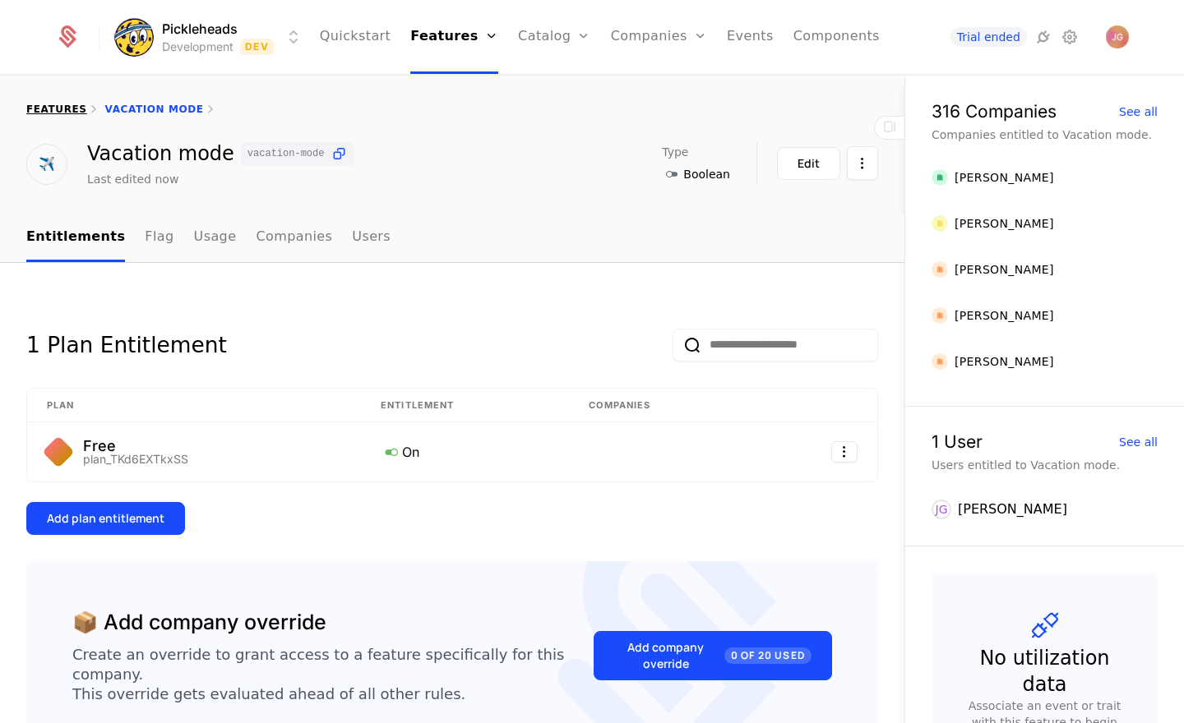
click at [61, 111] on link "features" at bounding box center [56, 110] width 61 height 12
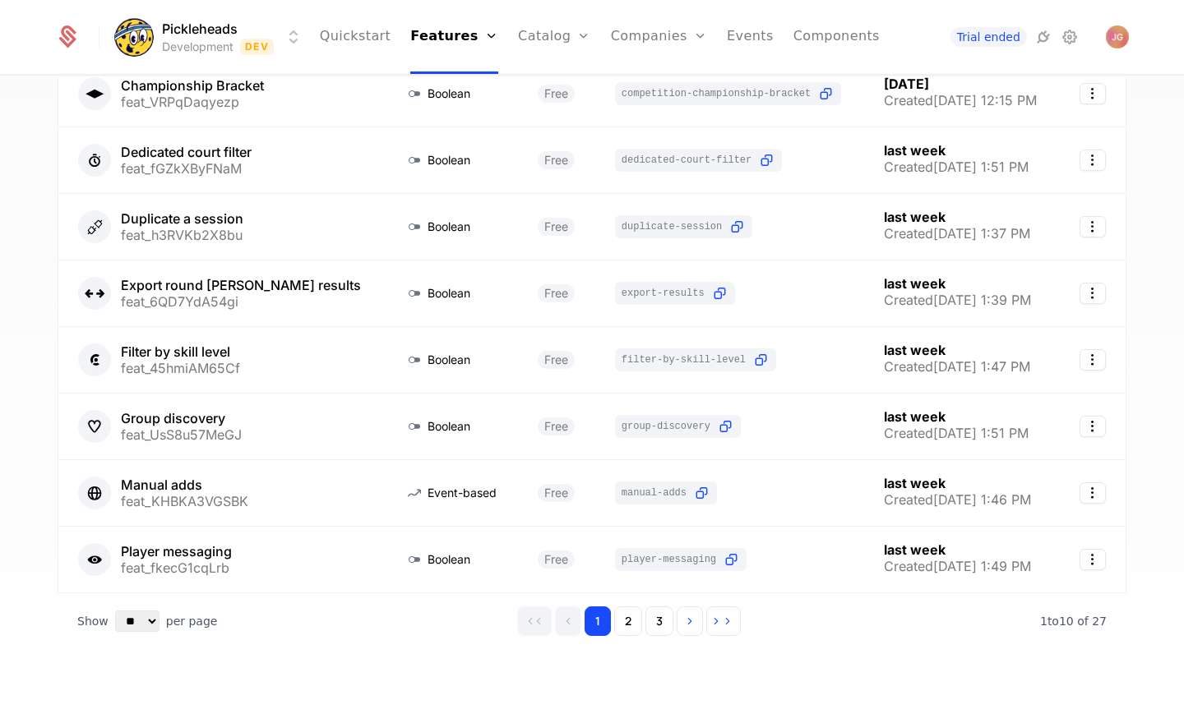
scroll to position [309, 0]
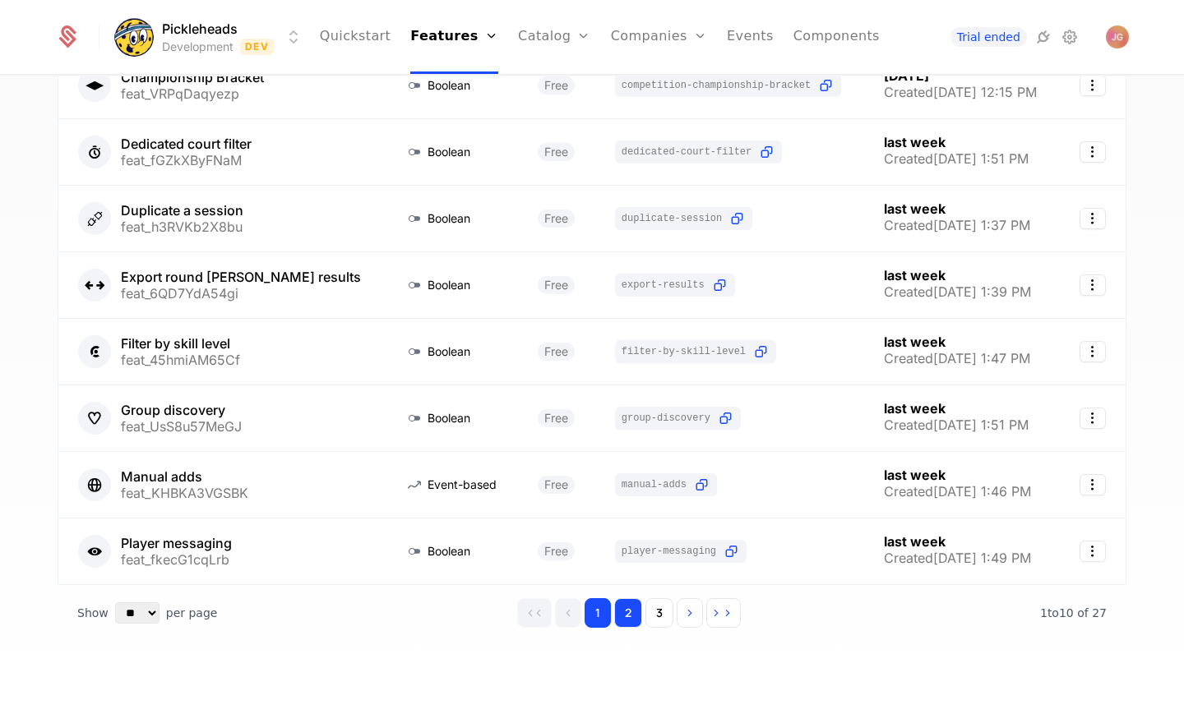
click at [630, 606] on button "2" at bounding box center [628, 614] width 28 height 30
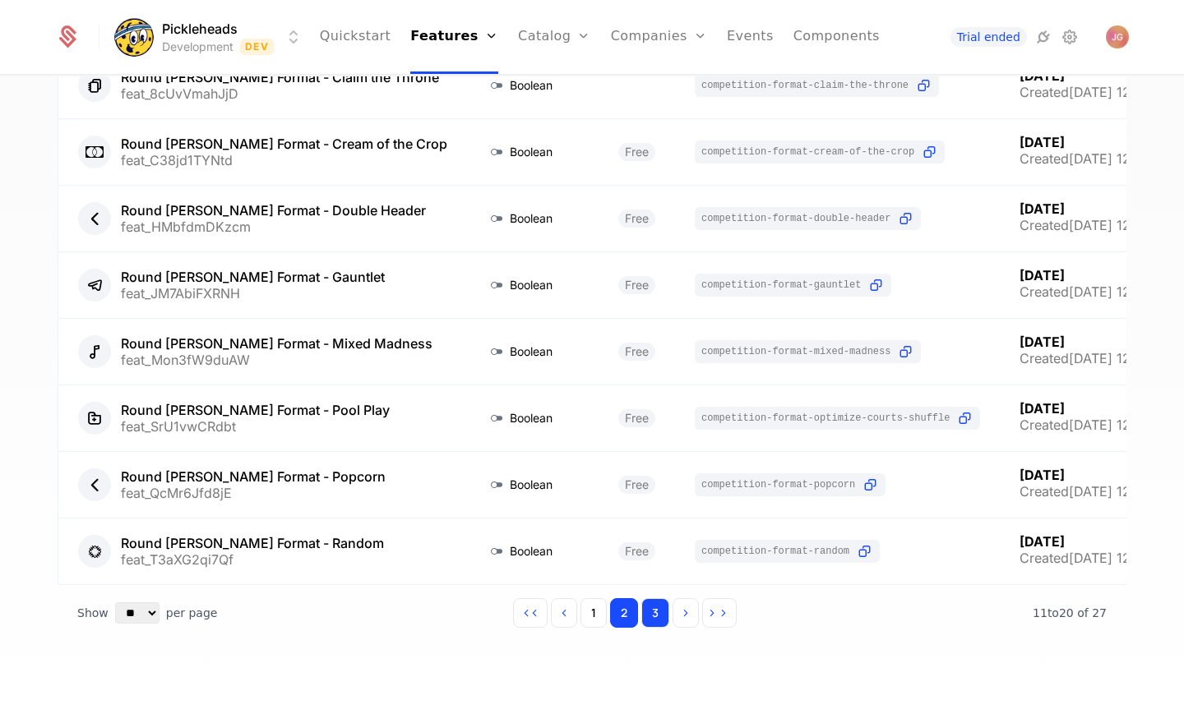
click at [647, 610] on button "3" at bounding box center [655, 614] width 28 height 30
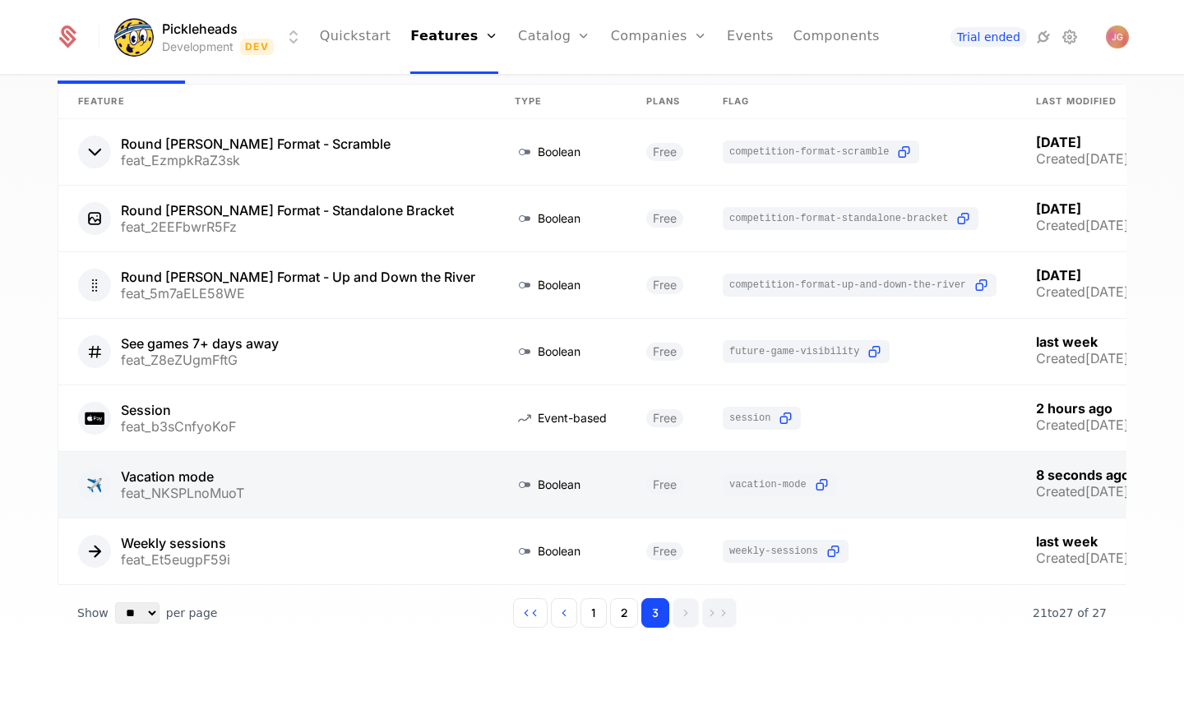
click at [144, 488] on link at bounding box center [276, 485] width 437 height 66
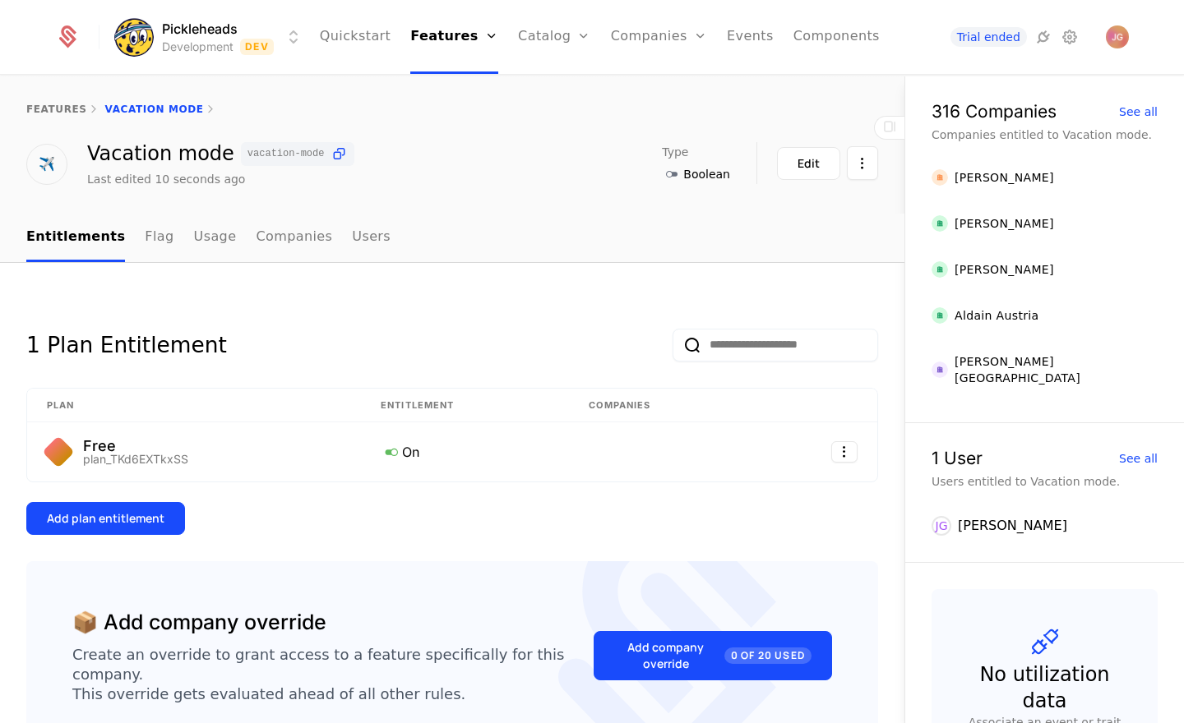
click at [38, 170] on div "✈️" at bounding box center [46, 164] width 41 height 41
click at [792, 164] on button "Edit" at bounding box center [808, 163] width 63 height 33
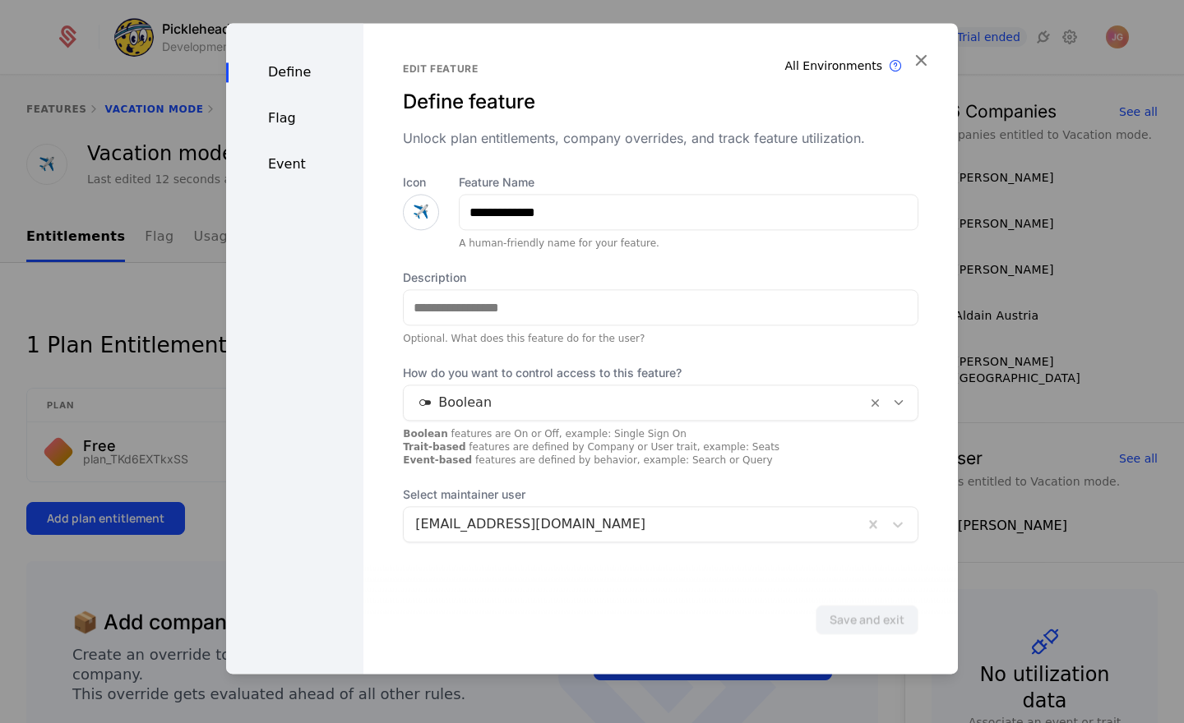
click at [418, 216] on span "✈️" at bounding box center [421, 212] width 16 height 20
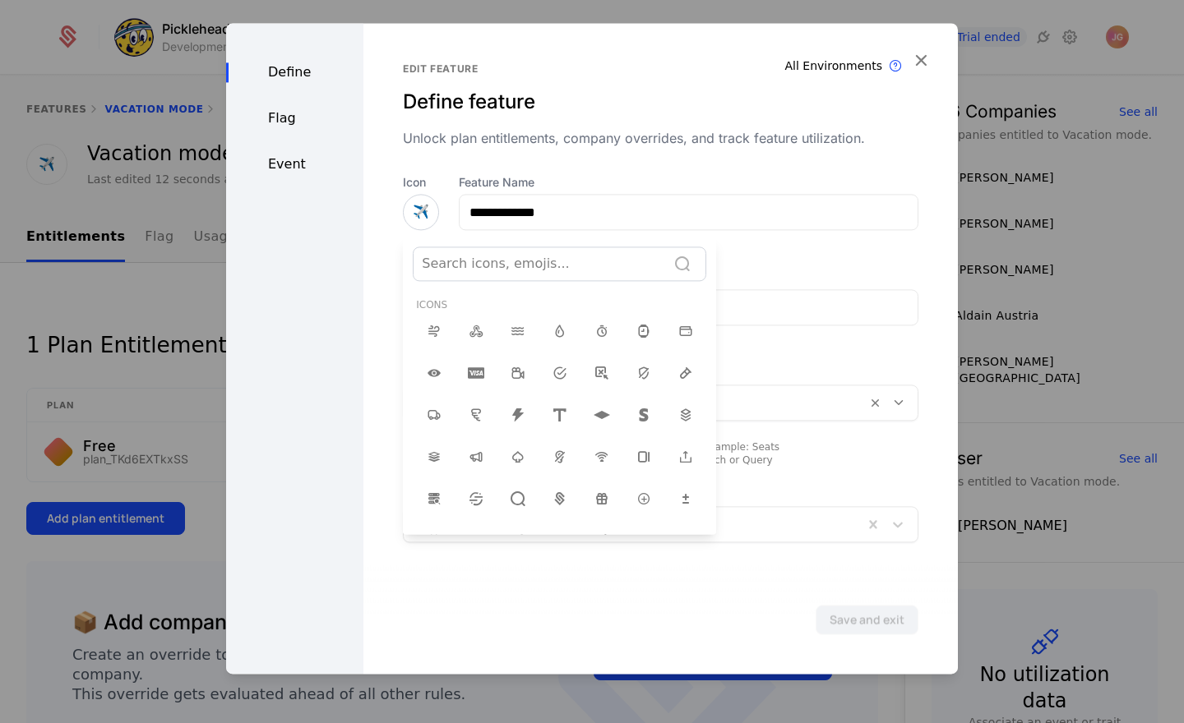
click at [509, 270] on div at bounding box center [540, 263] width 236 height 23
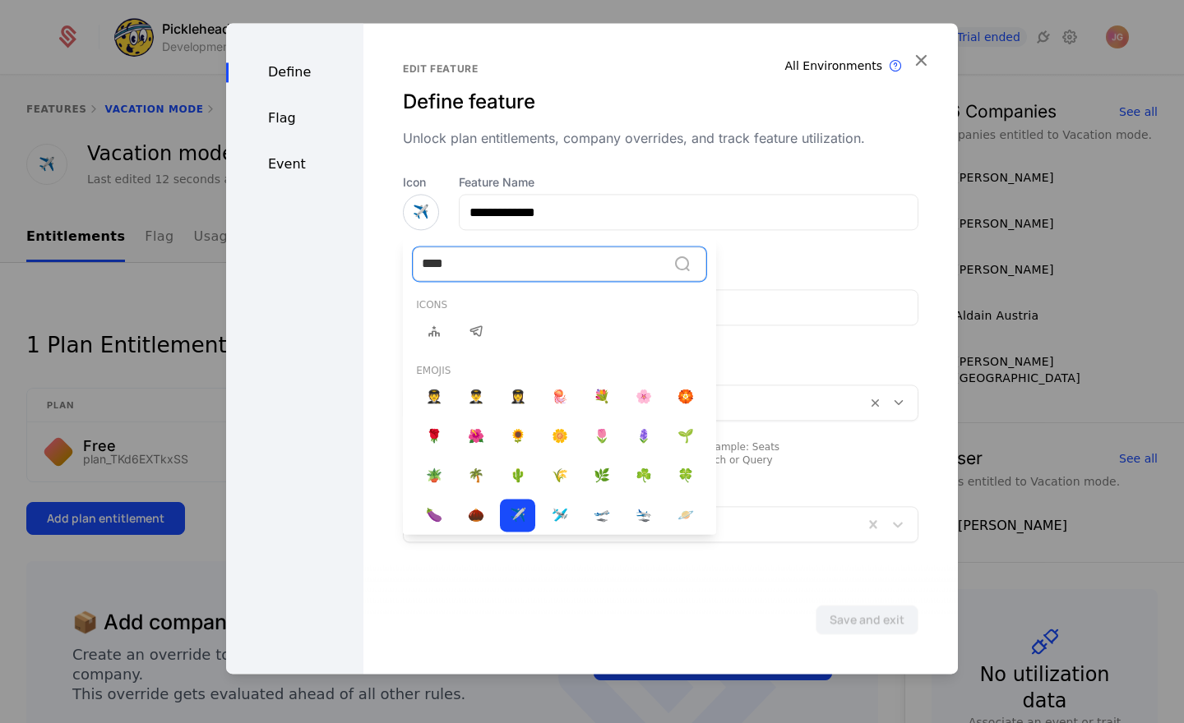
type input "*****"
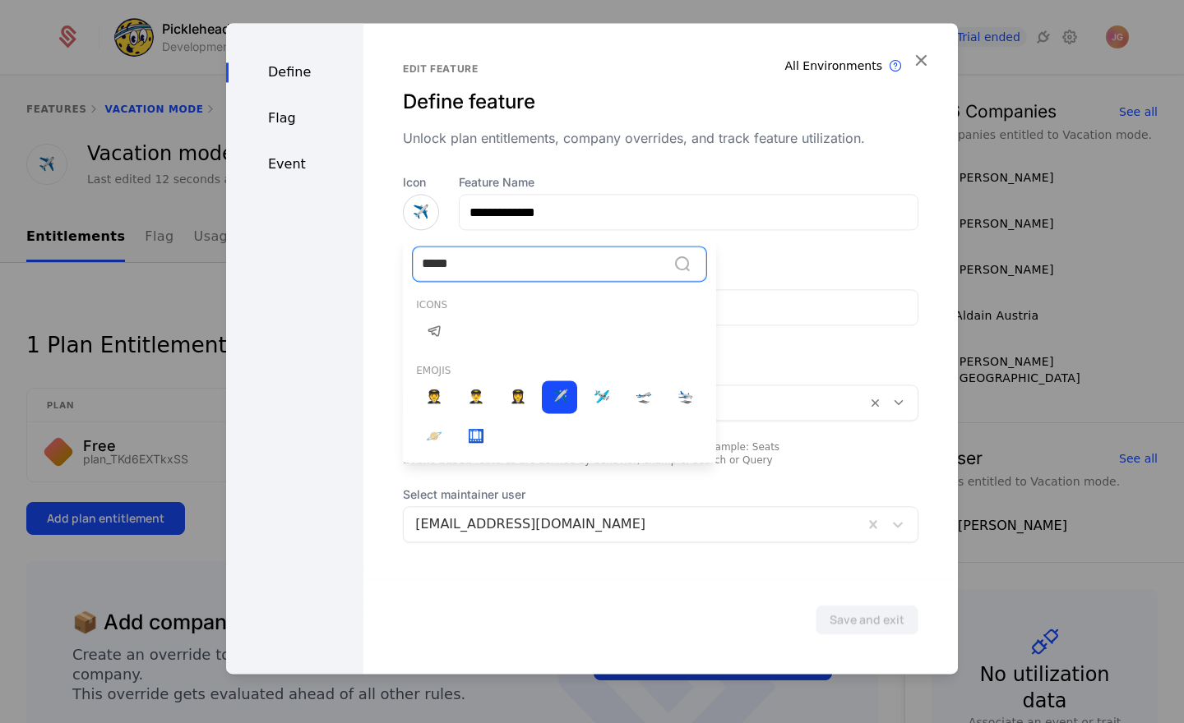
click at [435, 323] on icon at bounding box center [434, 331] width 20 height 20
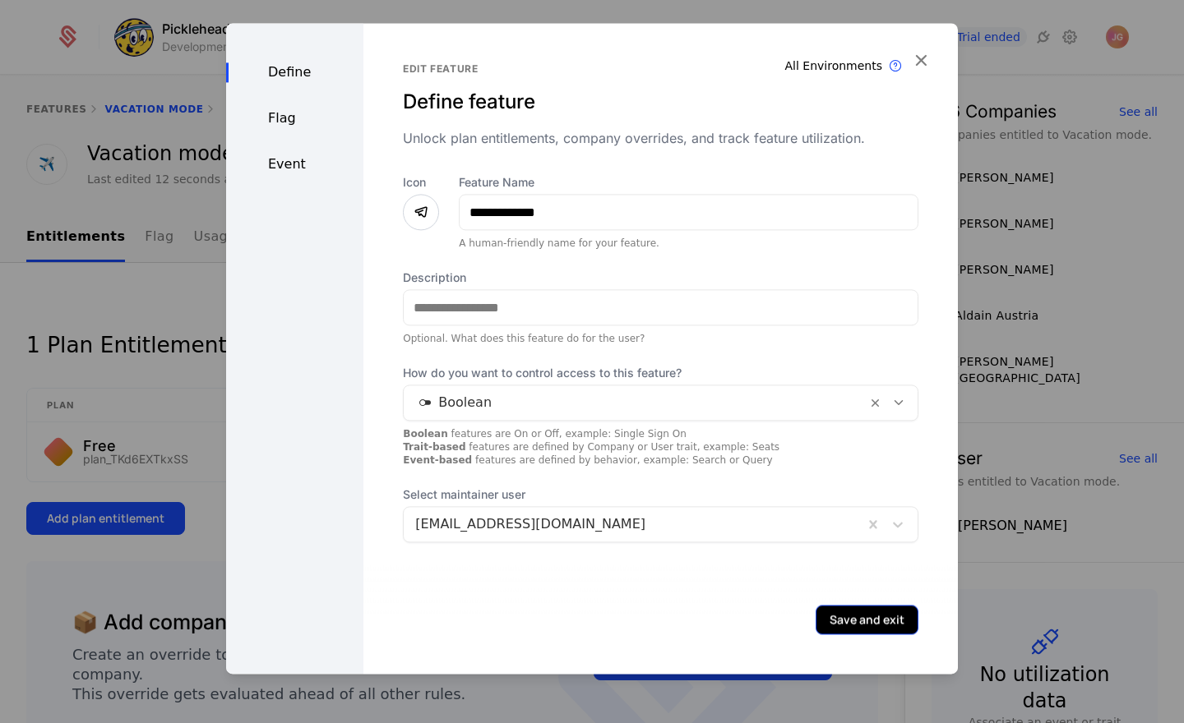
click at [851, 623] on button "Save and exit" at bounding box center [867, 620] width 103 height 30
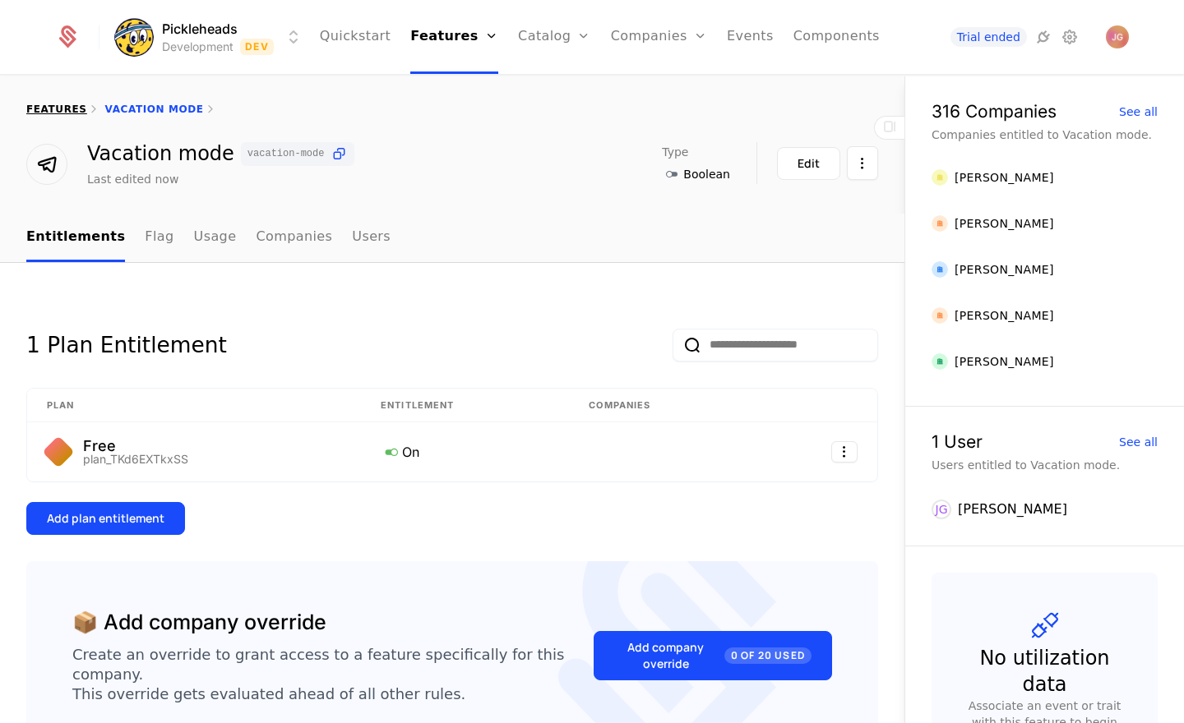
click at [54, 110] on link "features" at bounding box center [56, 110] width 61 height 12
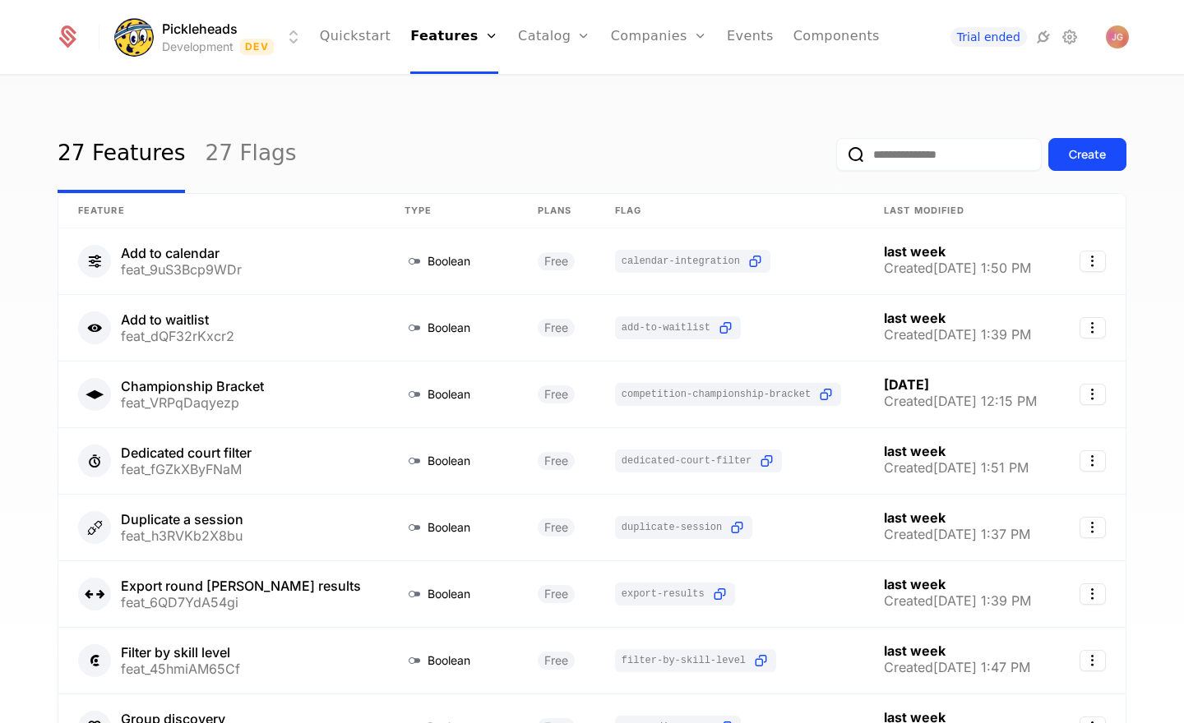
click at [36, 374] on div "27 Features 27 Flags Create Feature Type Plans Flag Last Modified Add to calend…" at bounding box center [592, 404] width 1184 height 657
click at [285, 104] on div "27 Features 27 Flags Create Feature Type Plans Flag Last Modified Add to calend…" at bounding box center [592, 404] width 1184 height 657
click at [286, 104] on div "27 Features 27 Flags Create Feature Type Plans Flag Last Modified Add to calend…" at bounding box center [592, 404] width 1184 height 657
click at [39, 556] on div "27 Features 27 Flags Create Feature Type Plans Flag Last Modified Add to calend…" at bounding box center [592, 404] width 1184 height 657
click at [253, 39] on html "Pickleheads Development Dev Quickstart Features Features Flags Catalog Plans Ad…" at bounding box center [592, 361] width 1184 height 723
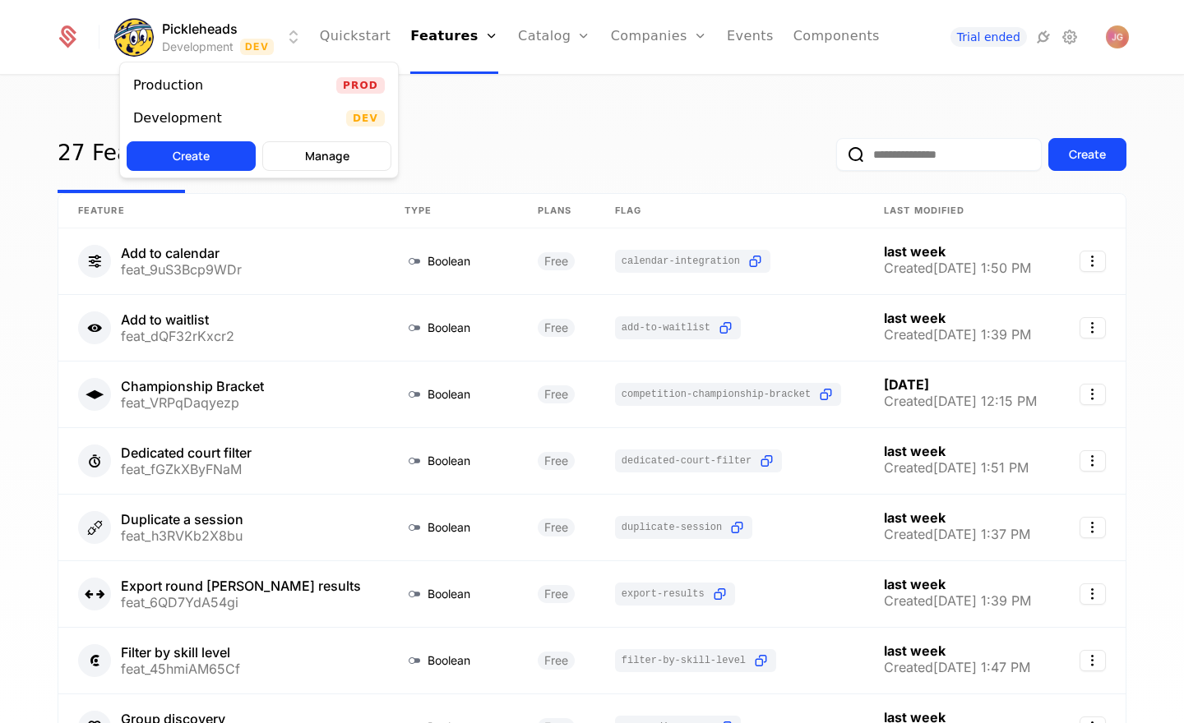
click at [1045, 39] on html "Pickleheads Development Dev Quickstart Features Features Flags Catalog Plans Ad…" at bounding box center [592, 361] width 1184 height 723
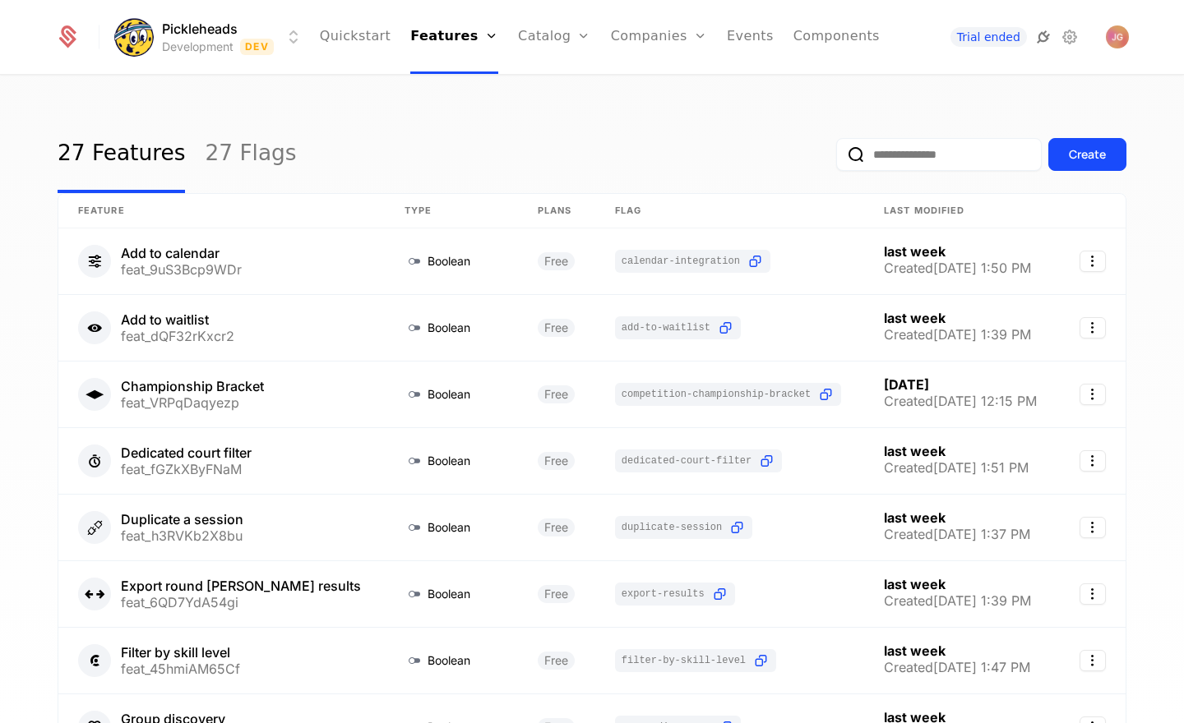
click at [1044, 39] on icon at bounding box center [1043, 37] width 20 height 20
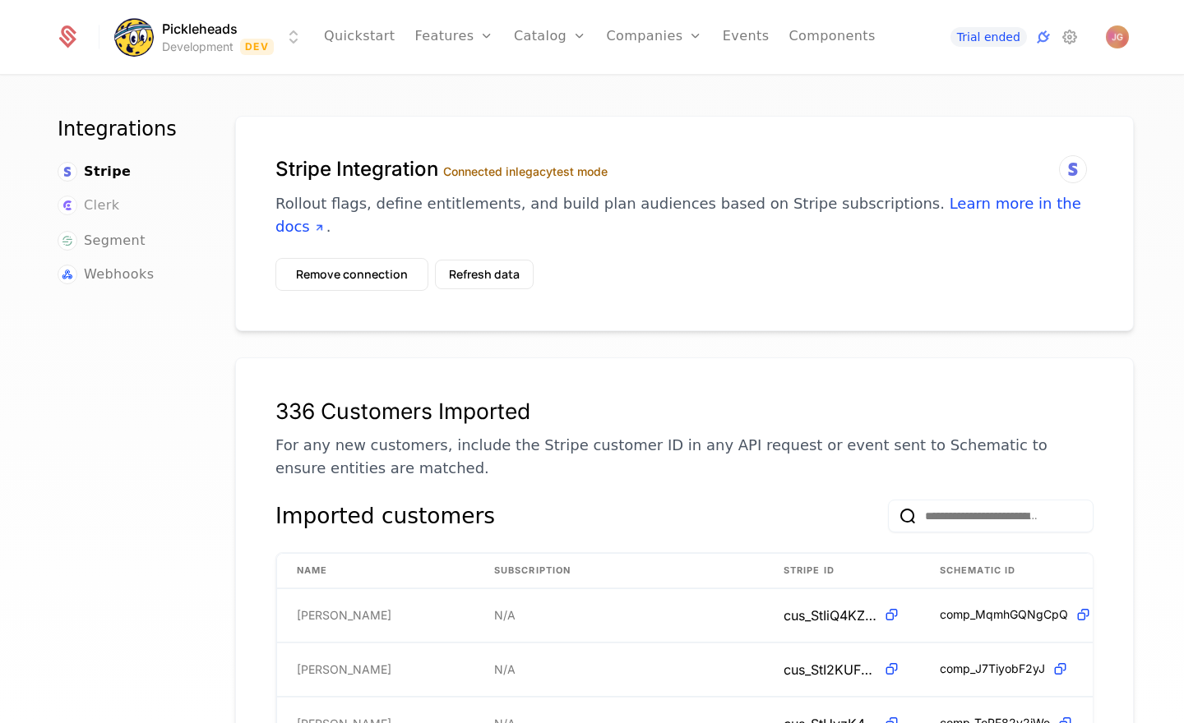
click at [101, 206] on span "Clerk" at bounding box center [101, 206] width 35 height 20
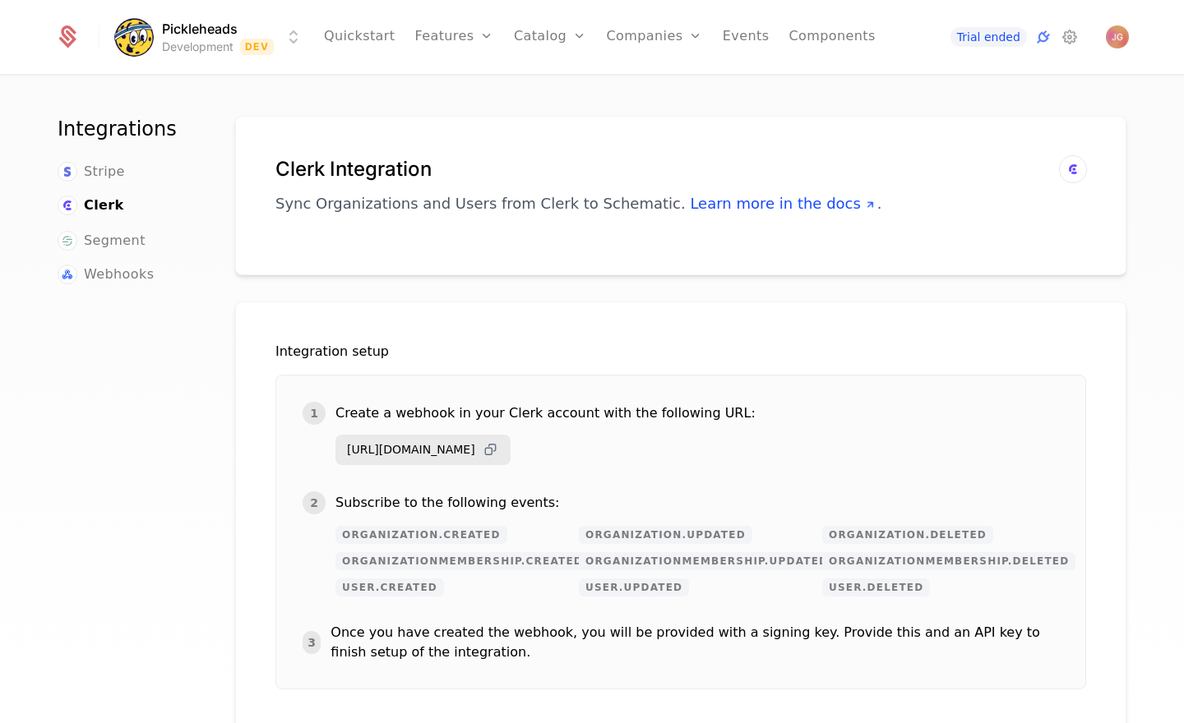
click at [499, 454] on icon at bounding box center [490, 449] width 17 height 17
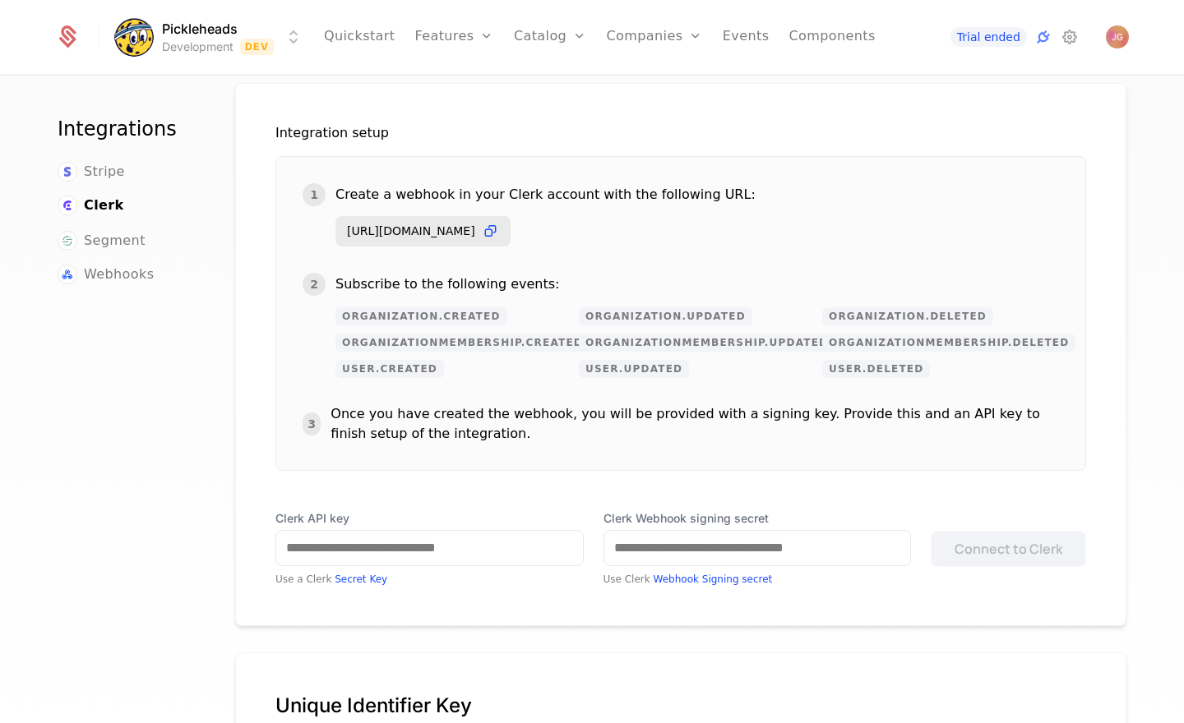
scroll to position [263, 0]
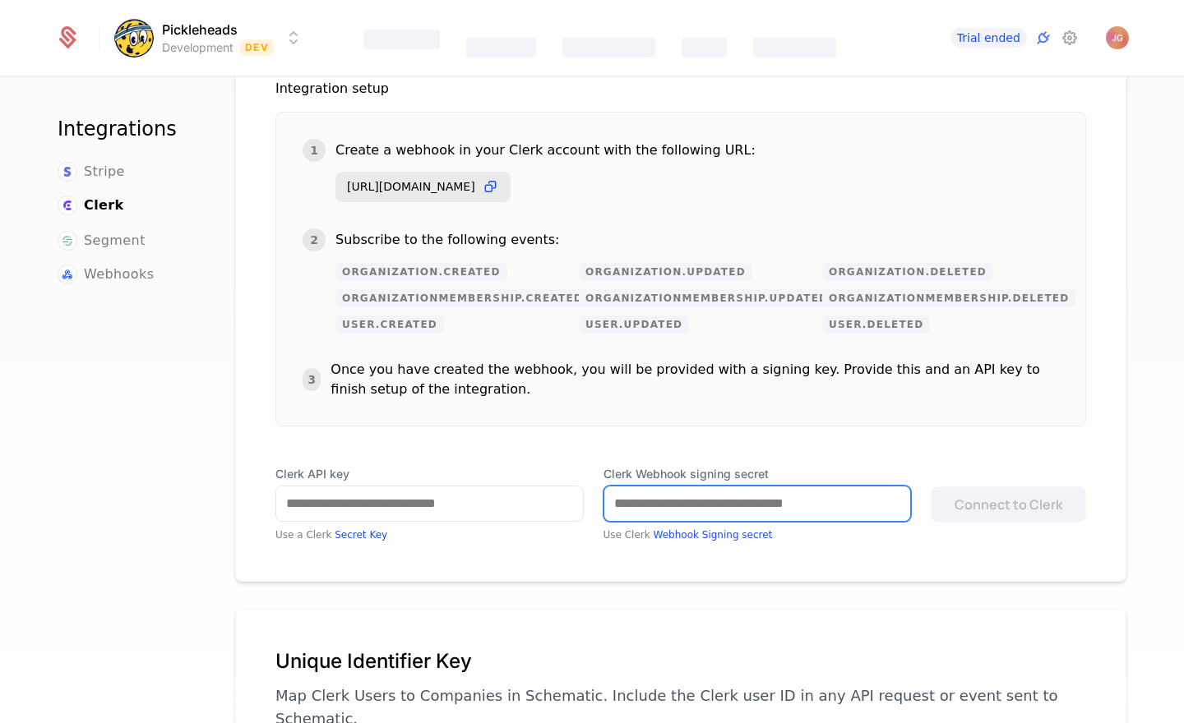
click at [713, 506] on input "Clerk Webhook signing secret" at bounding box center [757, 504] width 307 height 35
paste input "**********"
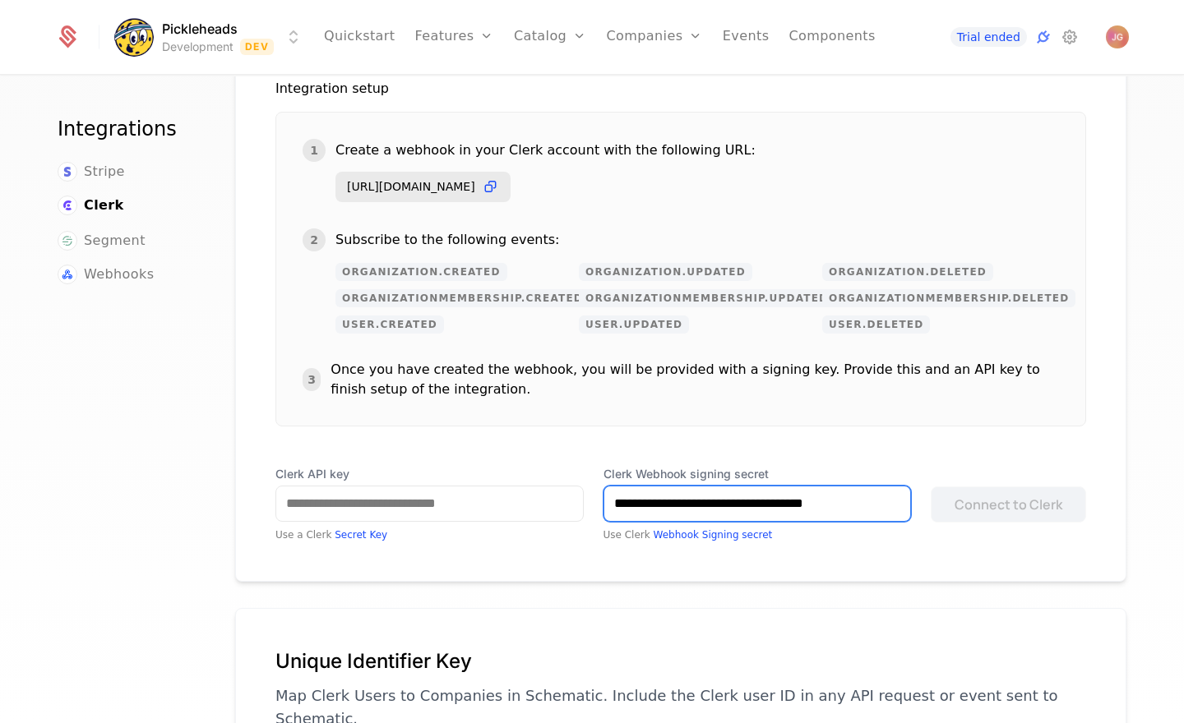
scroll to position [0, 4]
type input "**********"
click at [399, 546] on div "**********" at bounding box center [680, 310] width 891 height 543
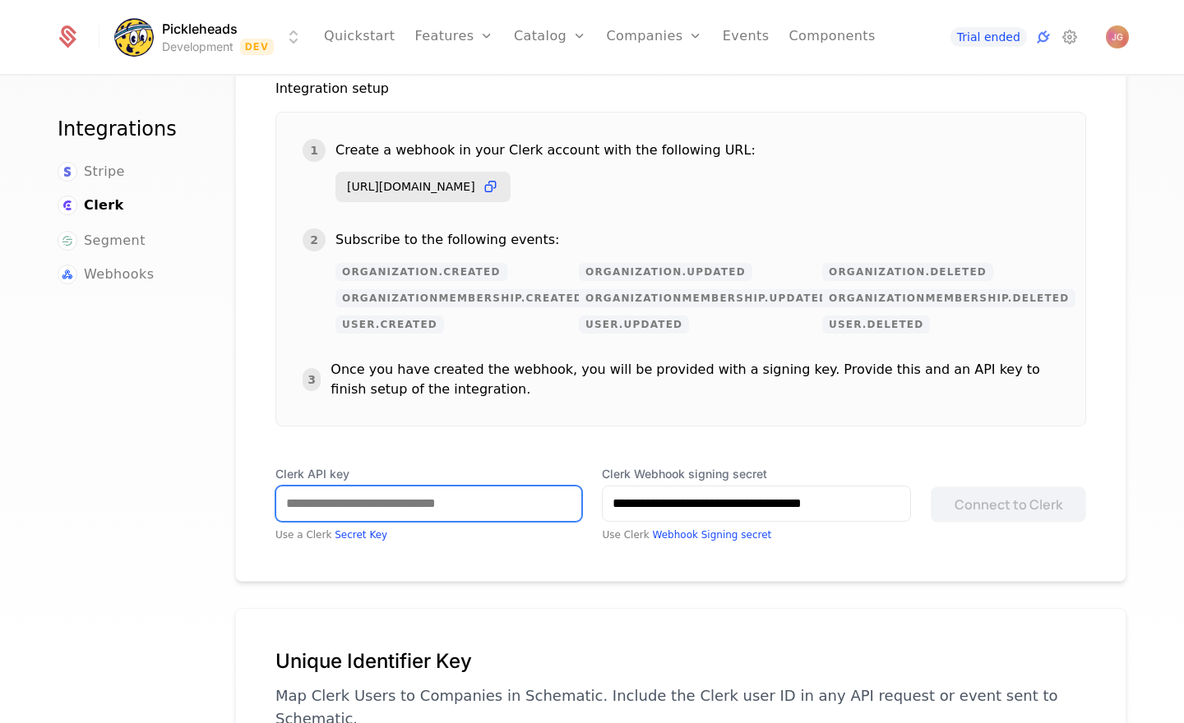
click at [353, 510] on input "Clerk API key" at bounding box center [428, 504] width 305 height 35
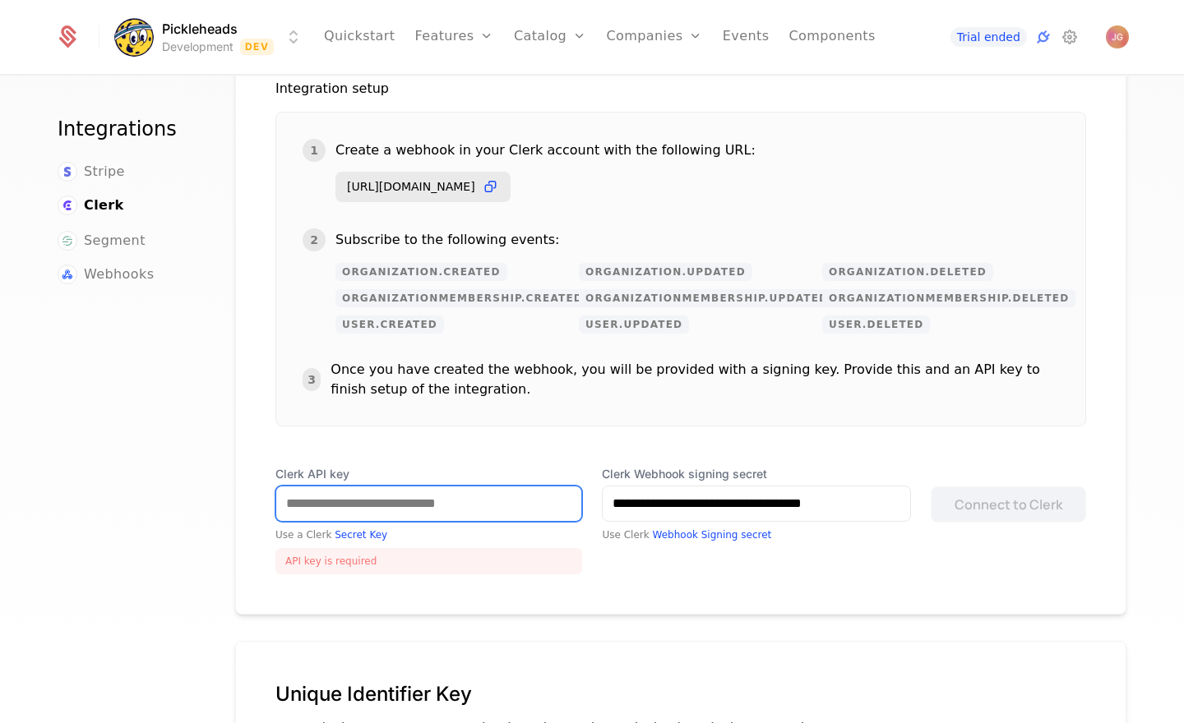
click at [395, 507] on input "Clerk API key" at bounding box center [428, 504] width 305 height 35
paste input "**********"
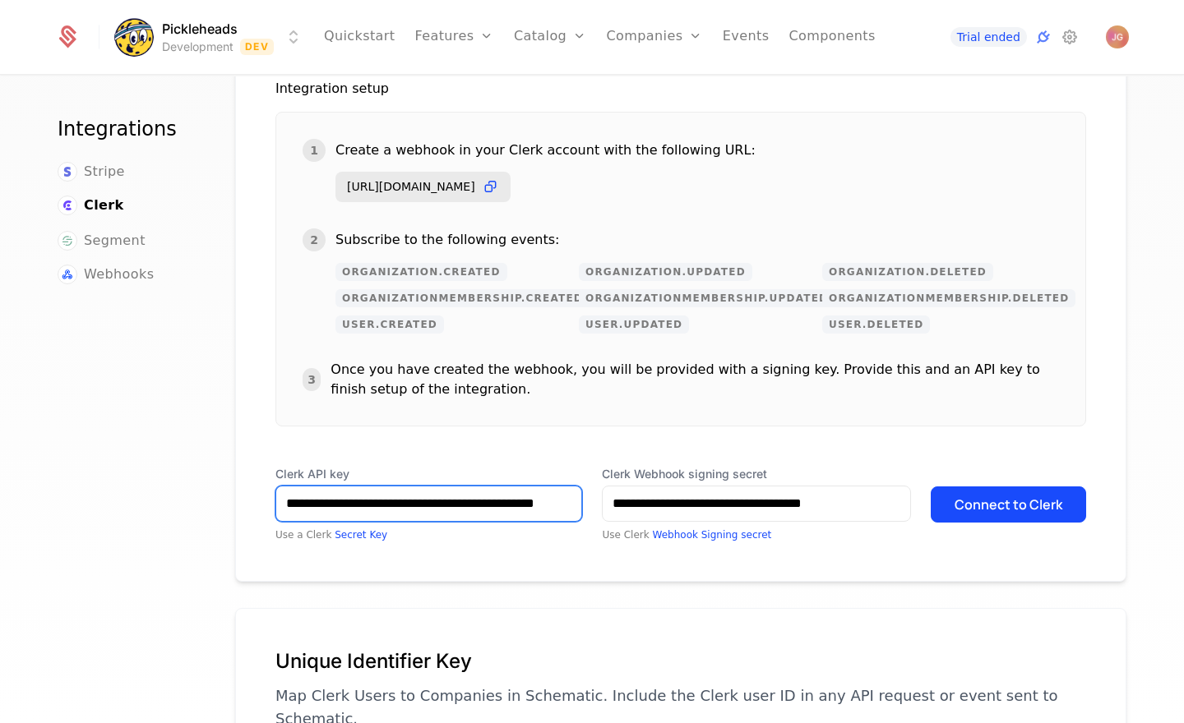
scroll to position [0, 58]
type input "**********"
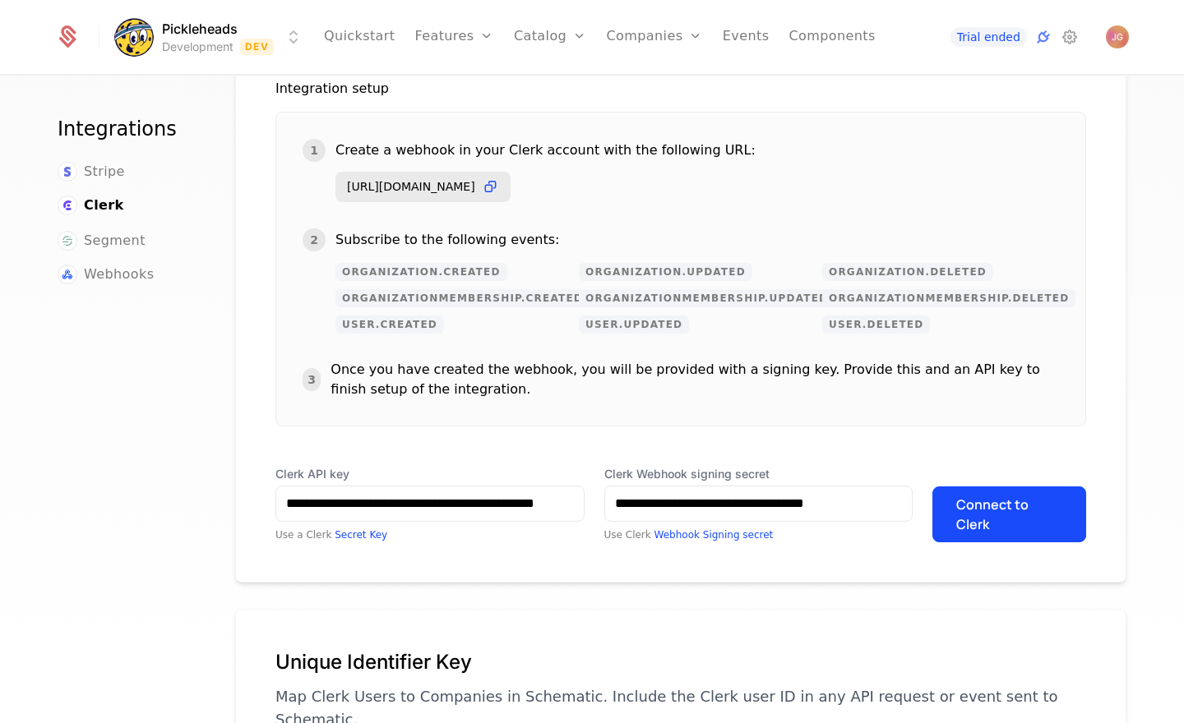
click at [182, 541] on div "Integrations Stripe Clerk Segment Webhooks" at bounding box center [127, 424] width 138 height 617
click at [1026, 515] on button "Connect to Clerk" at bounding box center [1009, 515] width 154 height 56
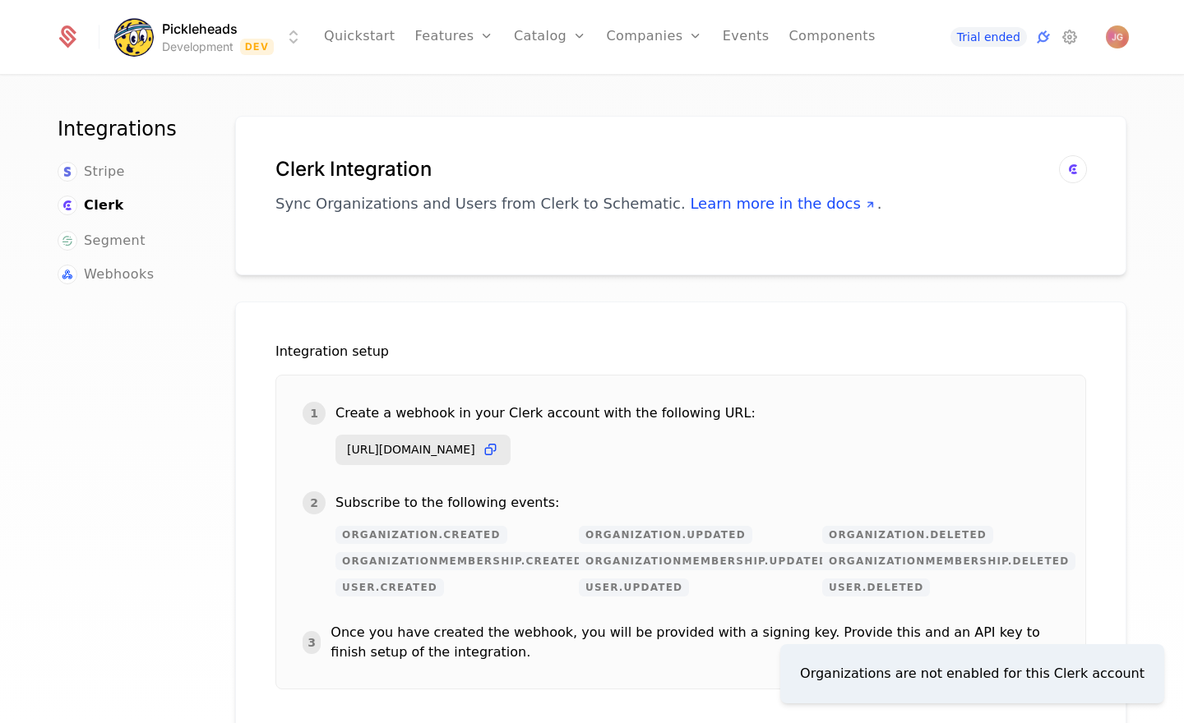
click at [1017, 678] on div "Organizations are not enabled for this Clerk account" at bounding box center [972, 674] width 344 height 20
click at [1045, 674] on div "Organizations are not enabled for this Clerk account" at bounding box center [972, 674] width 344 height 20
click at [188, 508] on div "Integrations Stripe Clerk Segment Webhooks" at bounding box center [127, 424] width 138 height 617
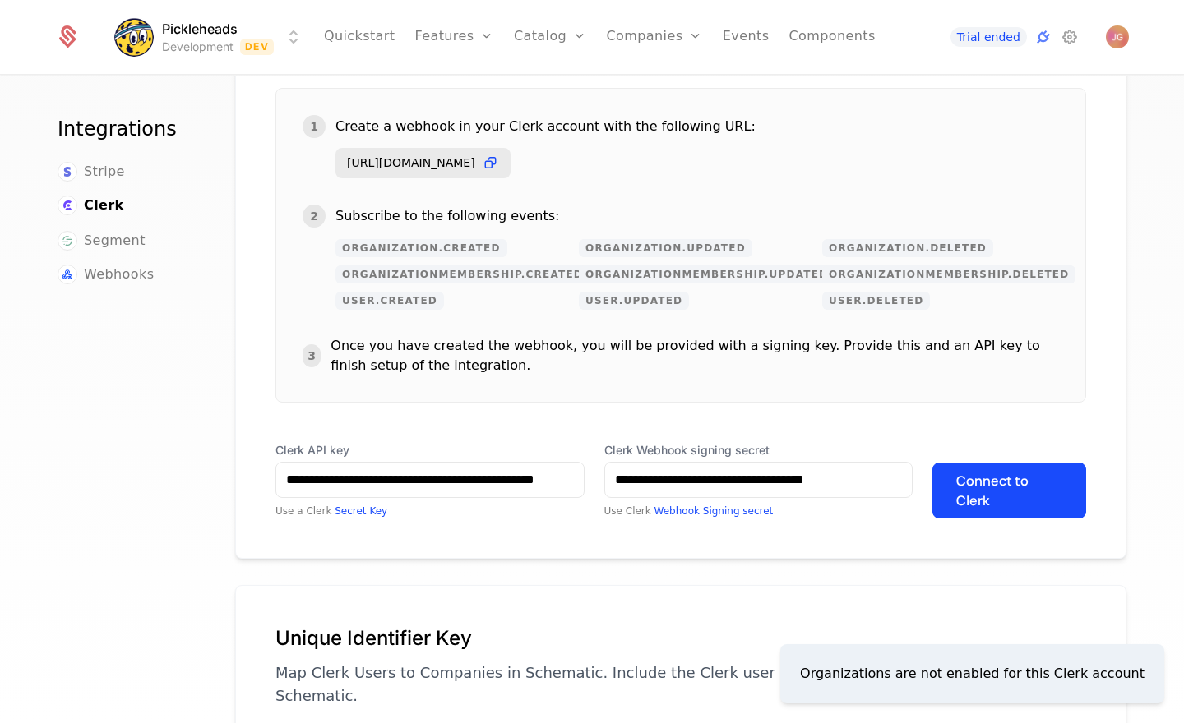
scroll to position [365, 0]
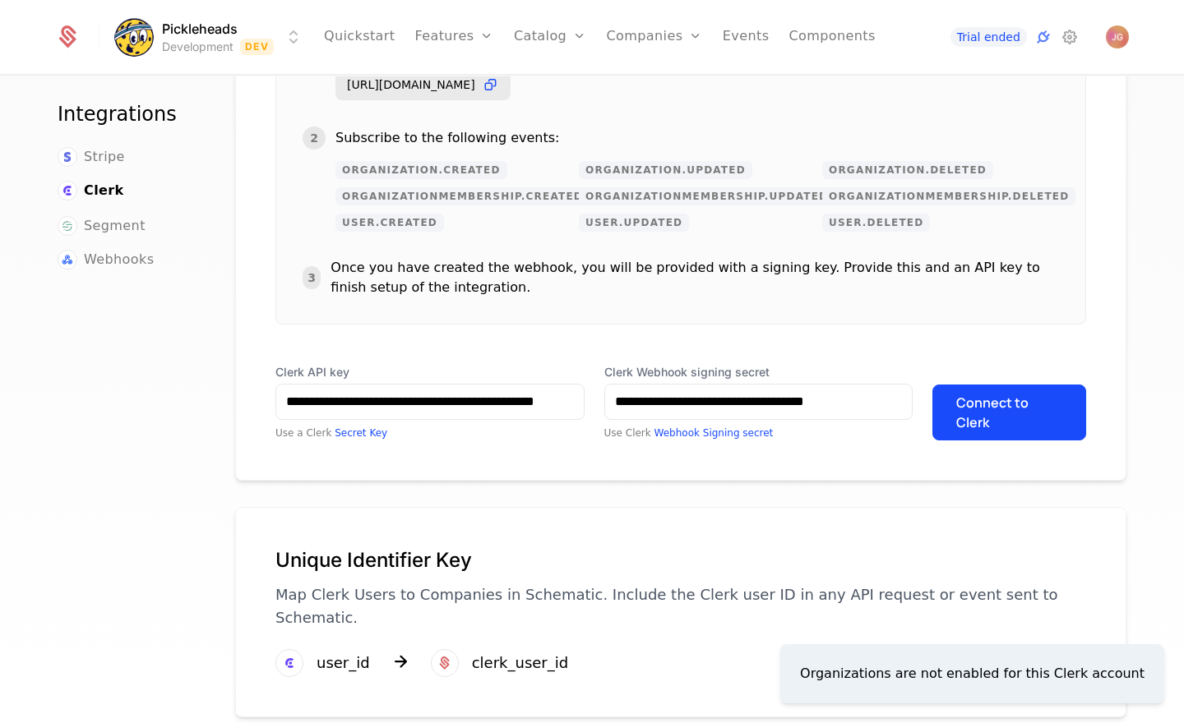
click at [971, 669] on div "Organizations are not enabled for this Clerk account" at bounding box center [972, 674] width 344 height 20
click at [970, 673] on div "Organizations are not enabled for this Clerk account" at bounding box center [972, 674] width 344 height 20
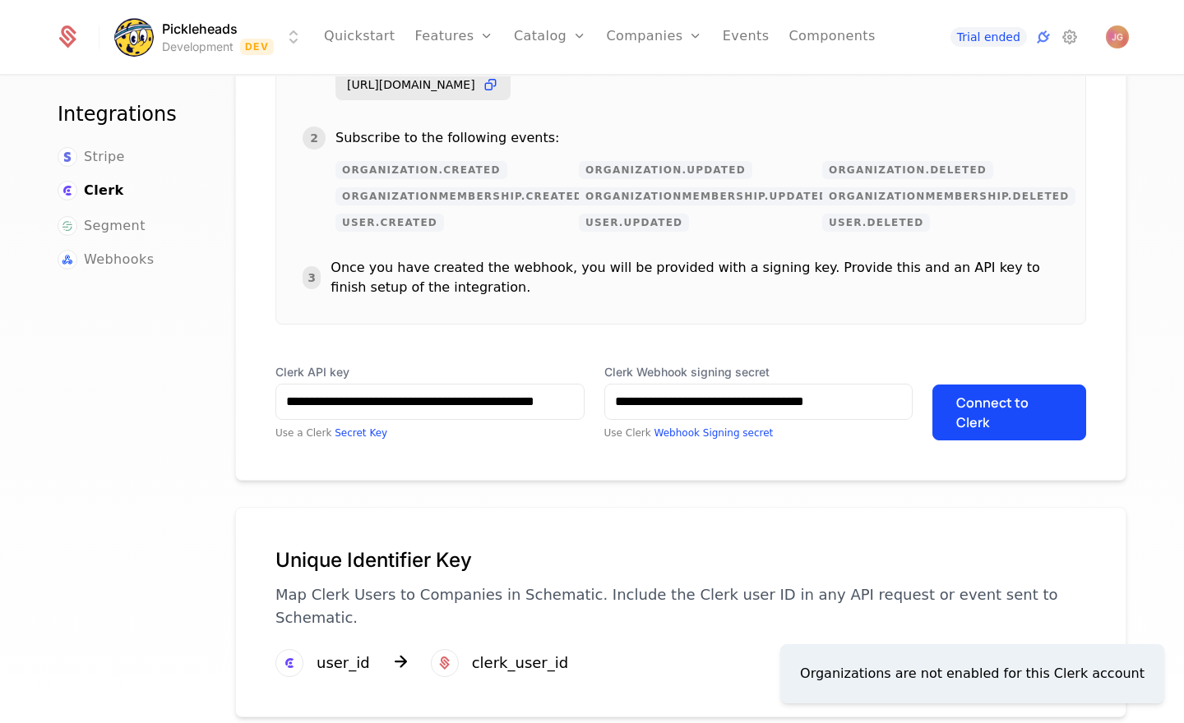
drag, startPoint x: 970, startPoint y: 673, endPoint x: 741, endPoint y: 652, distance: 230.3
click at [970, 673] on div "Organizations are not enabled for this Clerk account" at bounding box center [972, 674] width 344 height 20
click at [977, 403] on button "Connect to Clerk" at bounding box center [1009, 413] width 154 height 56
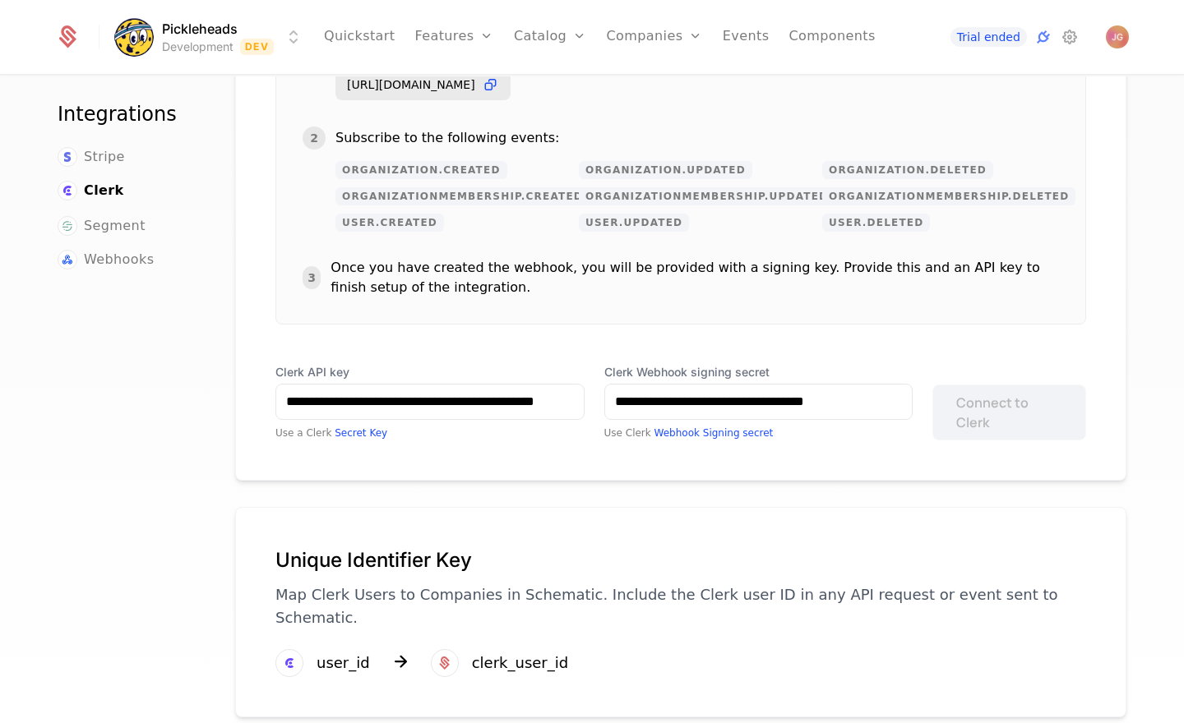
scroll to position [39, 0]
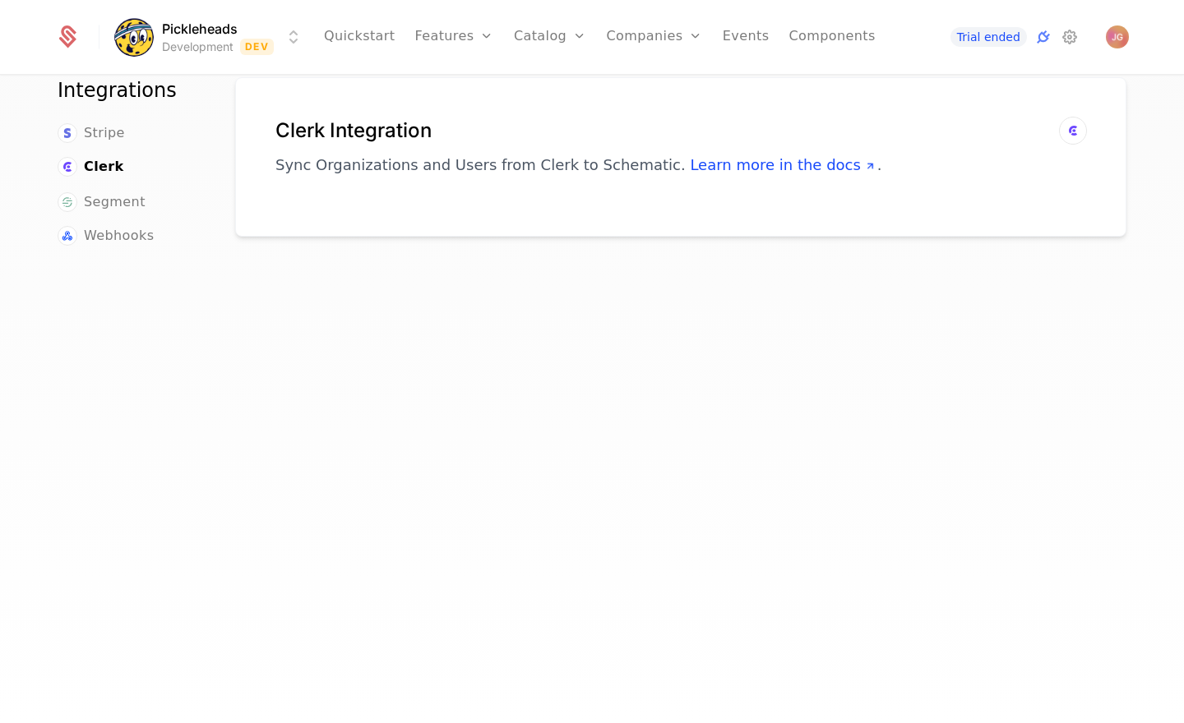
click at [920, 543] on div "Clerk Integration Sync Organizations and Users from Clerk to Schematic. Learn m…" at bounding box center [680, 385] width 891 height 617
click at [599, 434] on div "Clerk Integration Sync Organizations and Users from Clerk to Schematic. Learn m…" at bounding box center [680, 386] width 891 height 617
click at [672, 88] on link "Companies" at bounding box center [664, 91] width 76 height 20
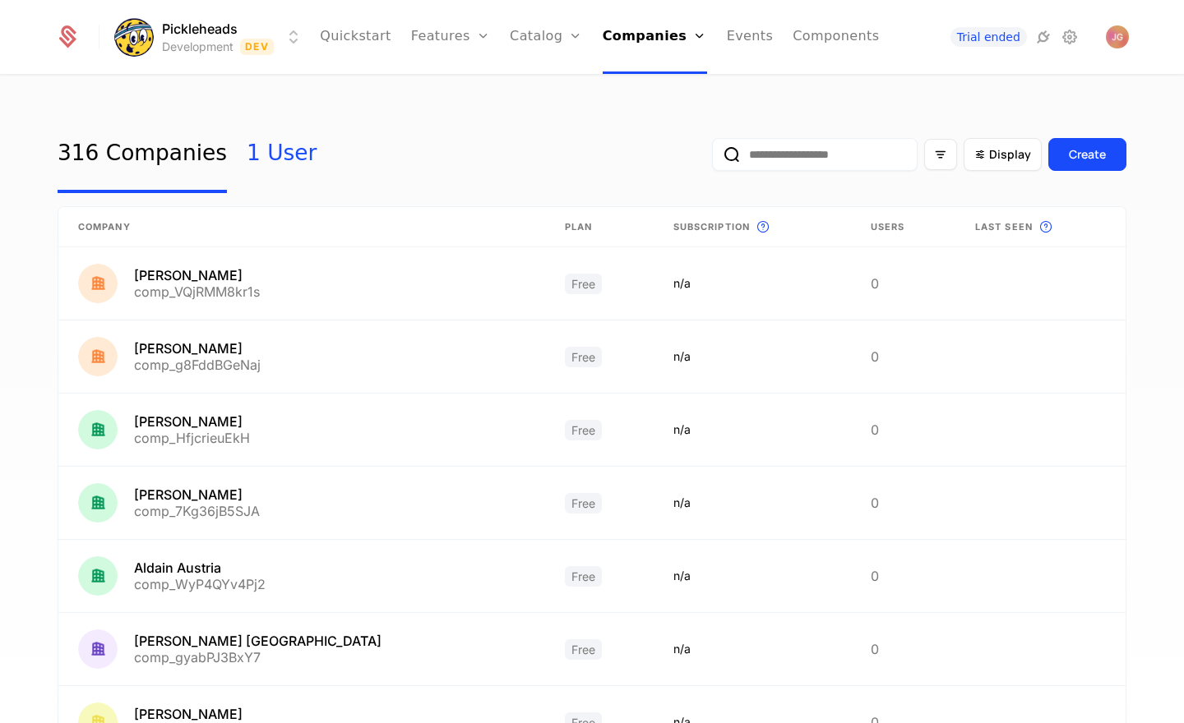
click at [275, 150] on link "1 User" at bounding box center [282, 154] width 70 height 77
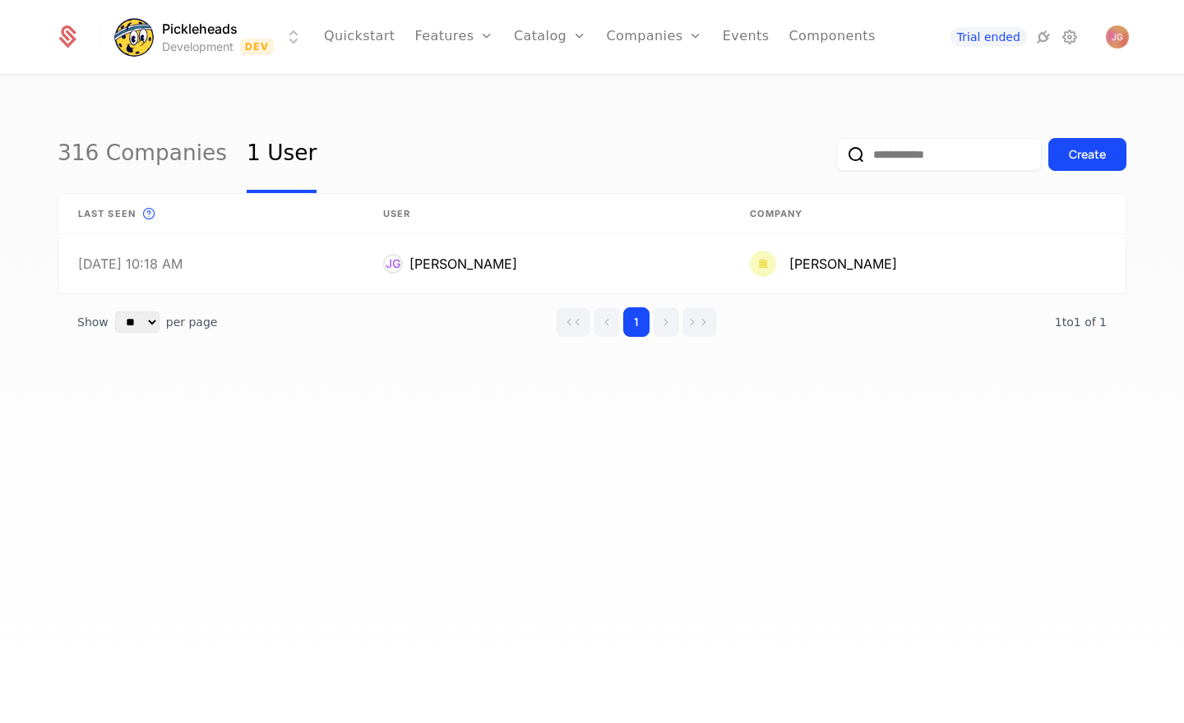
click at [494, 163] on div "316 Companies 1 User Create" at bounding box center [592, 154] width 1069 height 77
click at [175, 166] on link "316 Companies" at bounding box center [142, 154] width 169 height 77
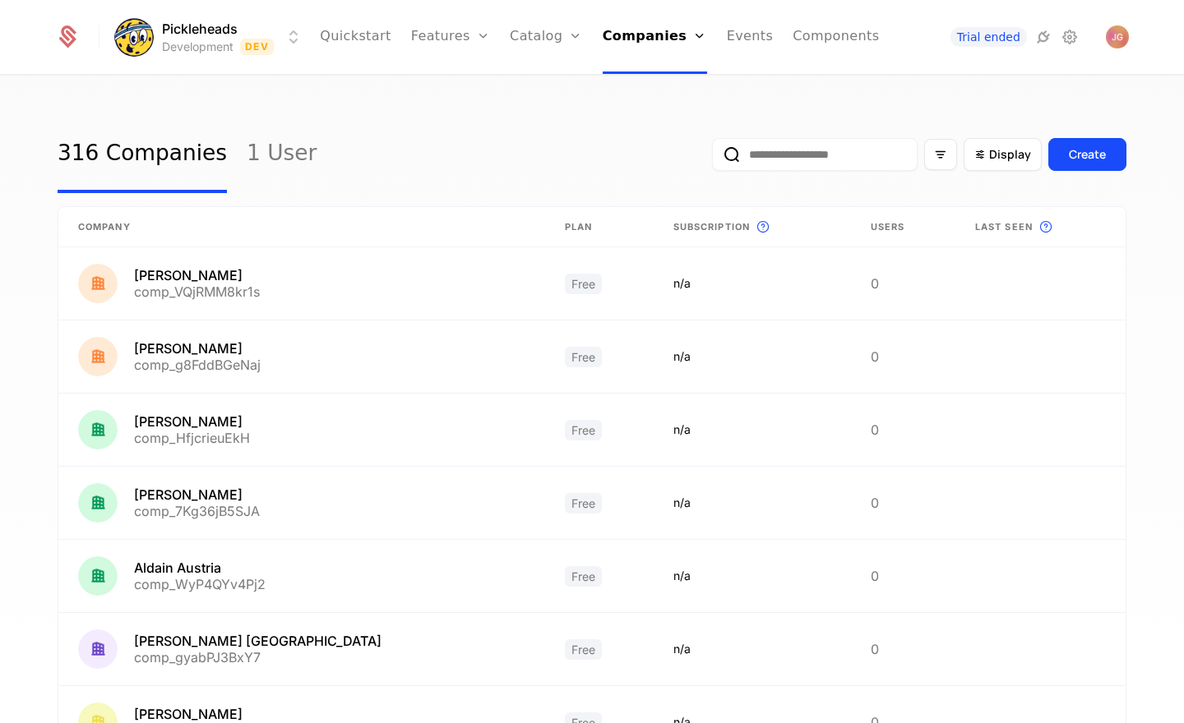
click at [395, 133] on div "316 Companies 1 User Display Create" at bounding box center [592, 154] width 1069 height 77
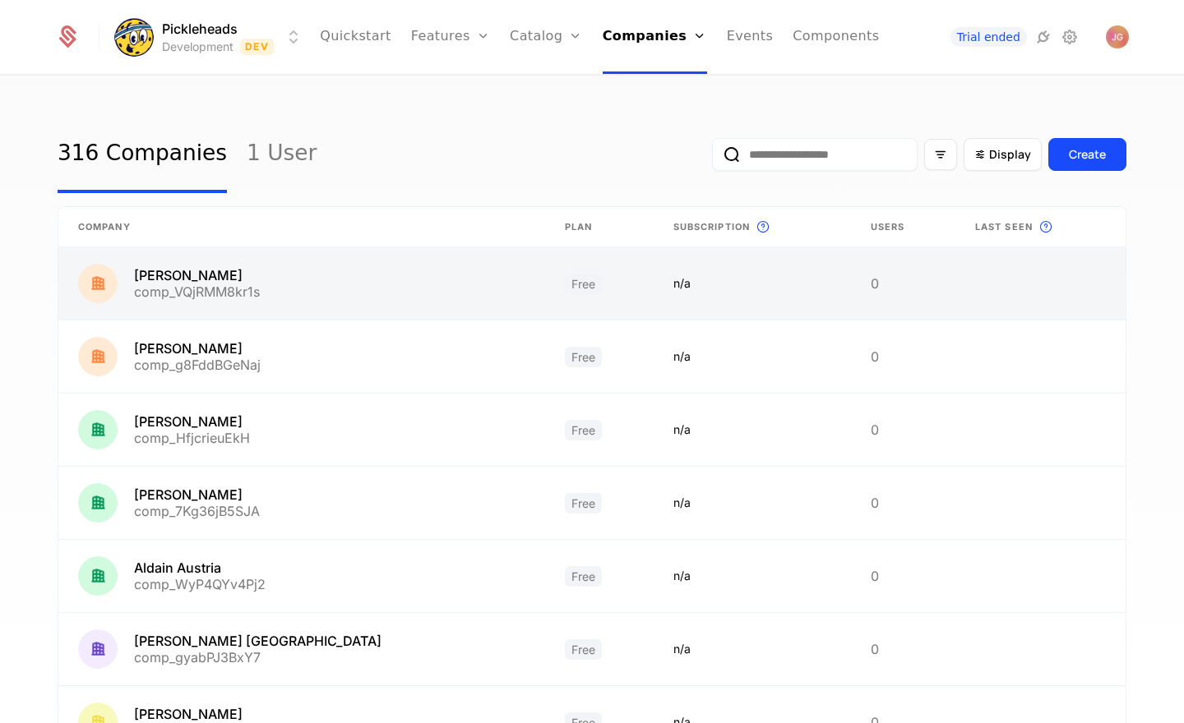
click at [229, 298] on link at bounding box center [301, 283] width 487 height 72
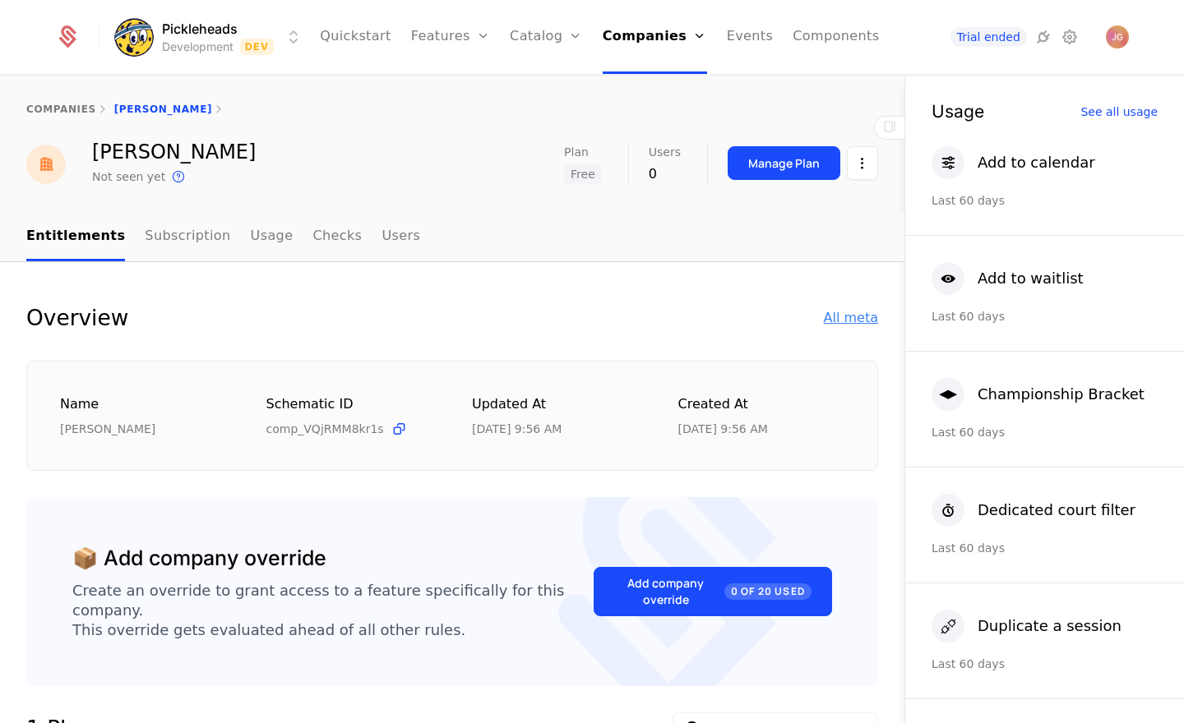
click at [856, 322] on div "All meta" at bounding box center [851, 318] width 54 height 20
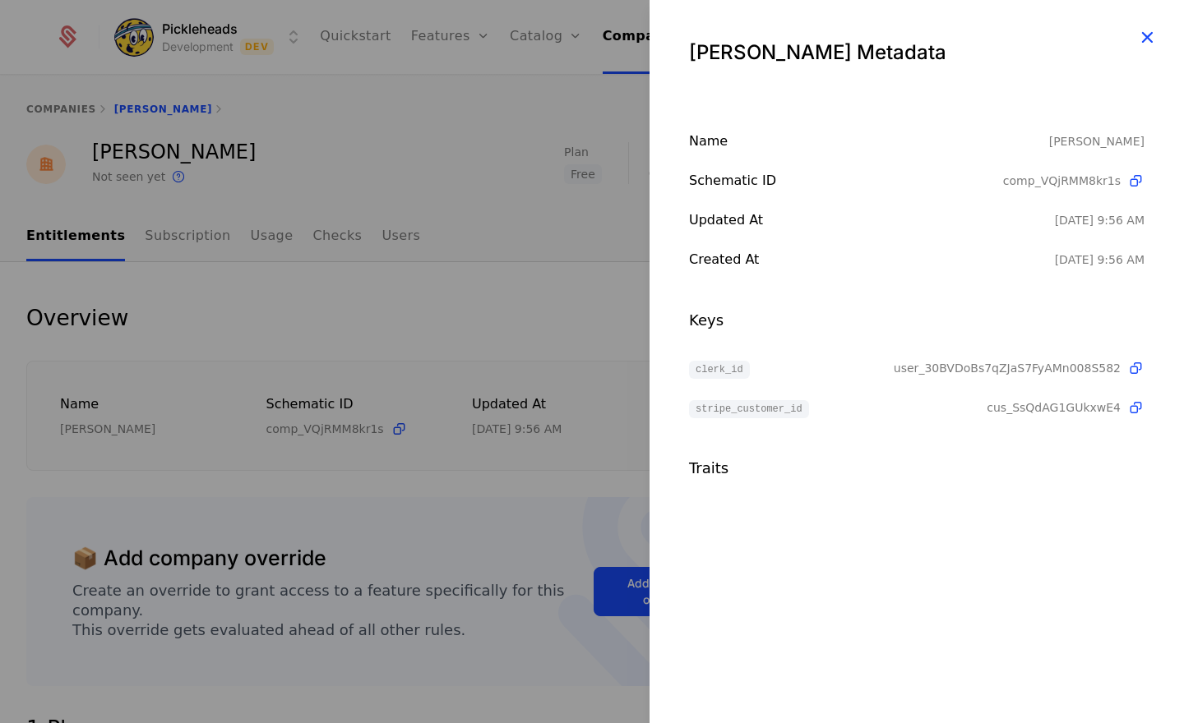
click at [1150, 38] on icon "button" at bounding box center [1146, 36] width 21 height 21
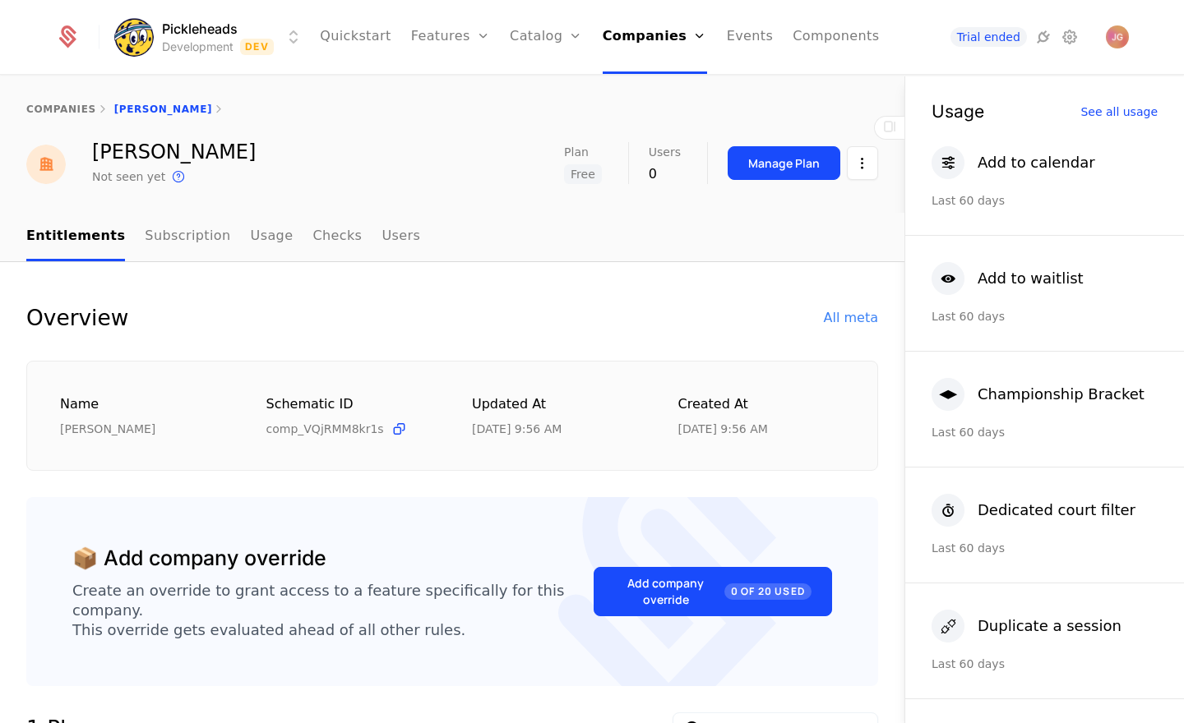
click at [477, 344] on div "Overview All meta Name [PERSON_NAME] ID comp_VQjRMM8kr1s Updated at [DATE] 9:56…" at bounding box center [452, 386] width 852 height 169
click at [406, 337] on div "Overview All meta Name [PERSON_NAME] ID comp_VQjRMM8kr1s Updated at [DATE] 9:56…" at bounding box center [452, 386] width 852 height 169
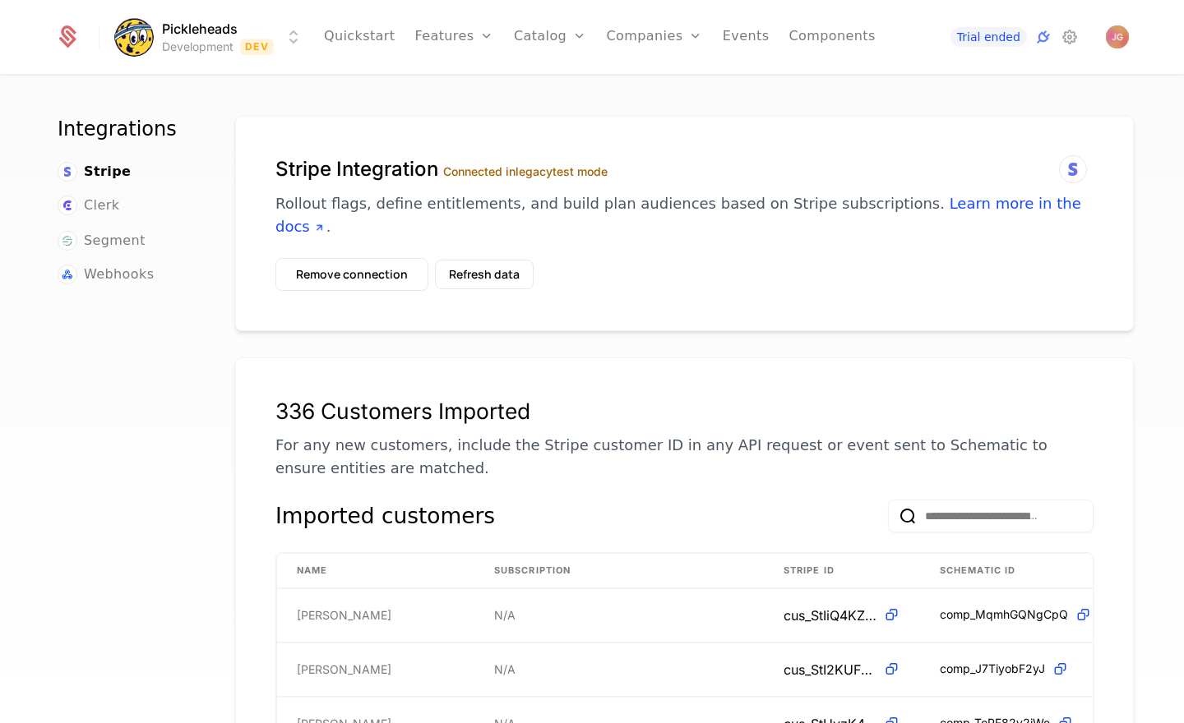
click at [447, 118] on div "Stripe Integration Connected in legacy test mode Rollout flags, define entitlem…" at bounding box center [684, 223] width 899 height 215
